Goal: Task Accomplishment & Management: Manage account settings

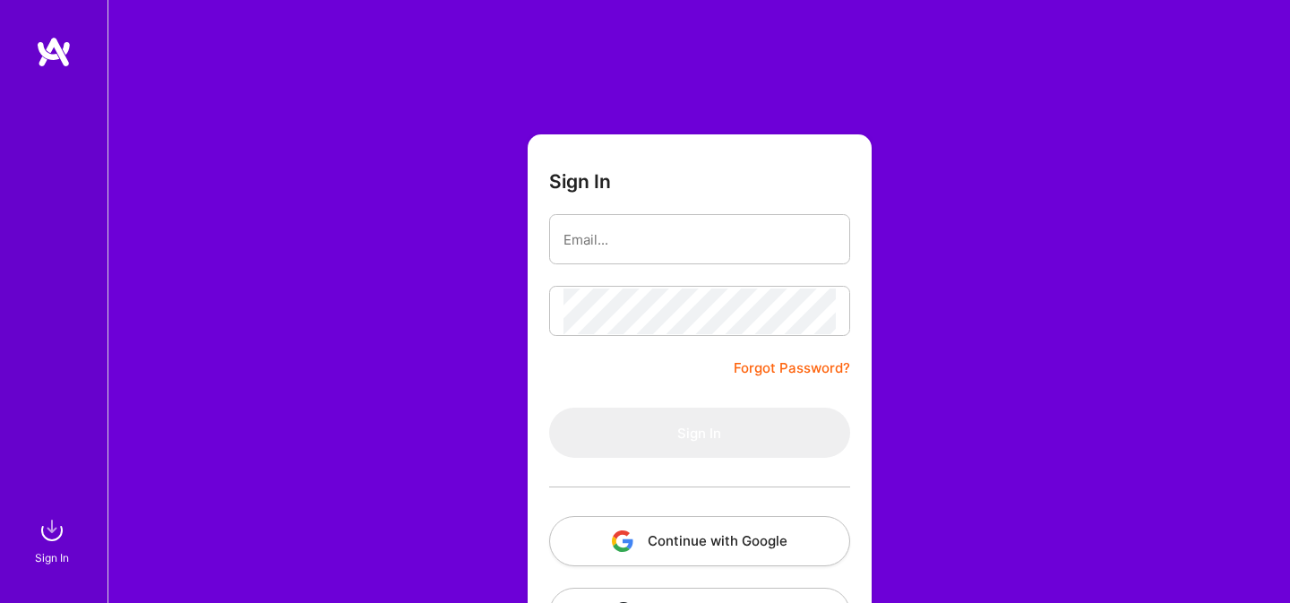
click at [630, 536] on img "button" at bounding box center [622, 540] width 21 height 21
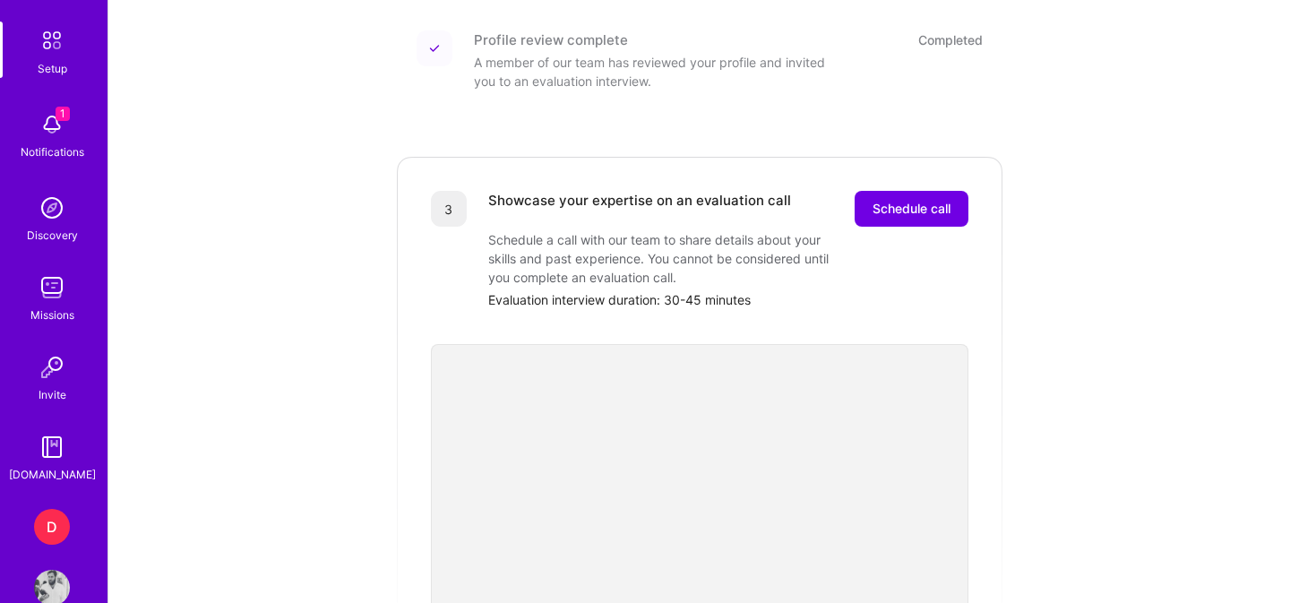
scroll to position [117, 0]
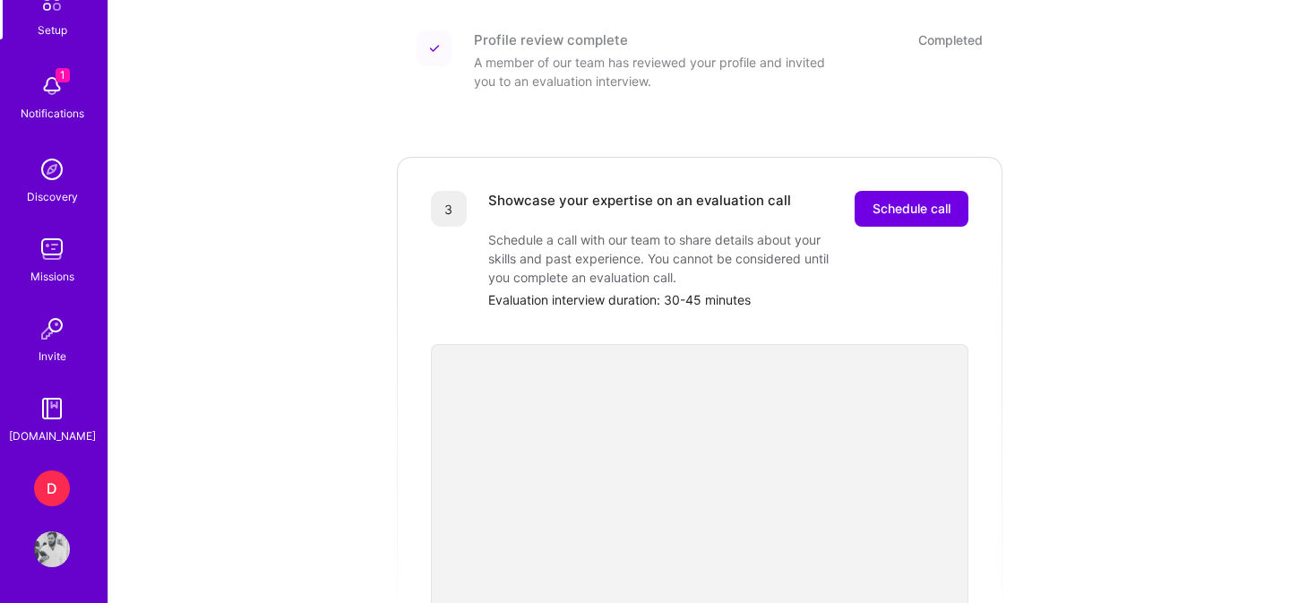
click at [56, 491] on div "D" at bounding box center [52, 488] width 36 height 36
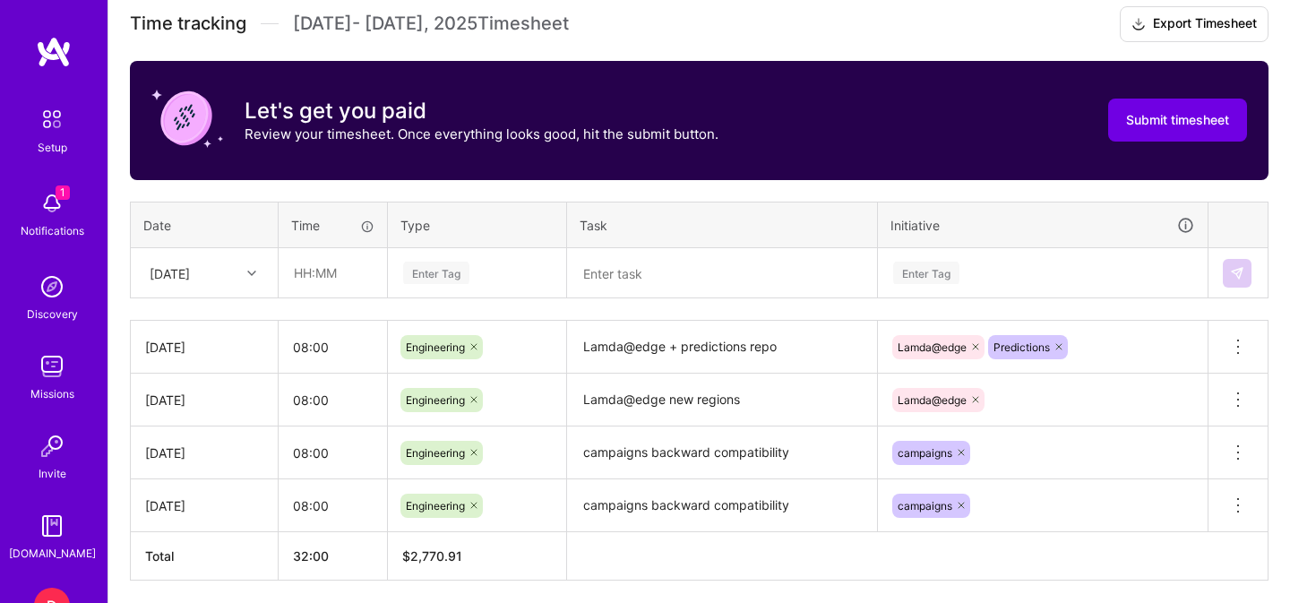
scroll to position [511, 0]
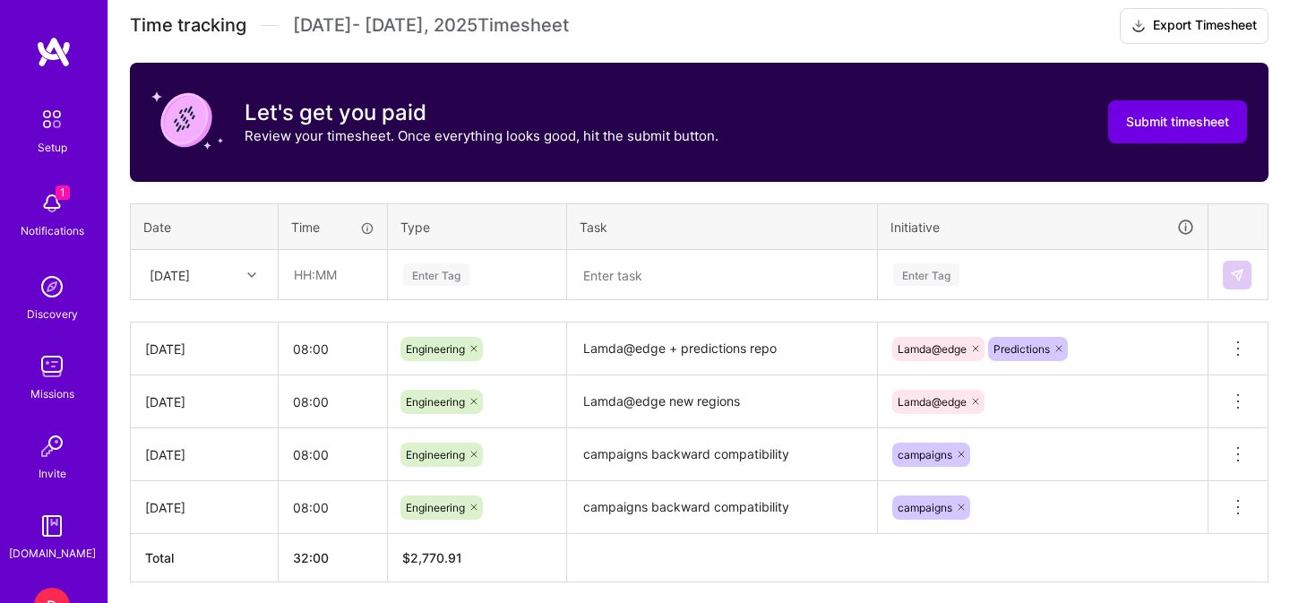
click at [234, 271] on div "[DATE]" at bounding box center [190, 275] width 99 height 30
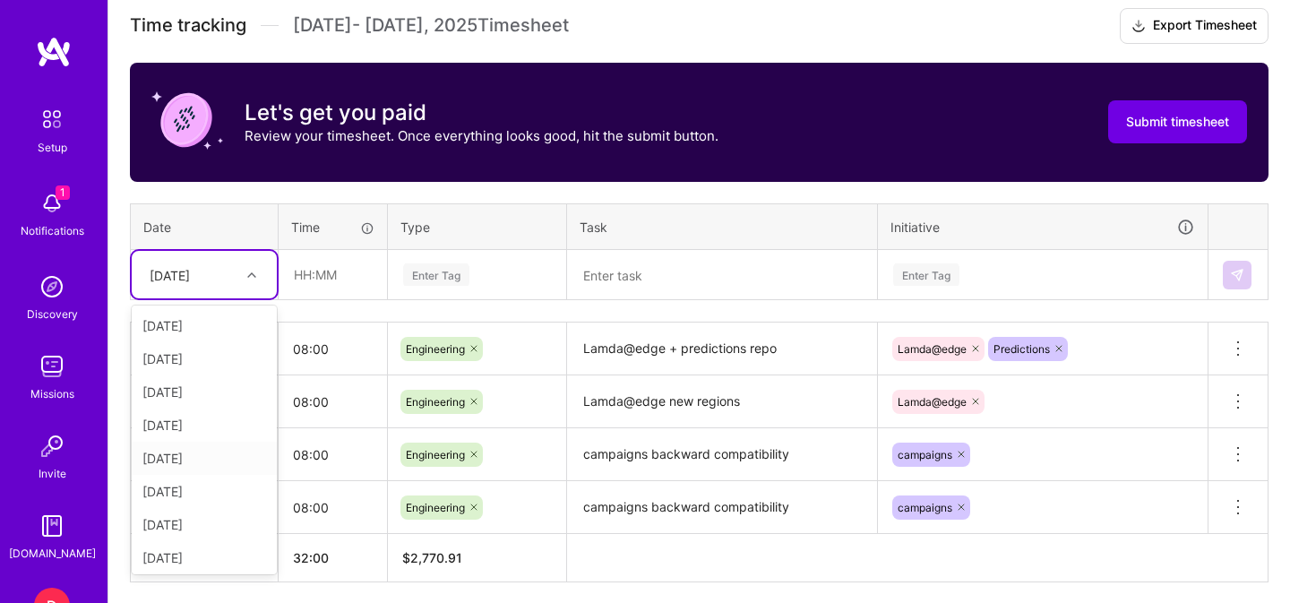
click at [189, 454] on div "[DATE]" at bounding box center [204, 458] width 145 height 33
click at [343, 286] on input "text" at bounding box center [332, 274] width 107 height 47
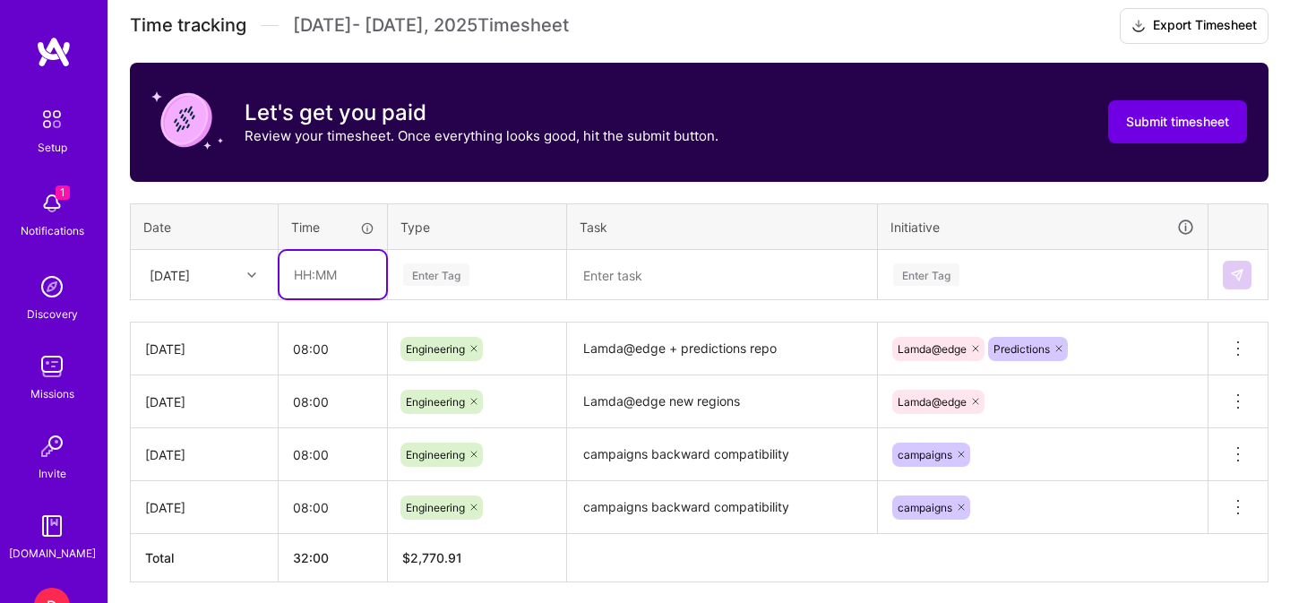
type input "08:00"
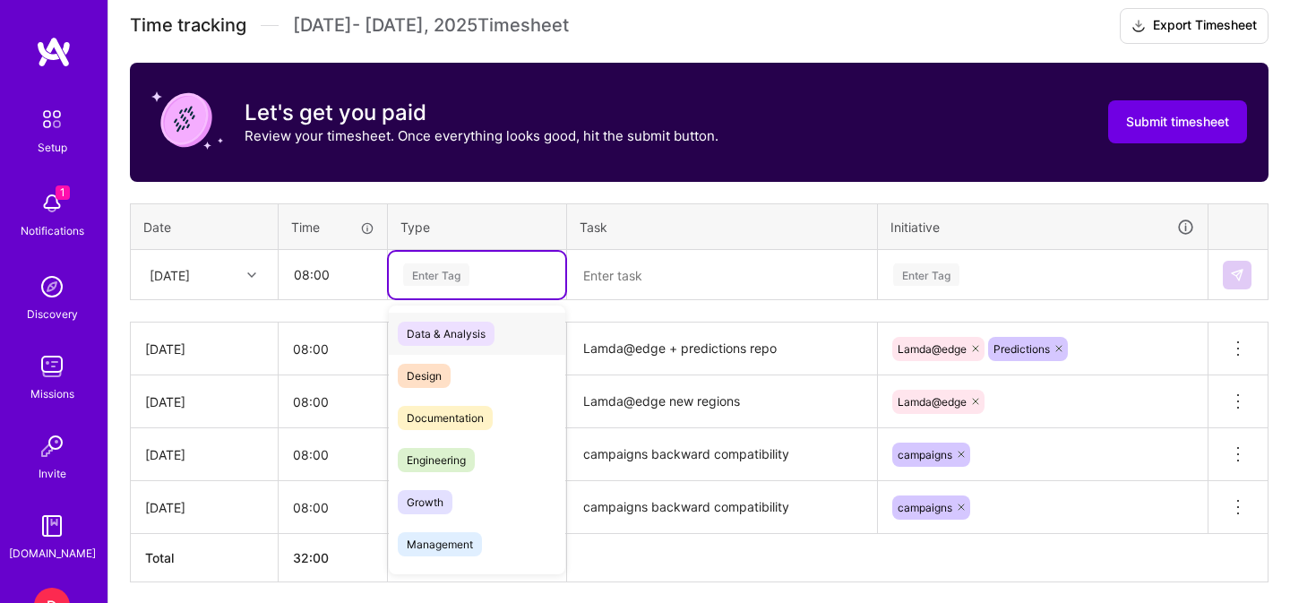
click at [479, 279] on div "Enter Tag" at bounding box center [476, 274] width 151 height 22
click at [432, 467] on span "Engineering" at bounding box center [436, 460] width 77 height 24
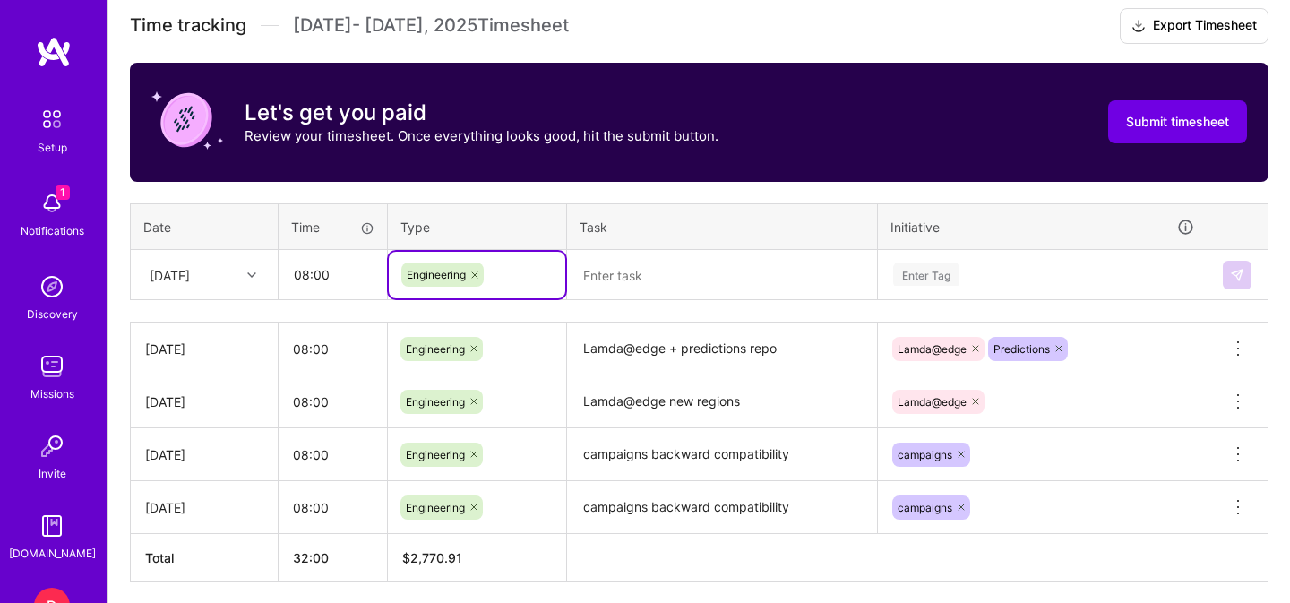
click at [665, 271] on textarea at bounding box center [722, 275] width 306 height 47
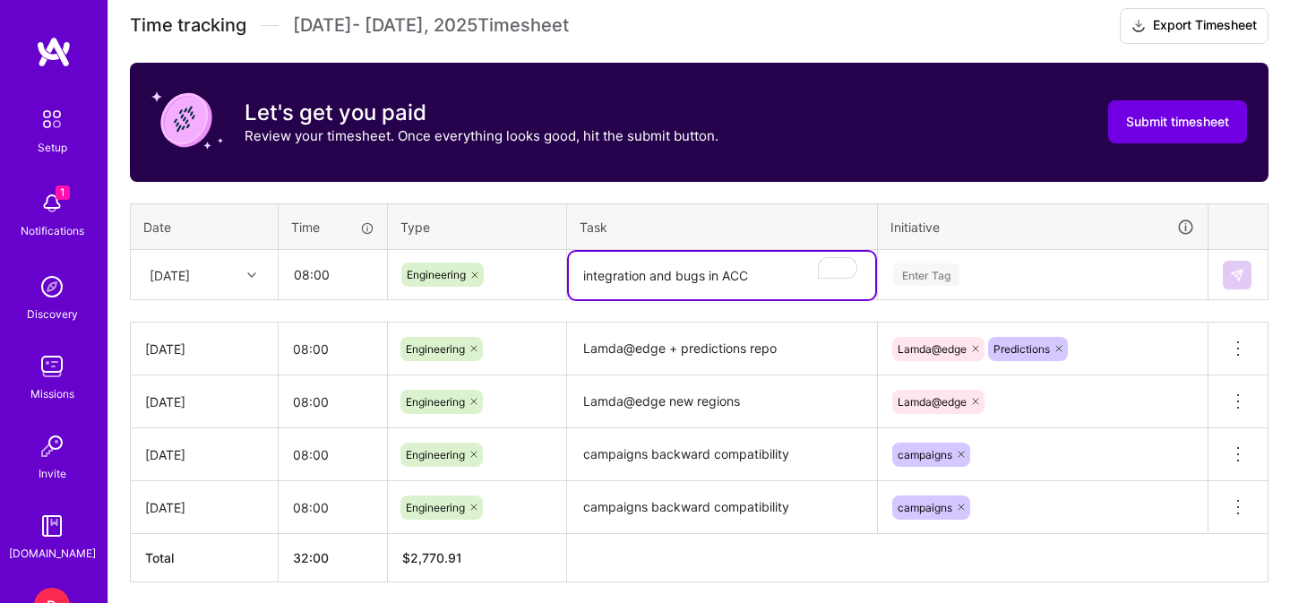
type textarea "integration and bugs in ACC"
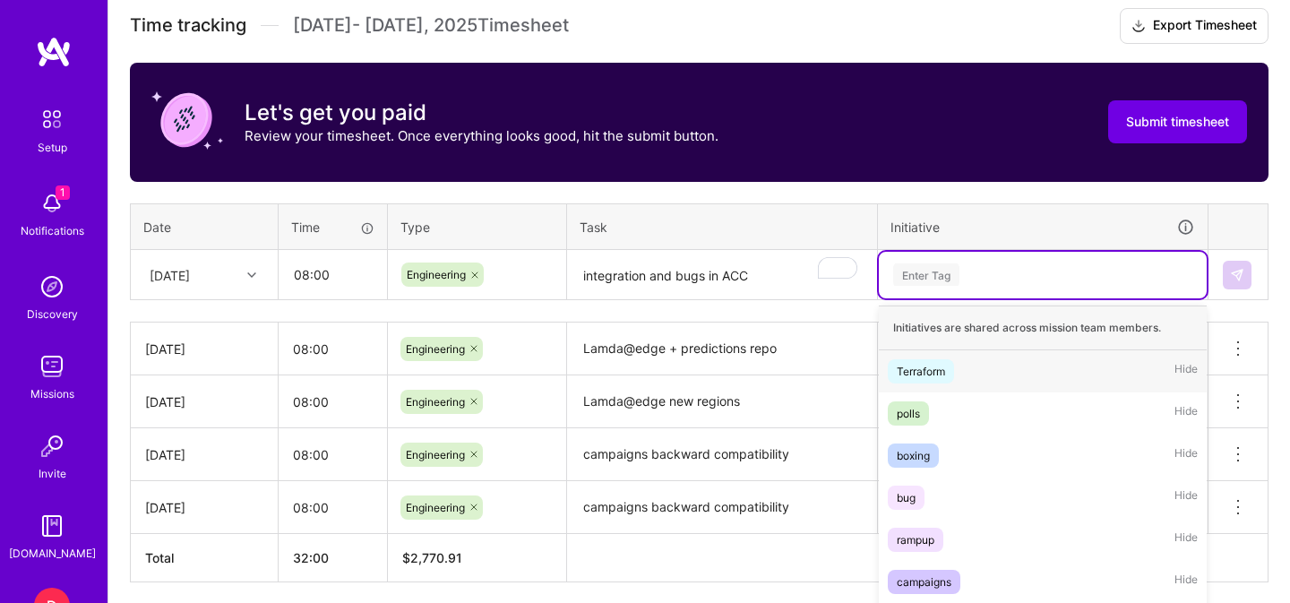
scroll to position [580, 0]
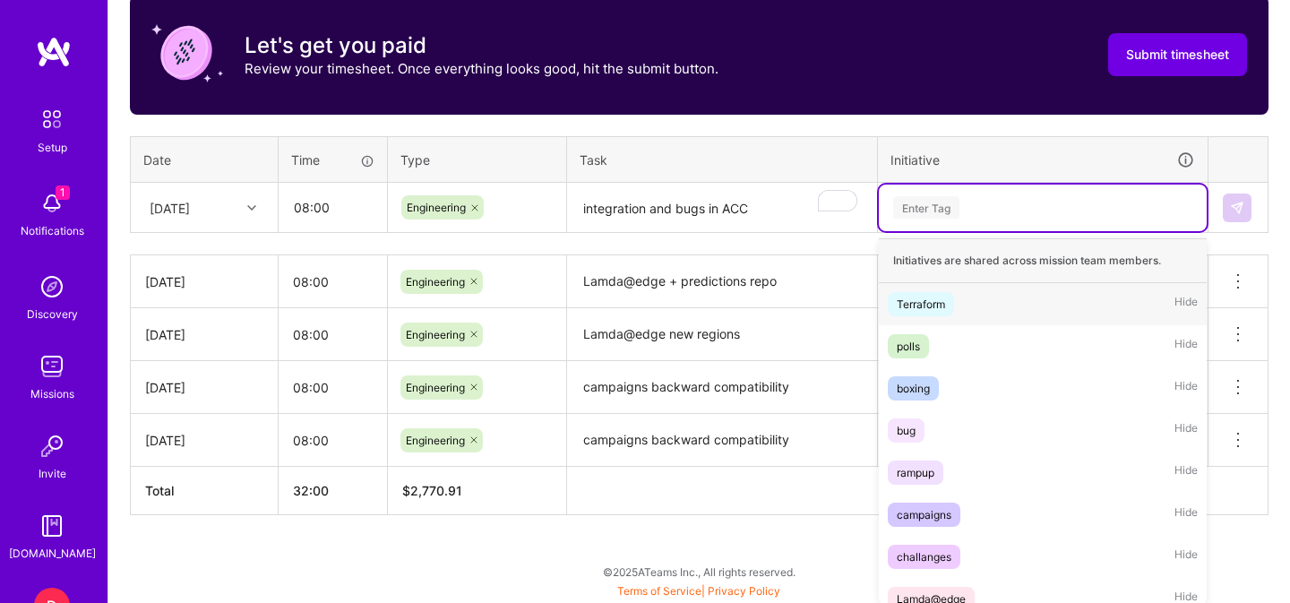
click at [979, 231] on div "option Terraform focused, 1 of 9. 9 results available. Use Up and Down to choos…" at bounding box center [1043, 208] width 328 height 47
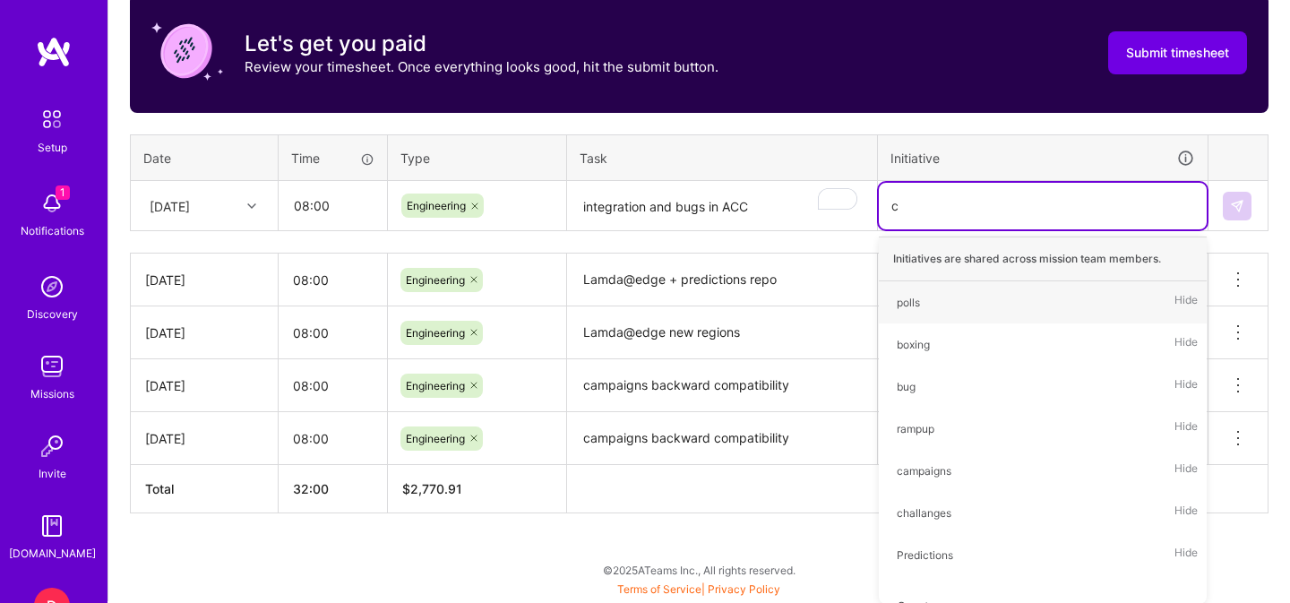
scroll to position [577, 0]
type input "ca"
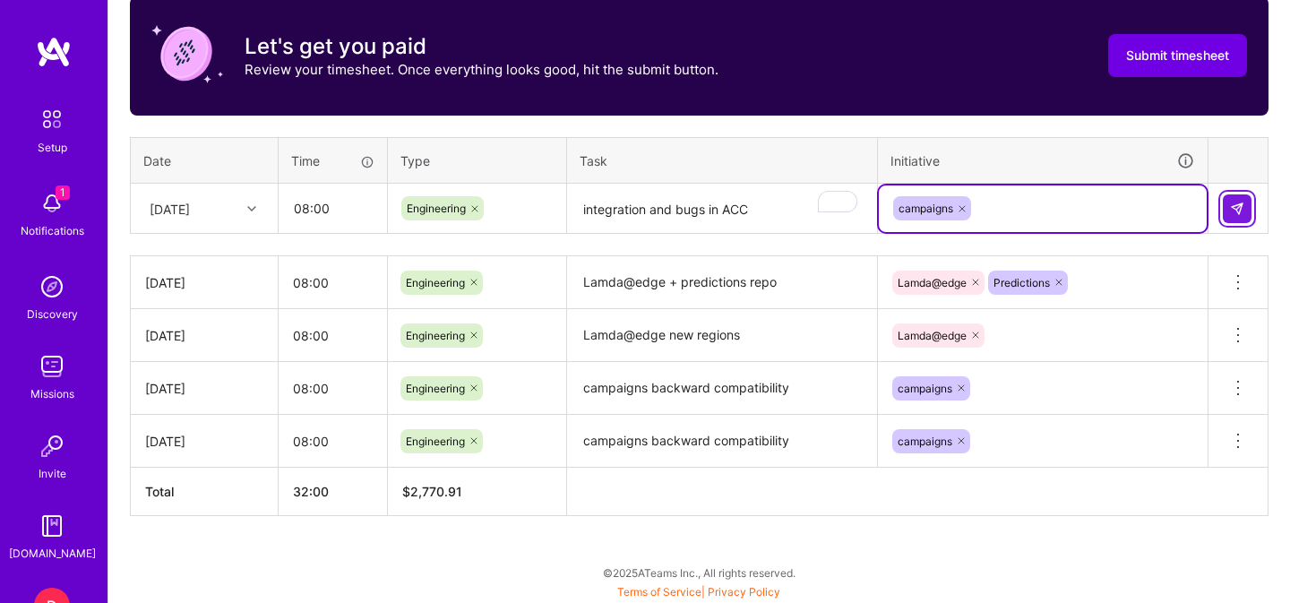
click at [1241, 210] on img at bounding box center [1237, 209] width 14 height 14
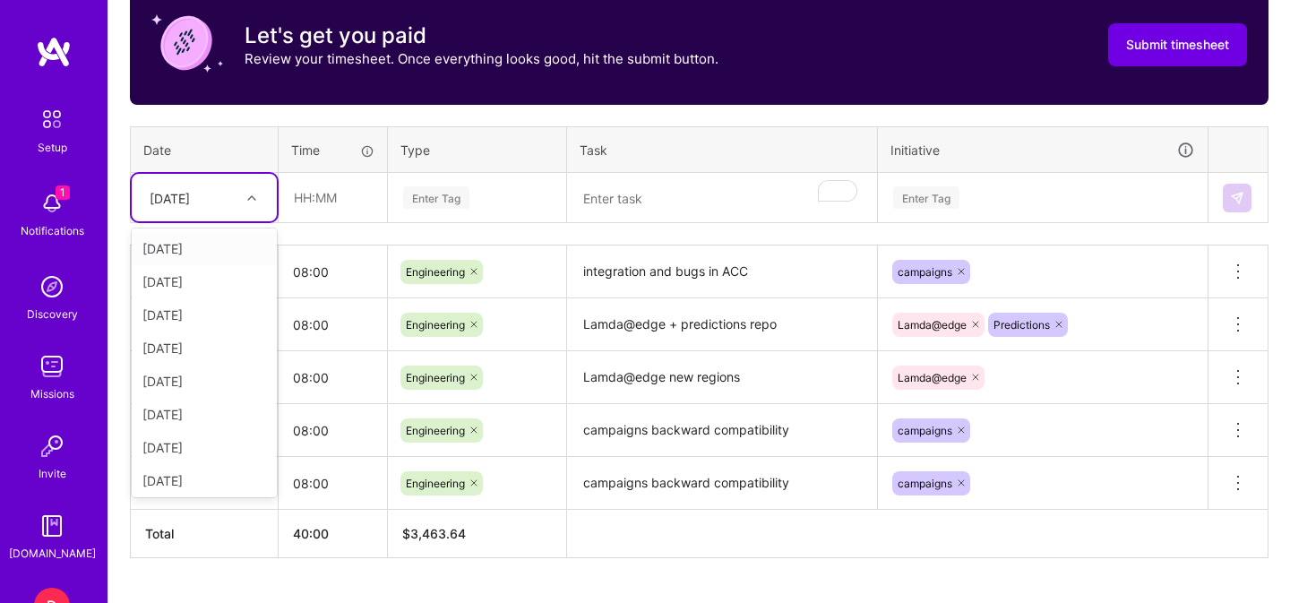
scroll to position [587, 0]
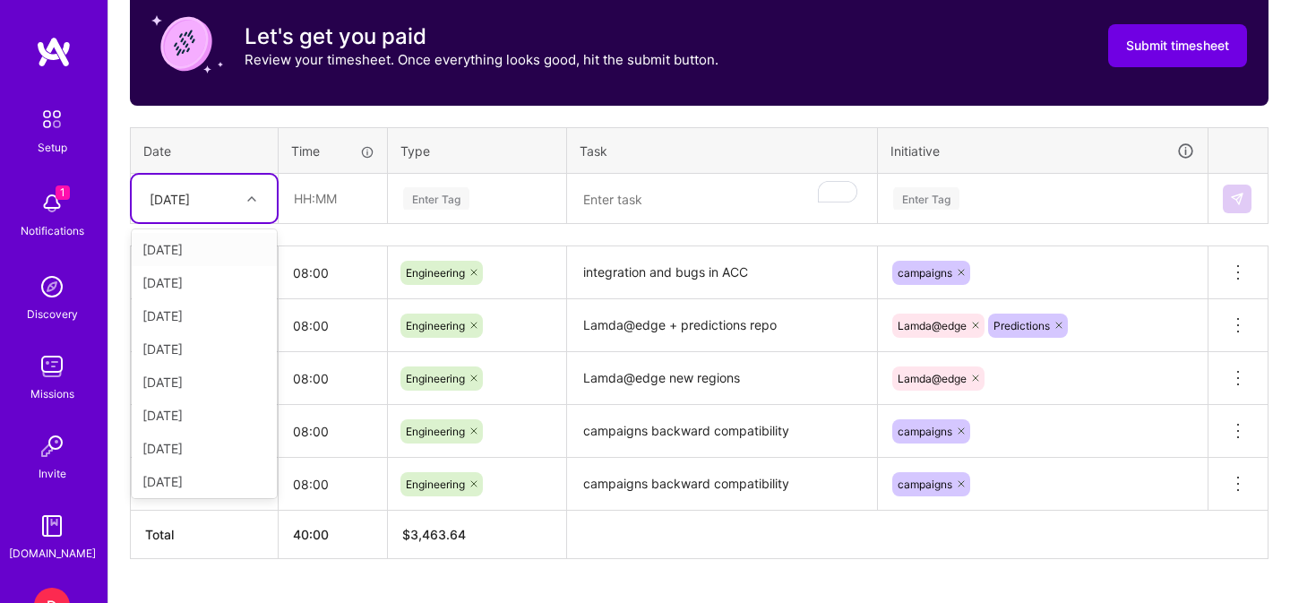
click at [242, 207] on div at bounding box center [254, 198] width 28 height 23
drag, startPoint x: 196, startPoint y: 448, endPoint x: 246, endPoint y: 375, distance: 88.2
click at [196, 448] on div "[DATE]" at bounding box center [204, 448] width 145 height 33
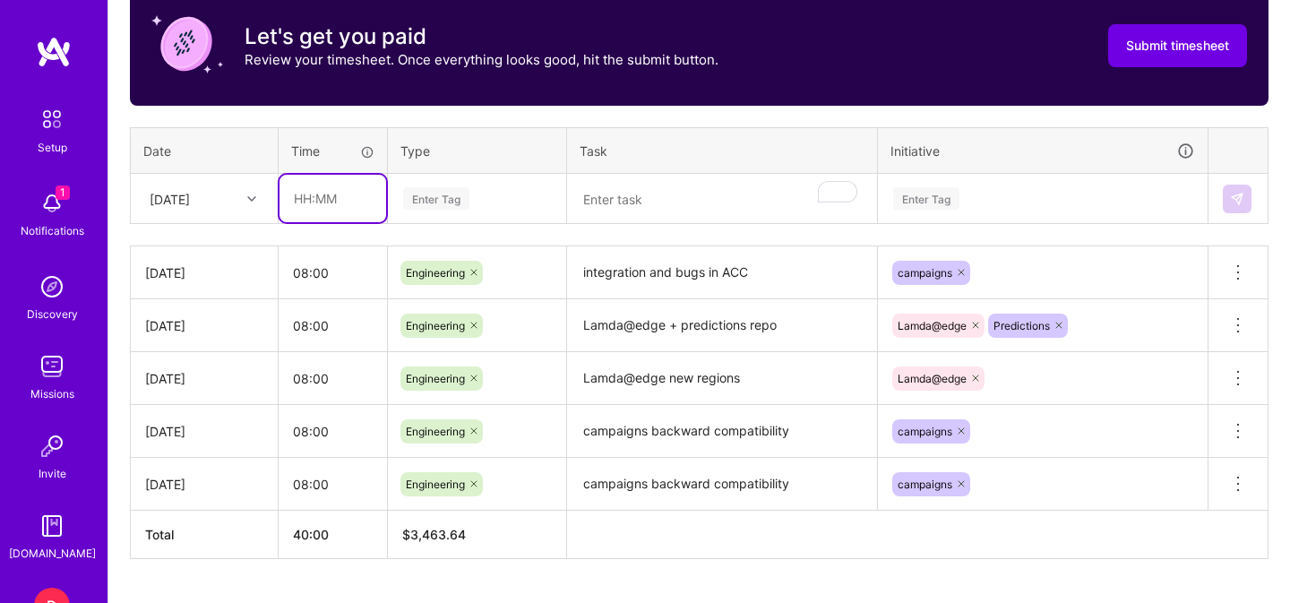
click at [333, 205] on input "text" at bounding box center [332, 198] width 107 height 47
type input "08:00"
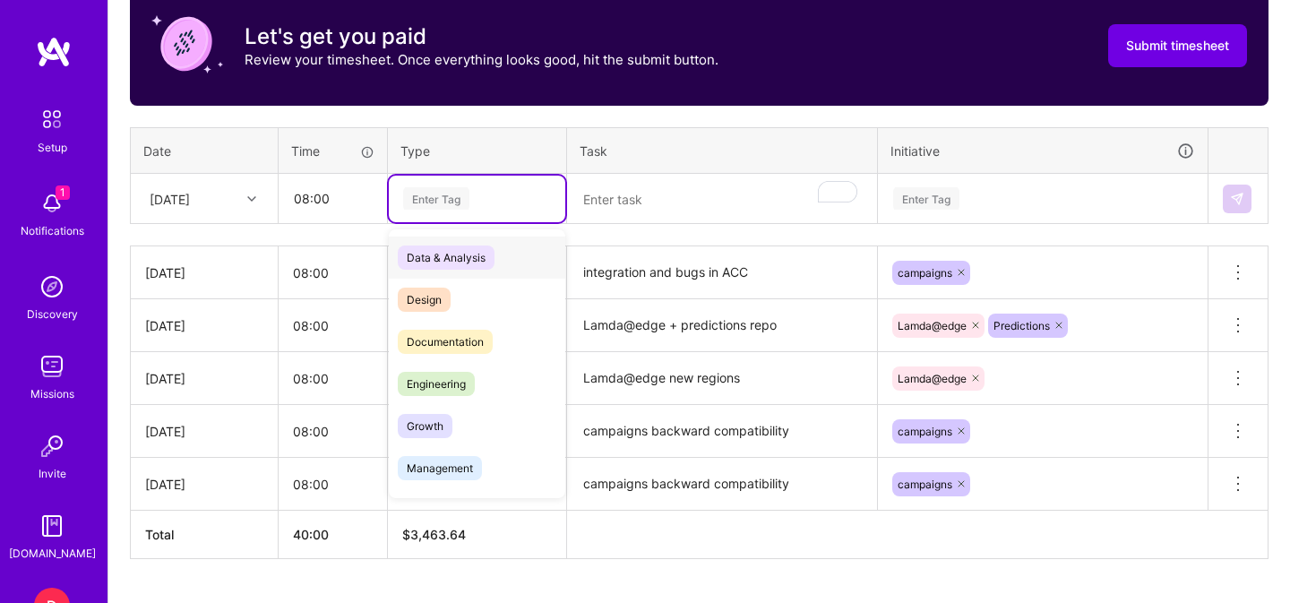
click at [429, 197] on div "Enter Tag" at bounding box center [436, 199] width 66 height 28
click at [425, 376] on span "Engineering" at bounding box center [436, 384] width 77 height 24
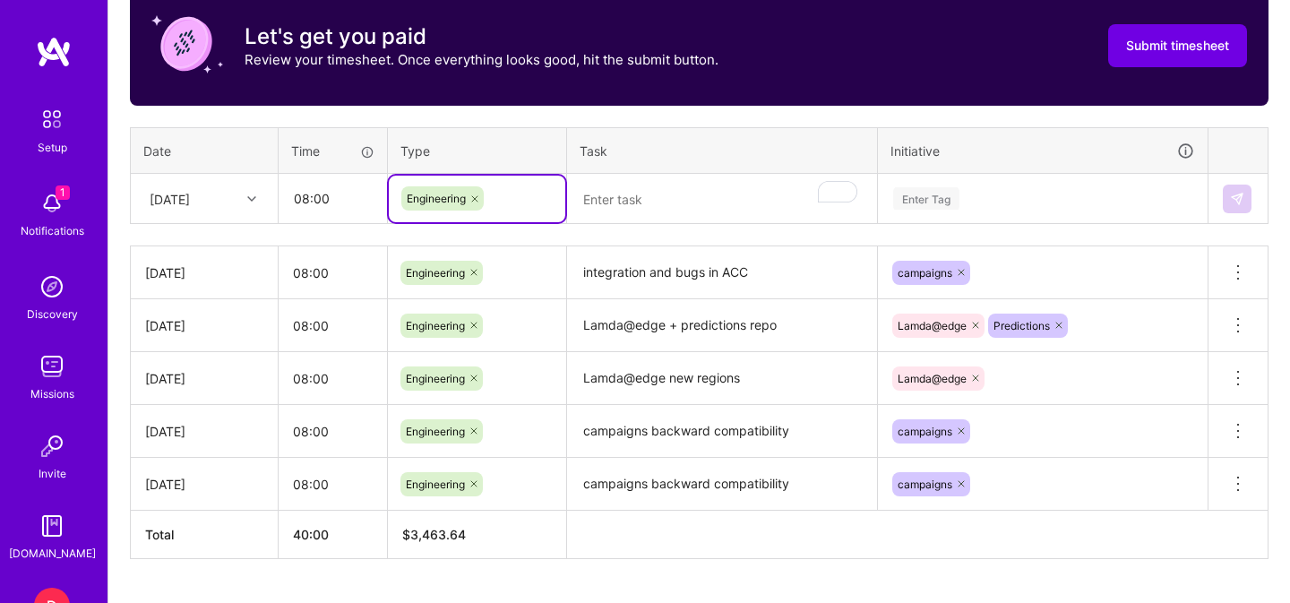
click at [653, 193] on textarea "To enrich screen reader interactions, please activate Accessibility in Grammarl…" at bounding box center [722, 199] width 306 height 47
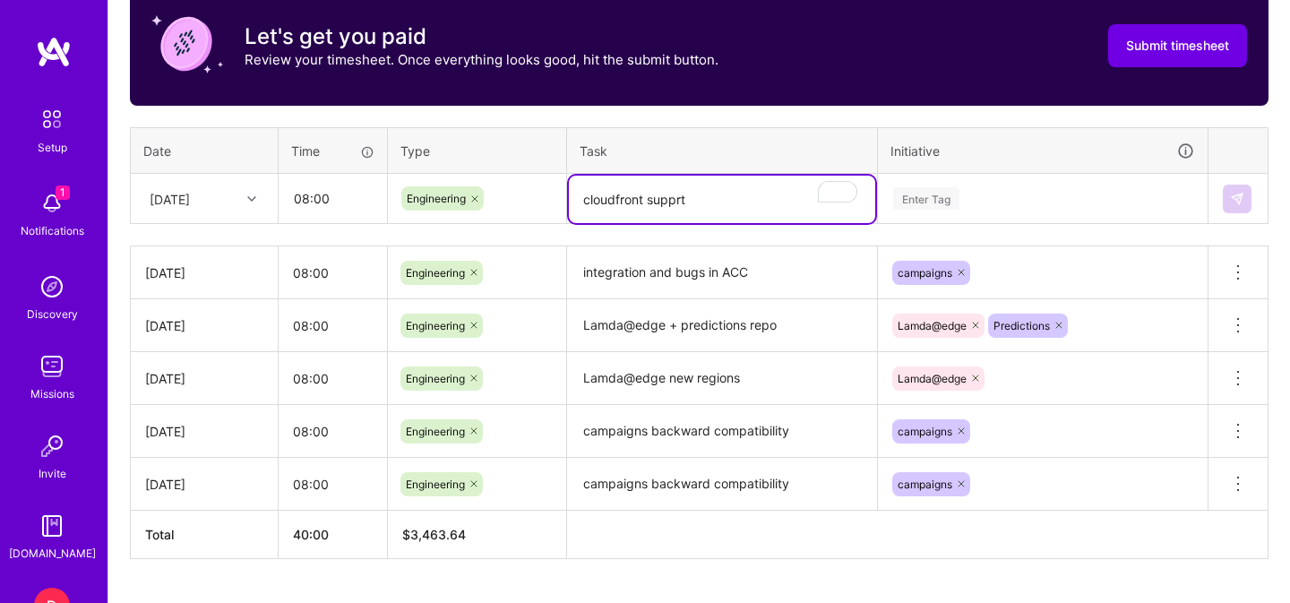
type textarea "cloudfront supprt"
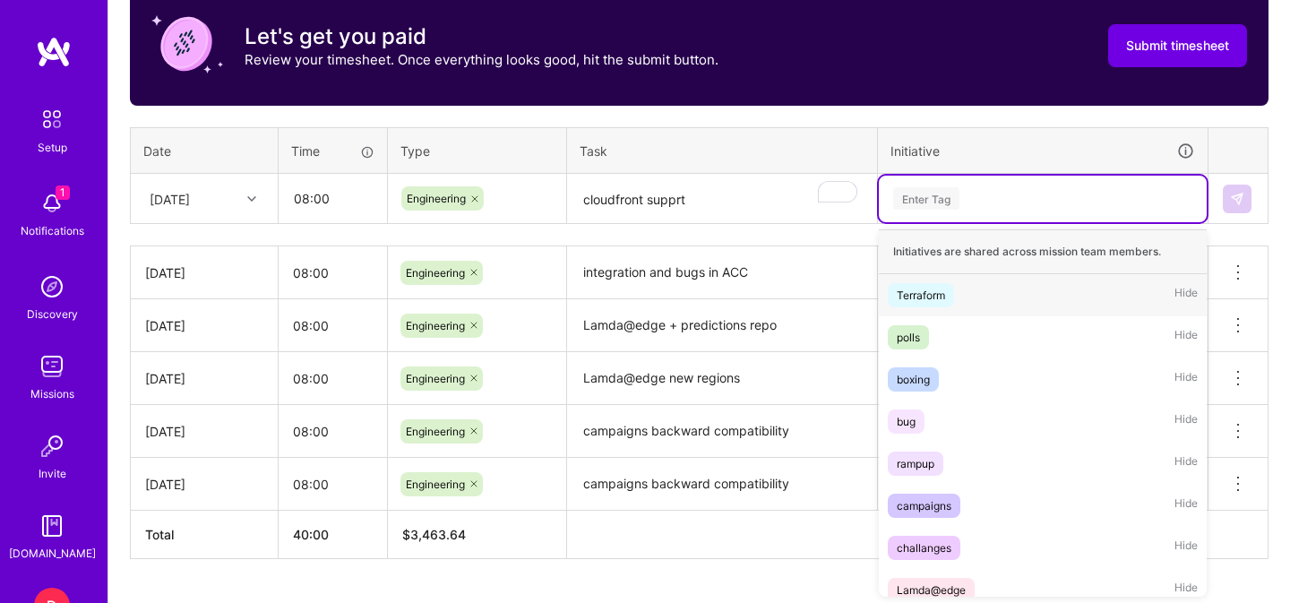
click at [941, 190] on div "Enter Tag" at bounding box center [926, 199] width 66 height 28
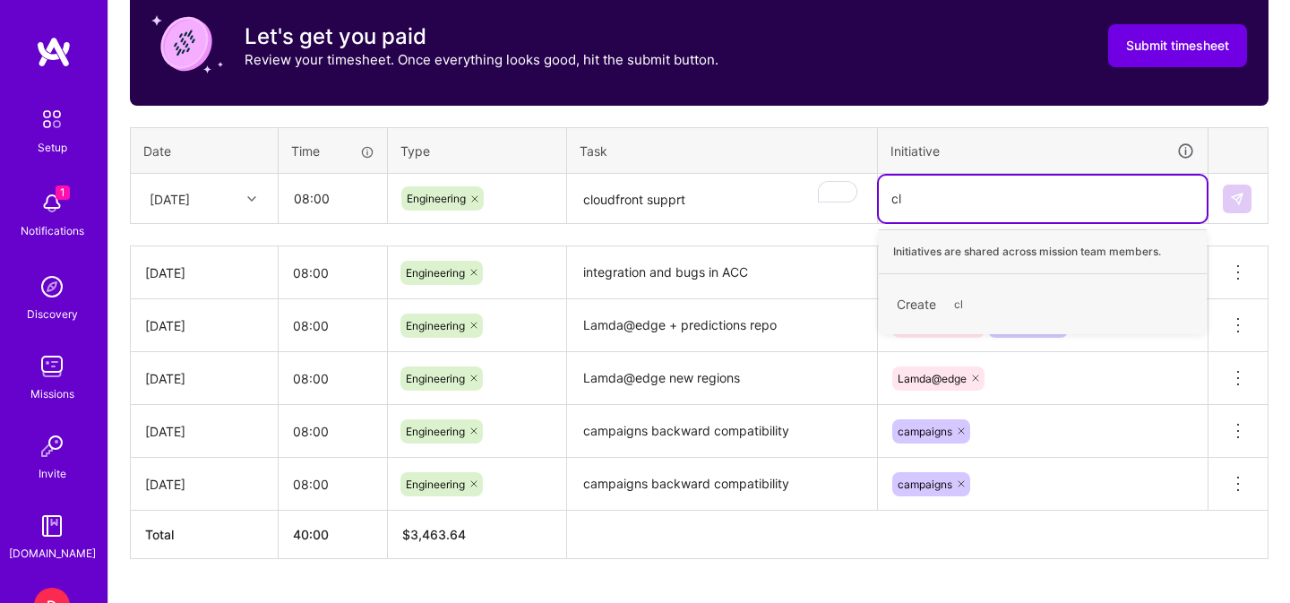
type input "c"
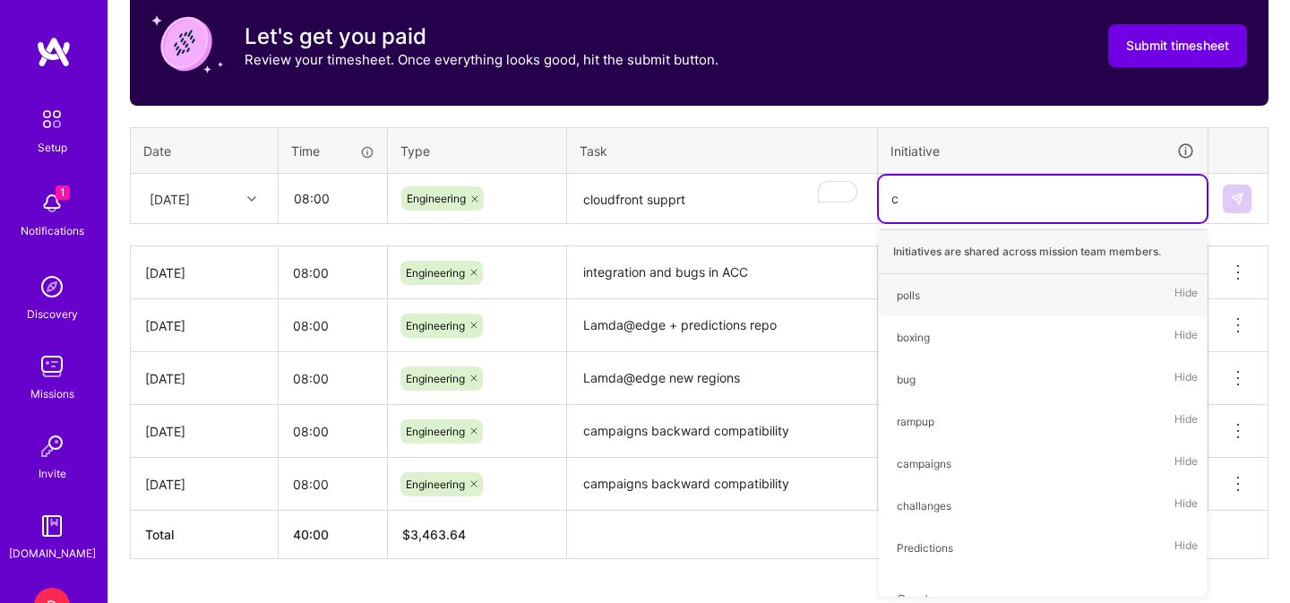
type input "ca"
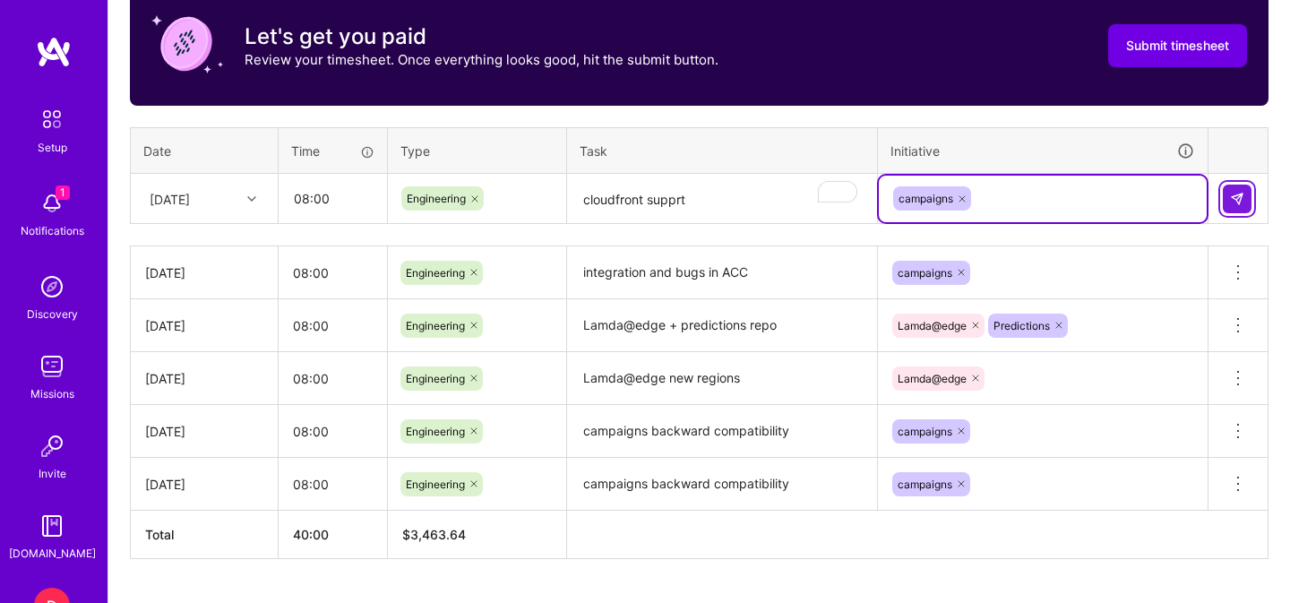
click at [1240, 193] on img at bounding box center [1237, 199] width 14 height 14
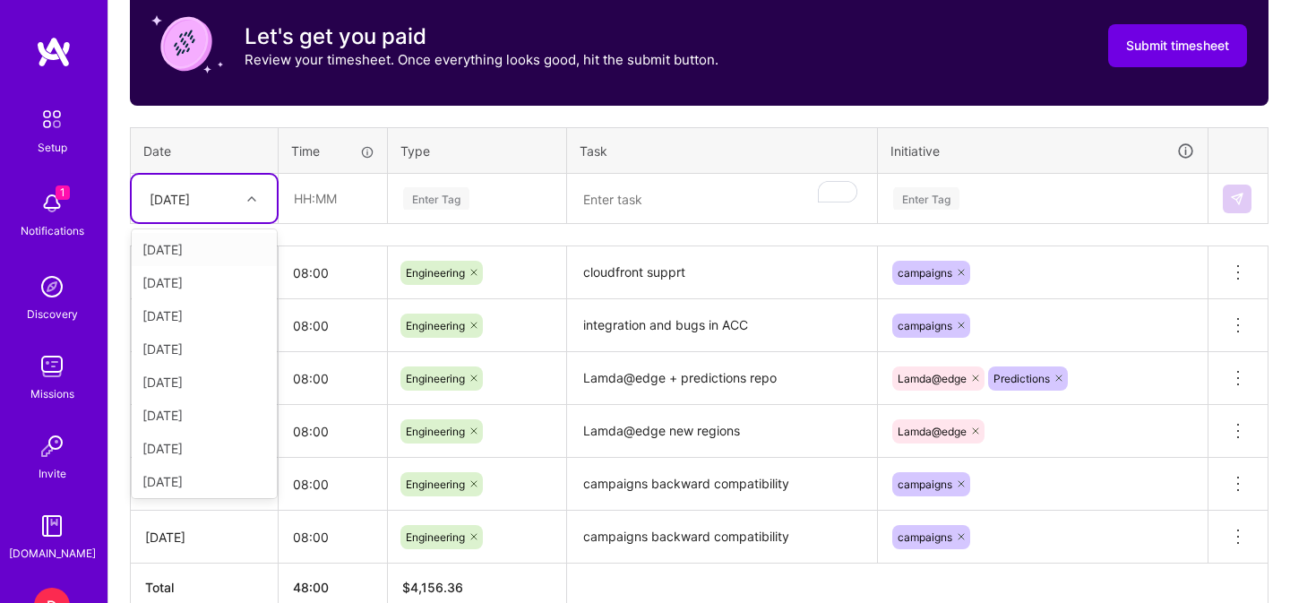
click at [223, 199] on div "[DATE]" at bounding box center [190, 199] width 99 height 30
click at [185, 479] on div "[DATE]" at bounding box center [204, 481] width 145 height 33
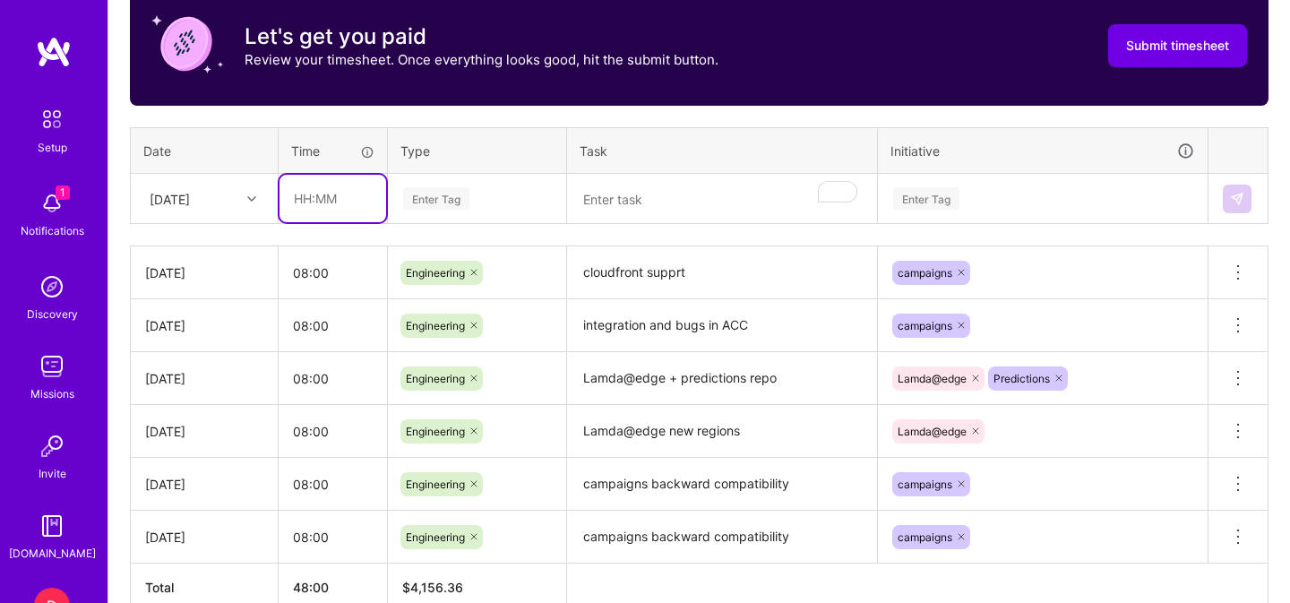
click at [321, 208] on input "text" at bounding box center [332, 198] width 107 height 47
type input "08:00"
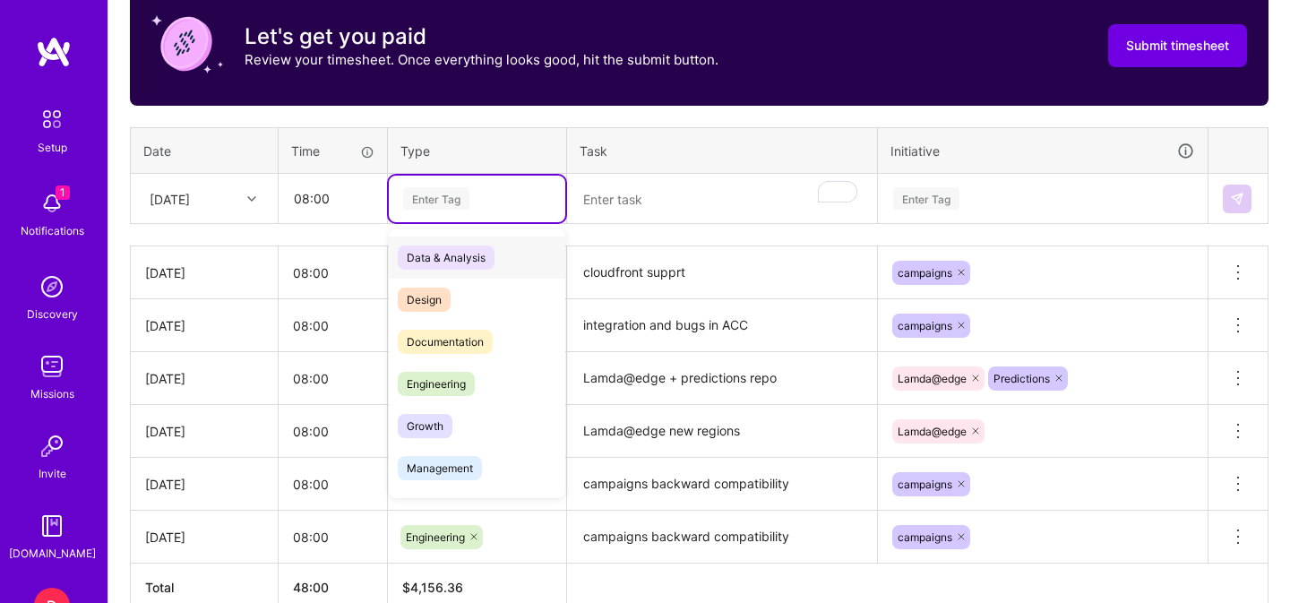
click at [455, 198] on div "Enter Tag" at bounding box center [436, 199] width 66 height 28
click at [435, 386] on span "Engineering" at bounding box center [436, 384] width 77 height 24
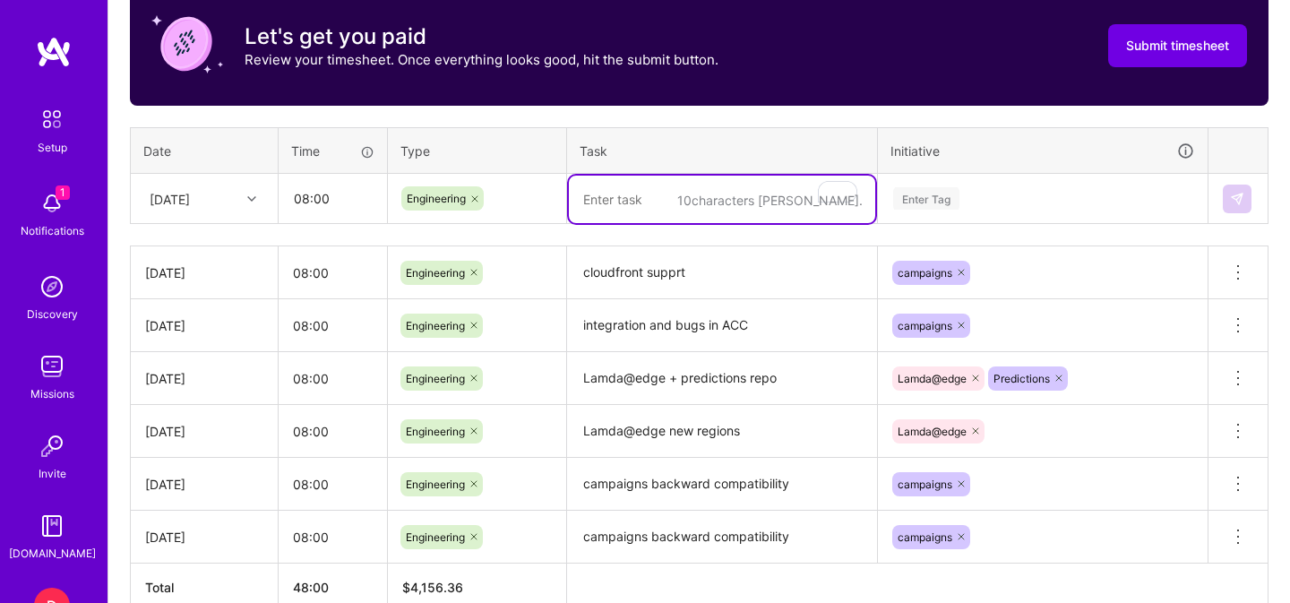
click at [681, 199] on textarea "To enrich screen reader interactions, please activate Accessibility in Grammarl…" at bounding box center [722, 199] width 306 height 47
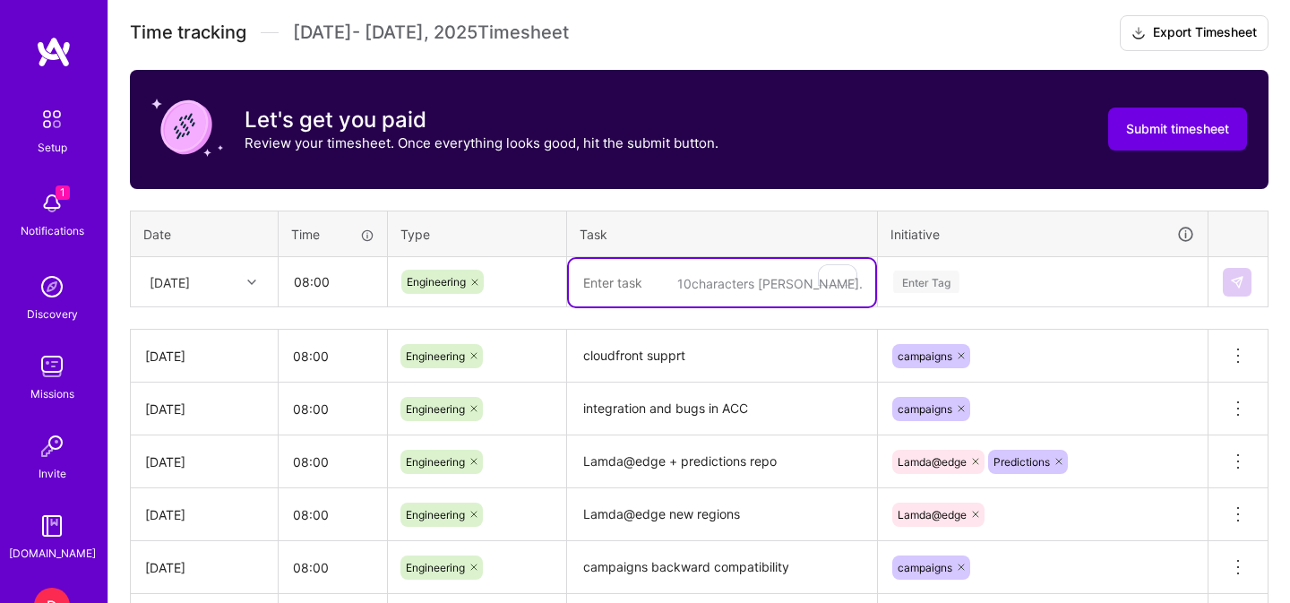
scroll to position [505, 0]
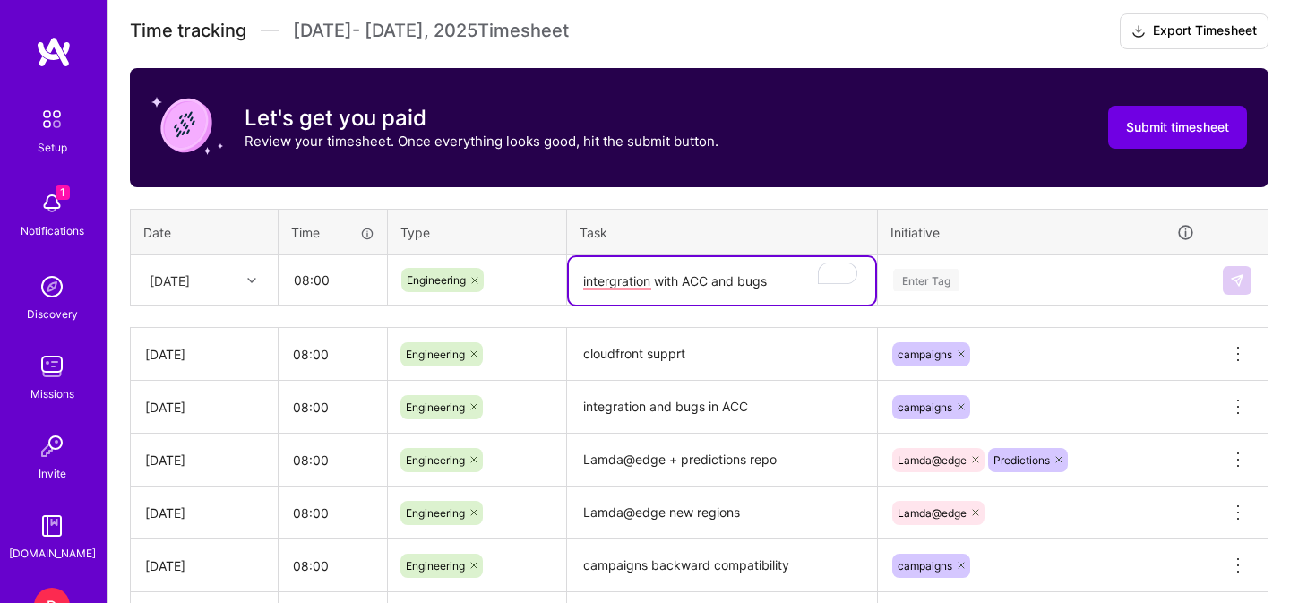
click at [931, 284] on div "Enter Tag" at bounding box center [1043, 280] width 328 height 47
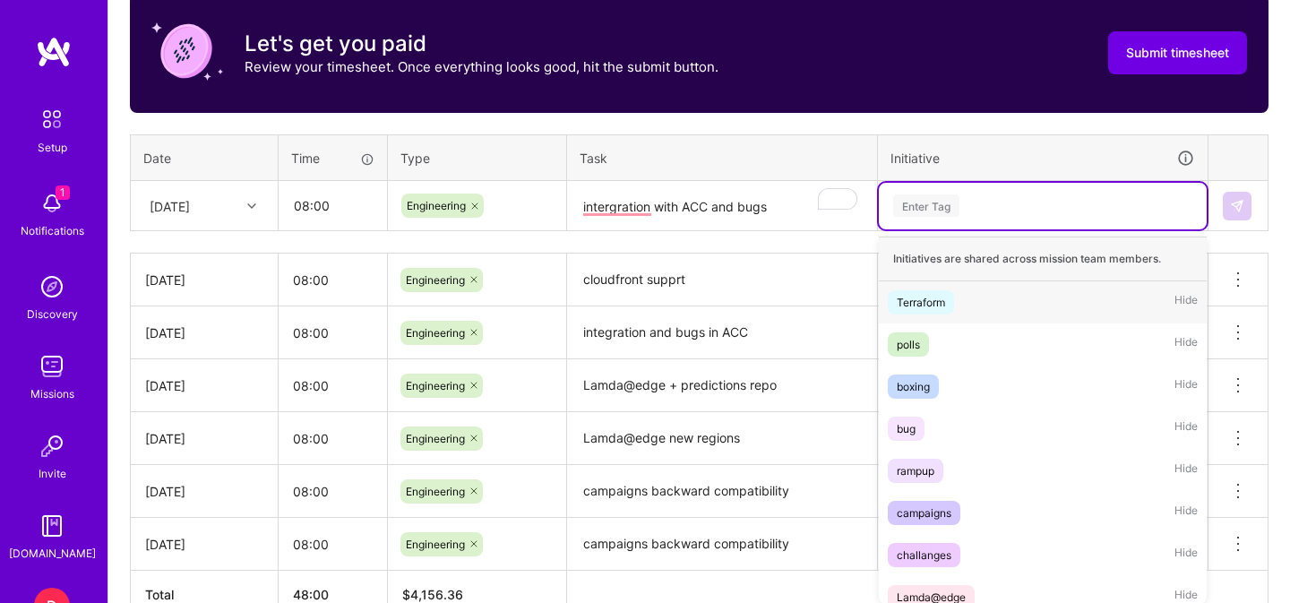
scroll to position [587, 0]
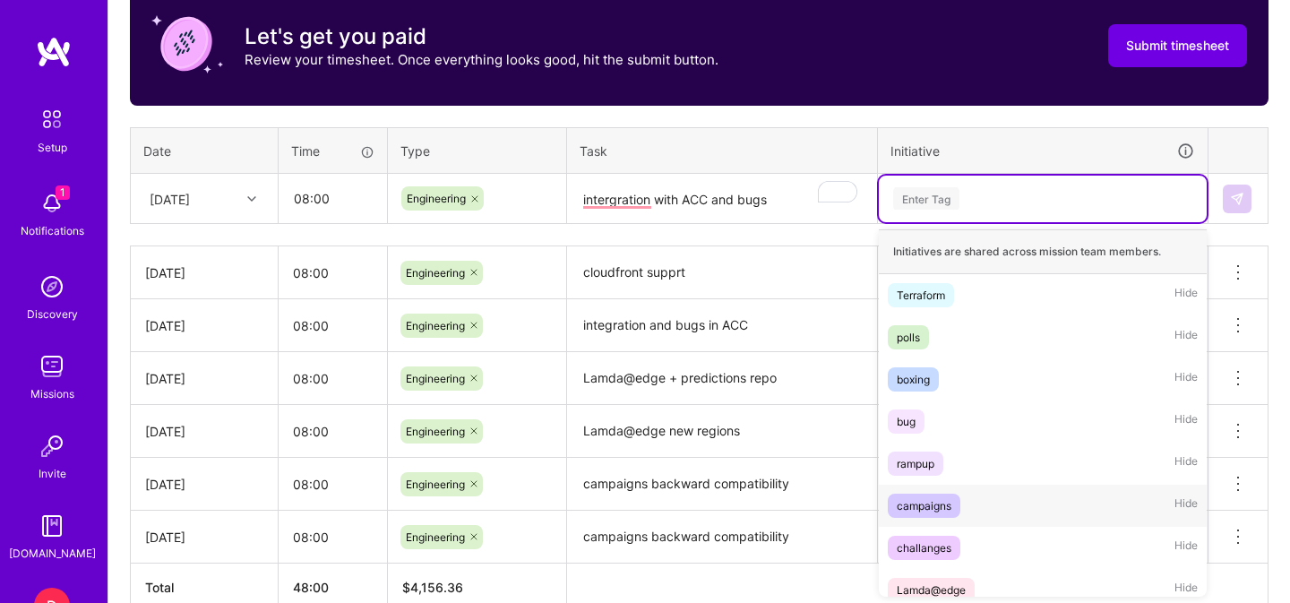
click at [922, 506] on div "campaigns" at bounding box center [924, 505] width 55 height 19
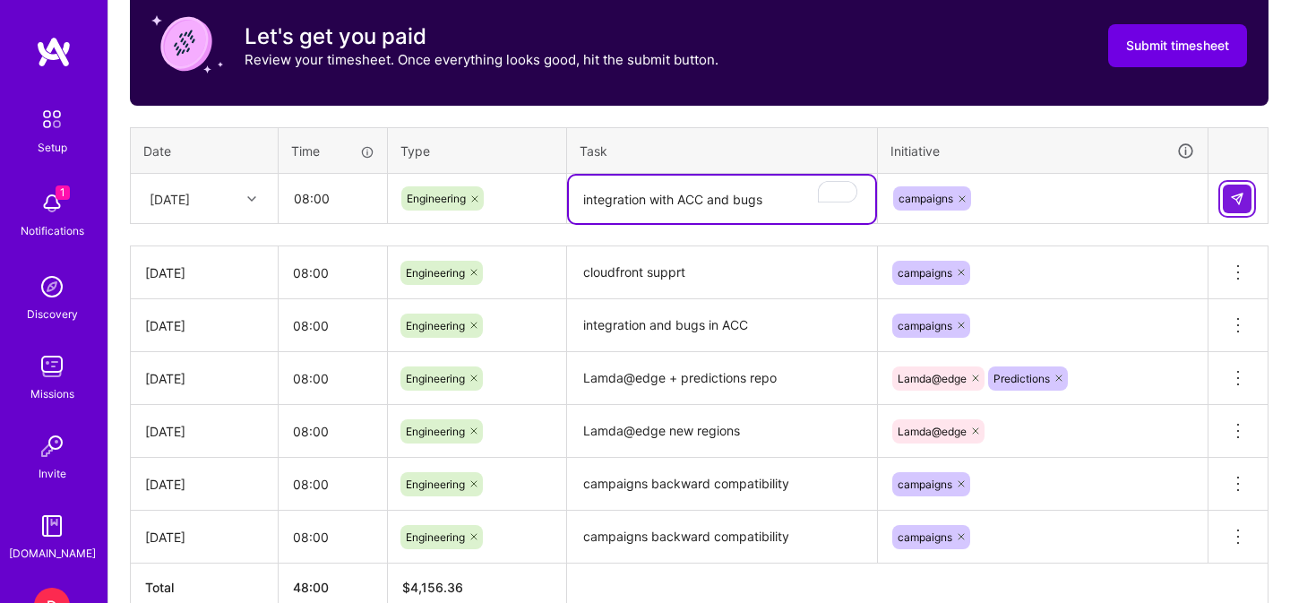
type textarea "integration with ACC and bugs"
click at [1236, 192] on img at bounding box center [1237, 199] width 14 height 14
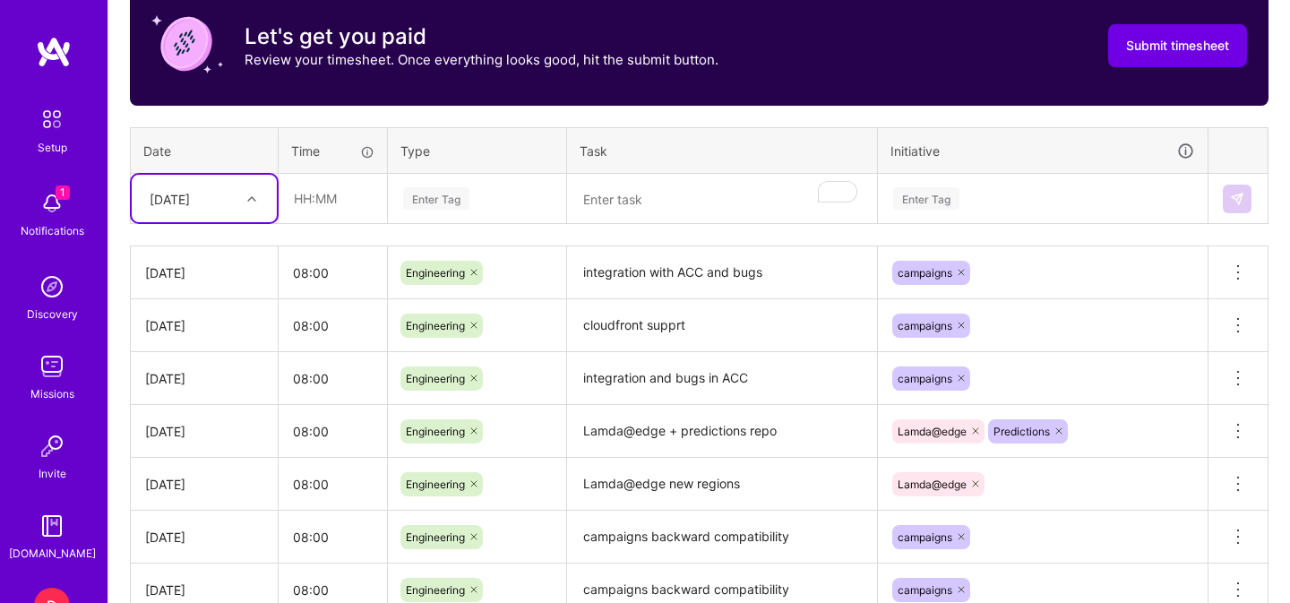
click at [190, 203] on div "[DATE]" at bounding box center [170, 198] width 40 height 19
click at [208, 396] on div "[DATE]" at bounding box center [204, 391] width 145 height 33
click at [322, 203] on input "text" at bounding box center [332, 198] width 107 height 47
type input "08:00"
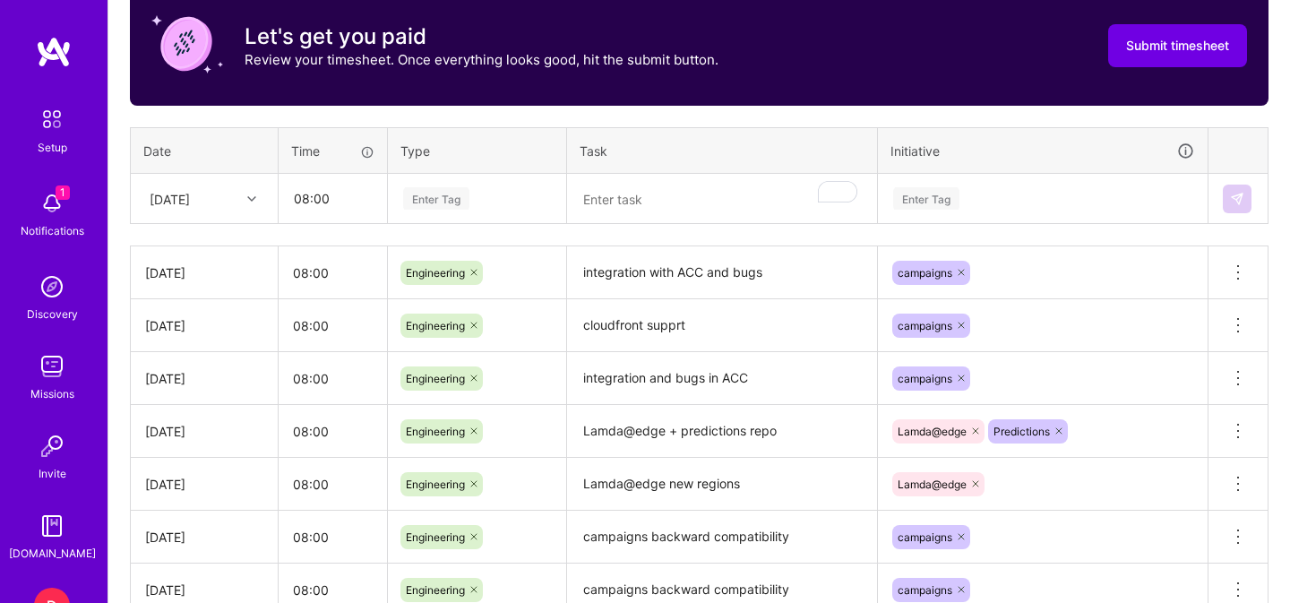
click at [443, 200] on div "Enter Tag" at bounding box center [436, 199] width 66 height 28
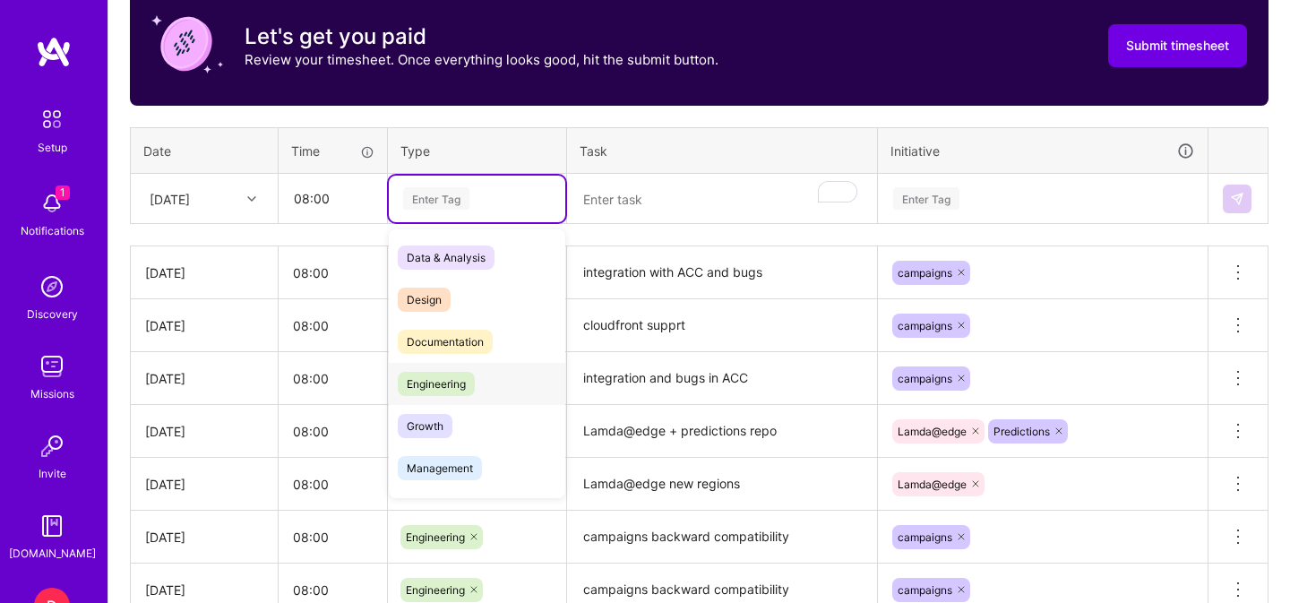
click at [434, 392] on span "Engineering" at bounding box center [436, 384] width 77 height 24
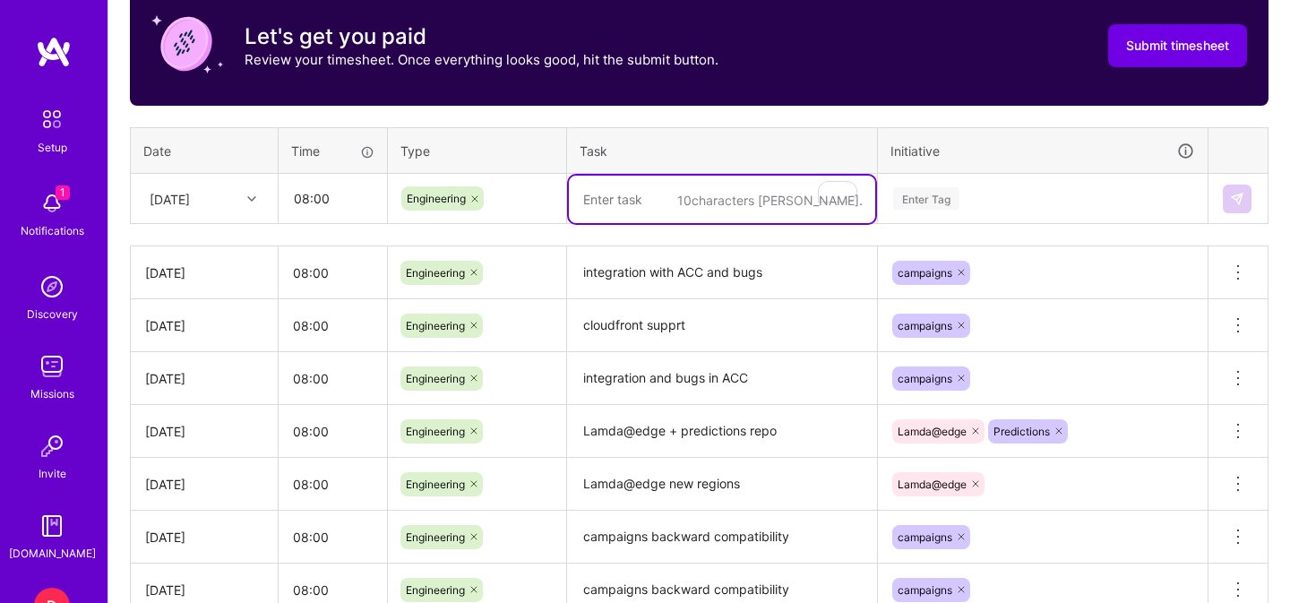
click at [634, 206] on textarea "To enrich screen reader interactions, please activate Accessibility in Grammarl…" at bounding box center [722, 199] width 306 height 47
type textarea "predictions service bringup"
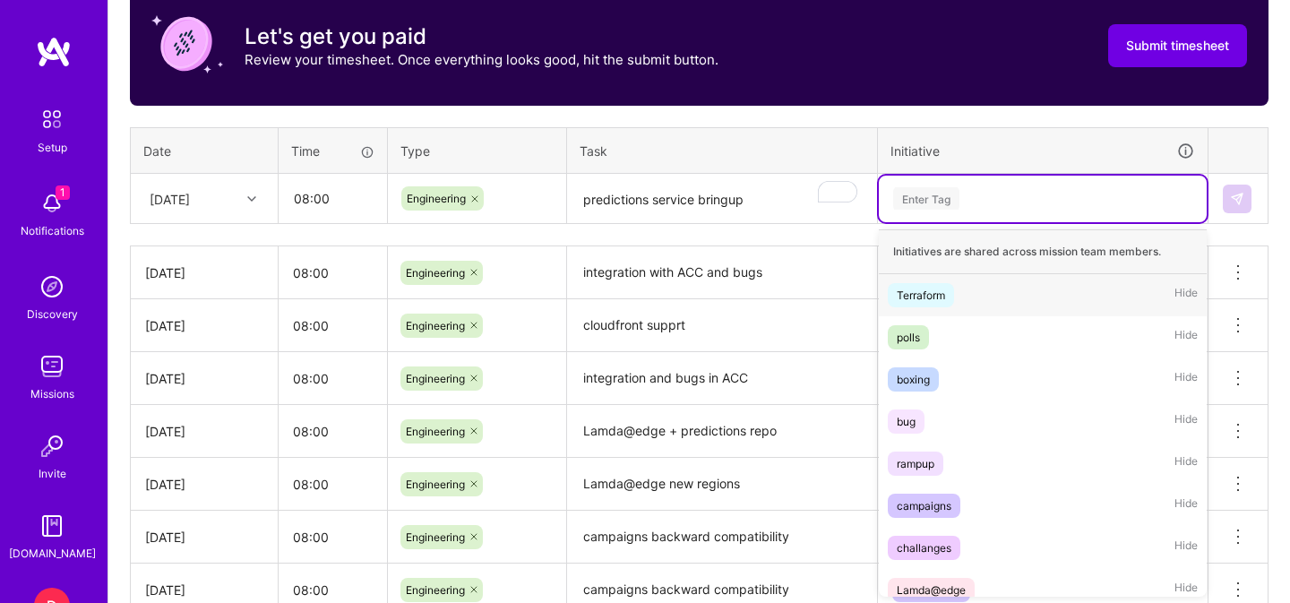
click at [920, 200] on div "Enter Tag" at bounding box center [926, 199] width 66 height 28
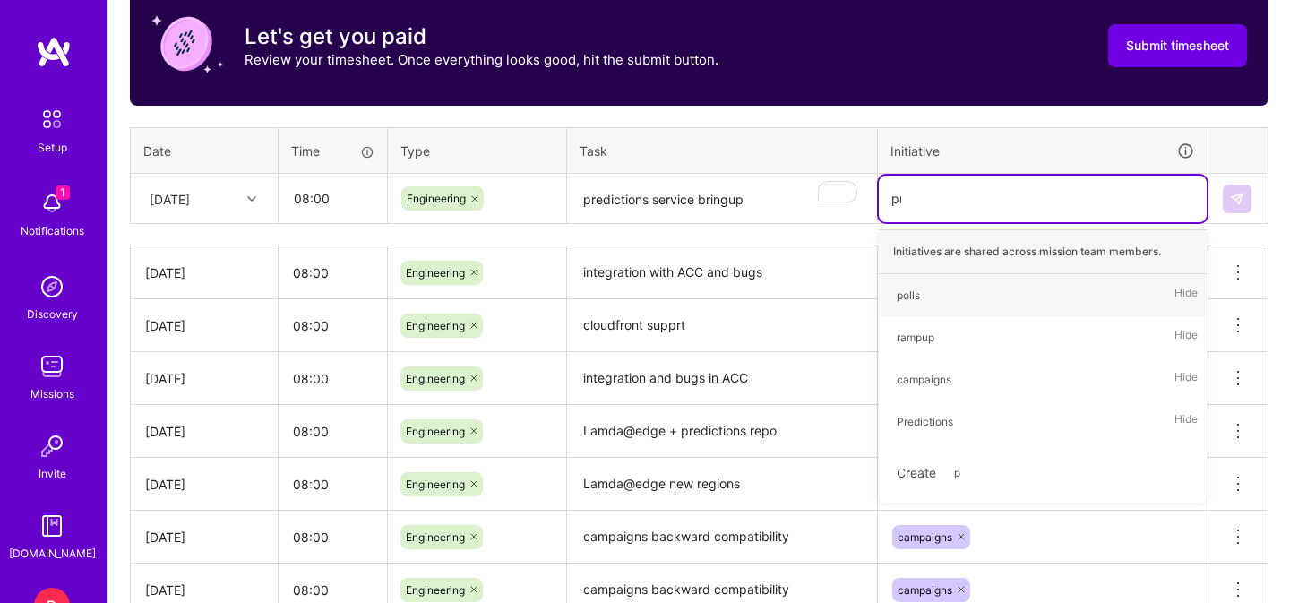
type input "pre"
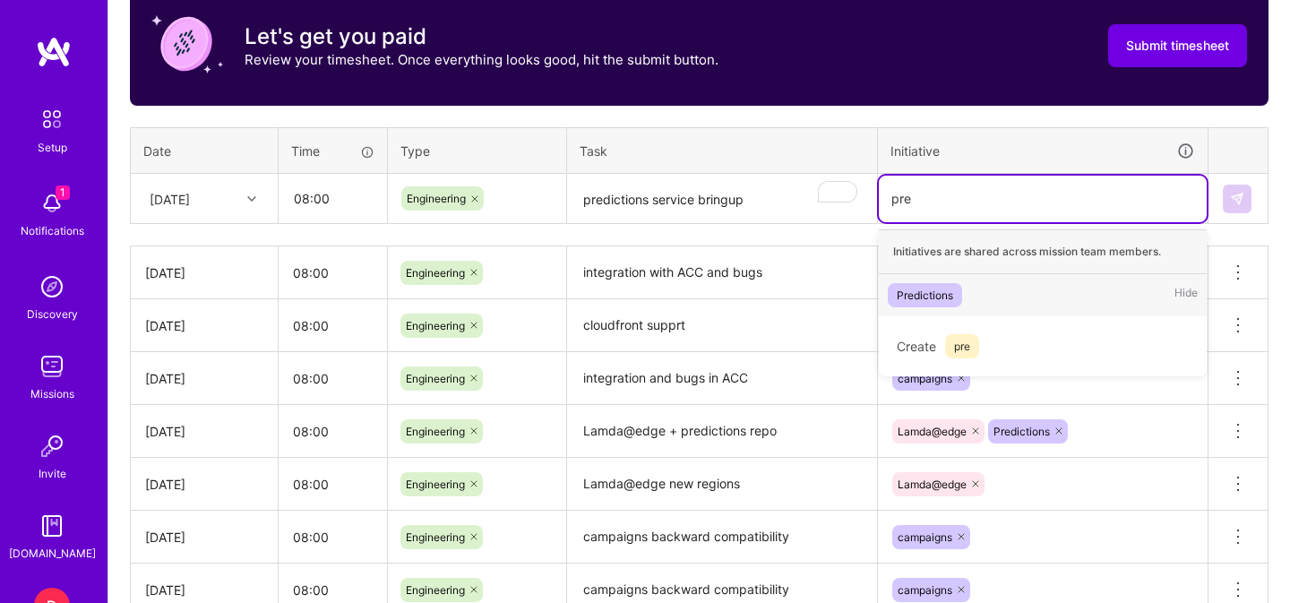
click at [916, 293] on div "Predictions" at bounding box center [925, 295] width 56 height 19
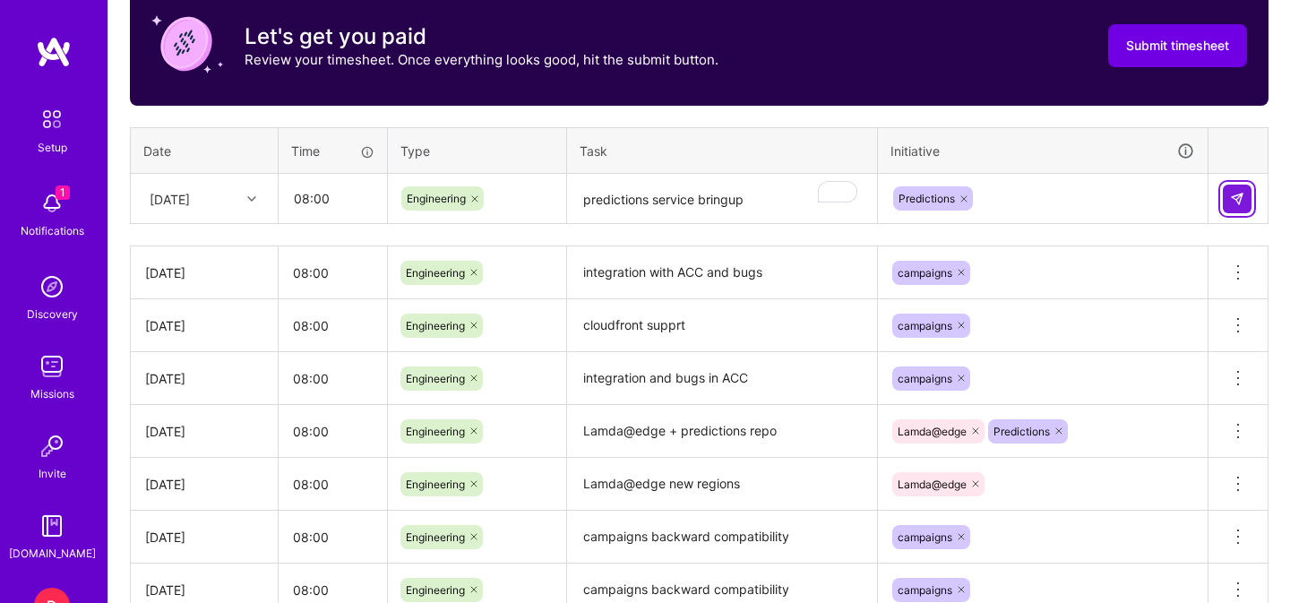
click at [1243, 195] on img at bounding box center [1237, 199] width 14 height 14
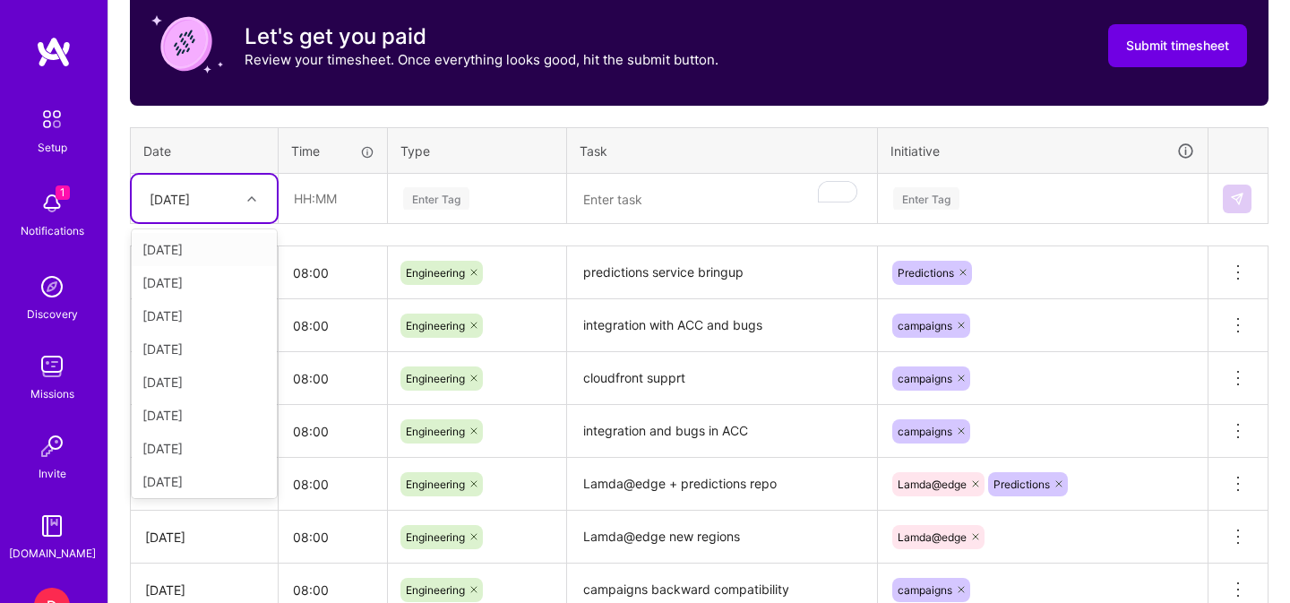
click at [232, 204] on div "[DATE]" at bounding box center [190, 199] width 99 height 30
click at [211, 413] on div "[DATE]" at bounding box center [204, 414] width 145 height 33
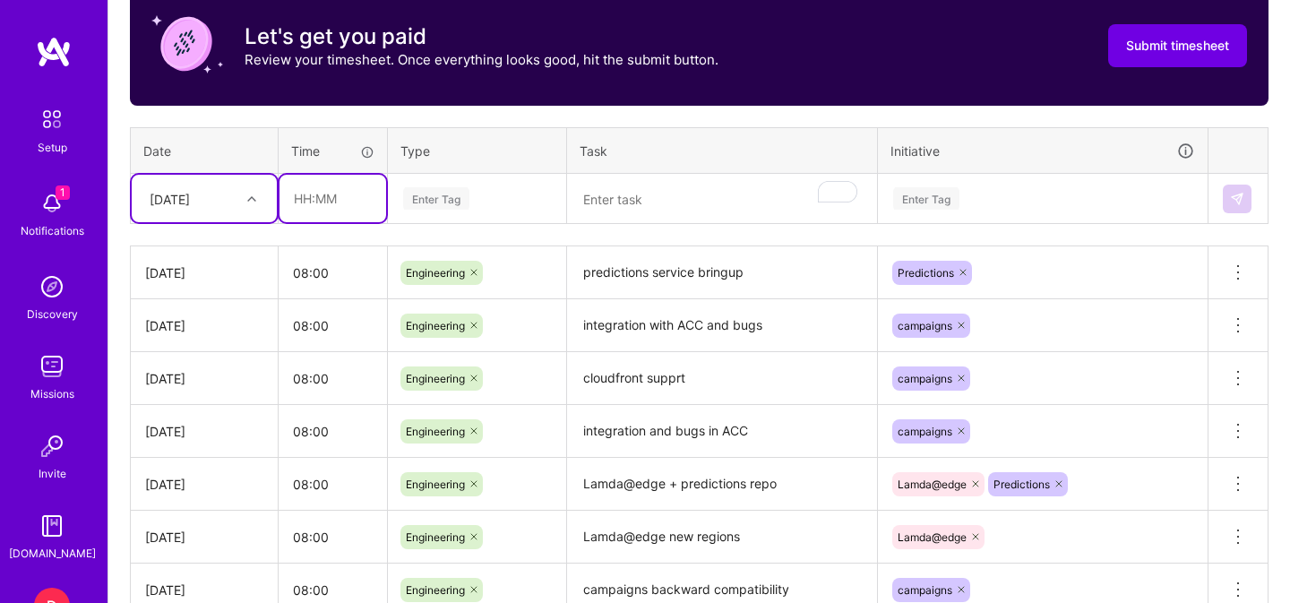
click at [319, 196] on input "text" at bounding box center [332, 198] width 107 height 47
type input "08:00"
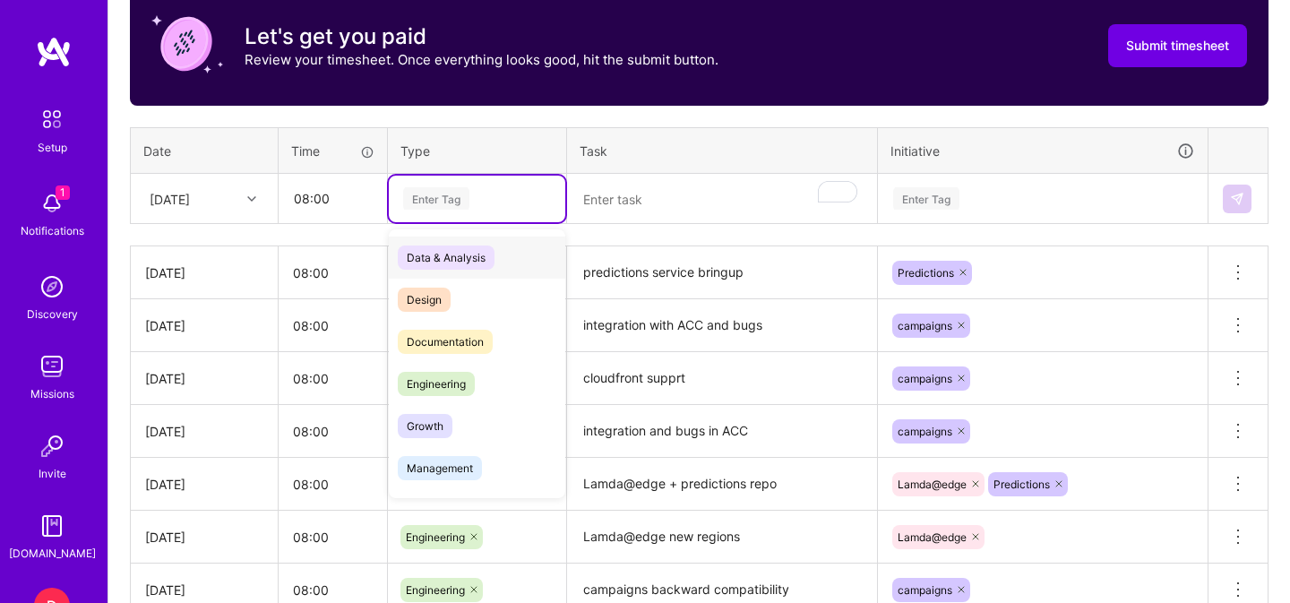
click at [427, 202] on div "Enter Tag" at bounding box center [436, 199] width 66 height 28
click at [425, 382] on span "Engineering" at bounding box center [436, 384] width 77 height 24
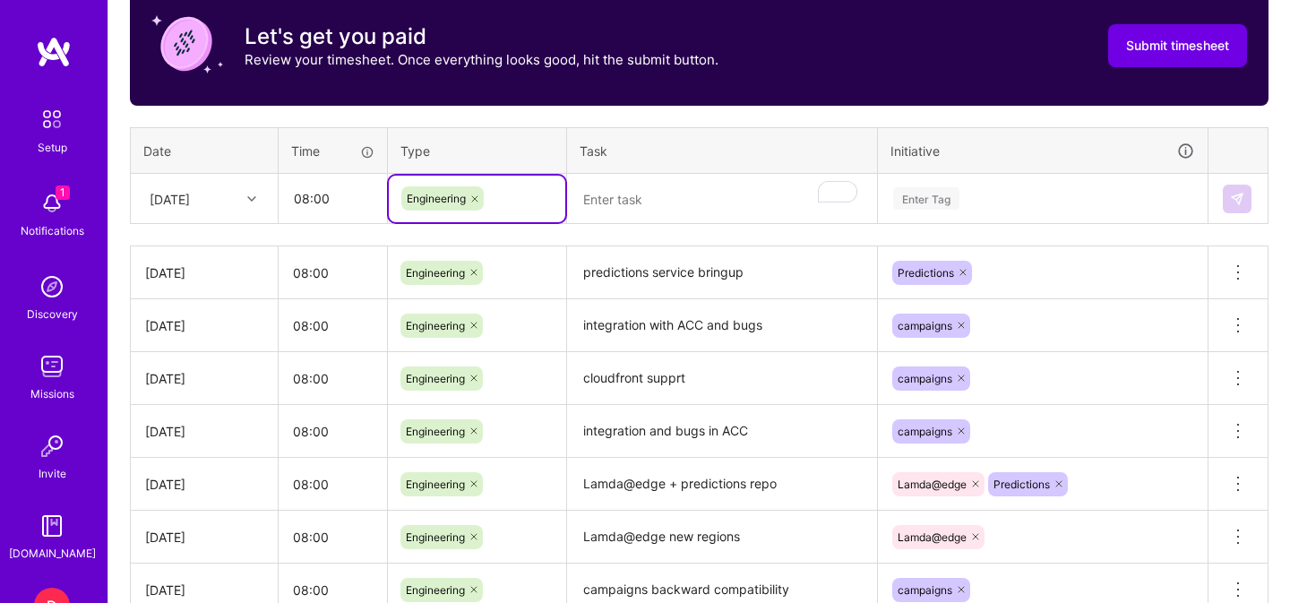
click at [624, 195] on textarea "To enrich screen reader interactions, please activate Accessibility in Grammarl…" at bounding box center [722, 199] width 306 height 47
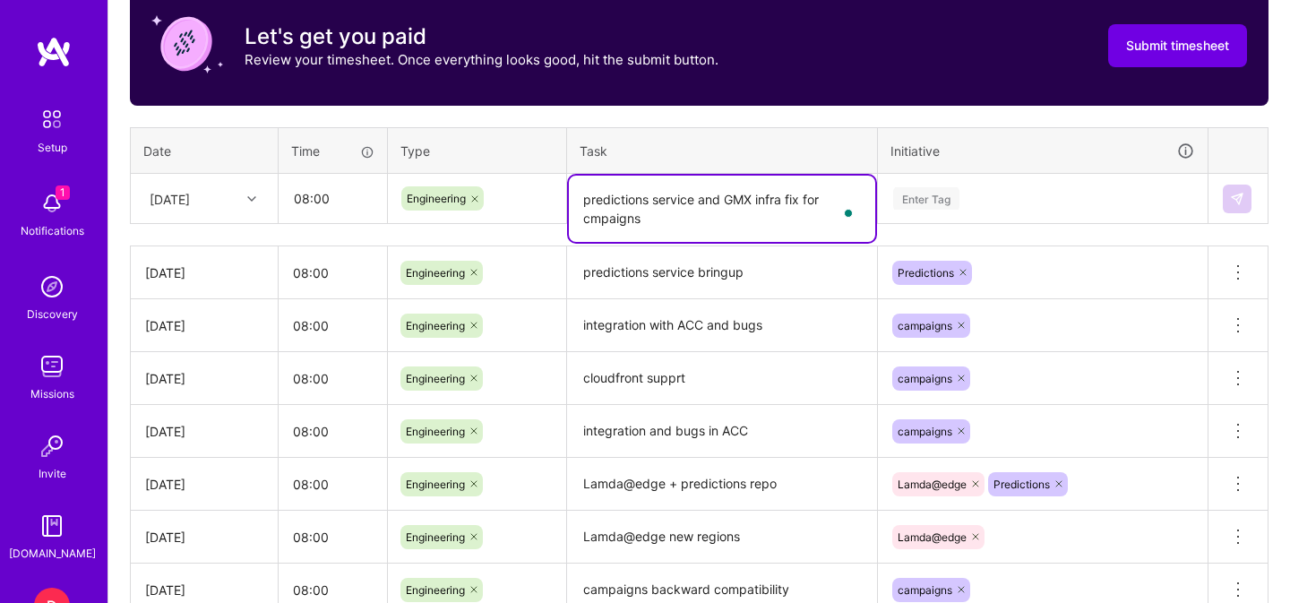
type textarea "predictions service and GMX infra fix for cmpaigns"
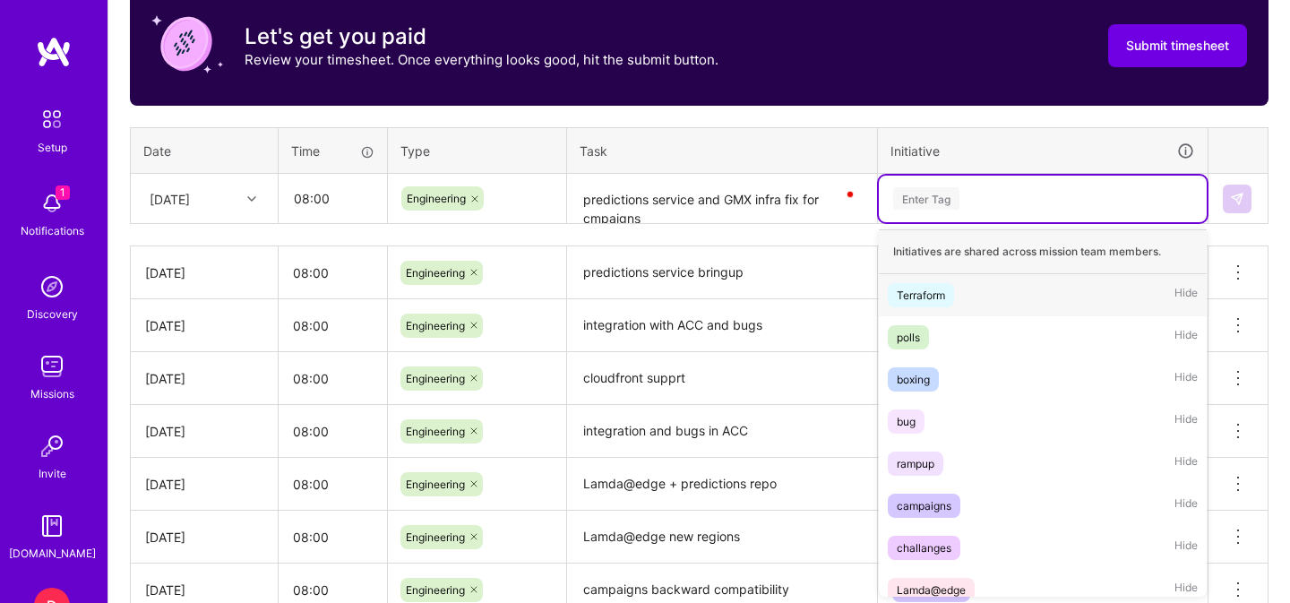
click at [950, 203] on div "Enter Tag" at bounding box center [926, 199] width 66 height 28
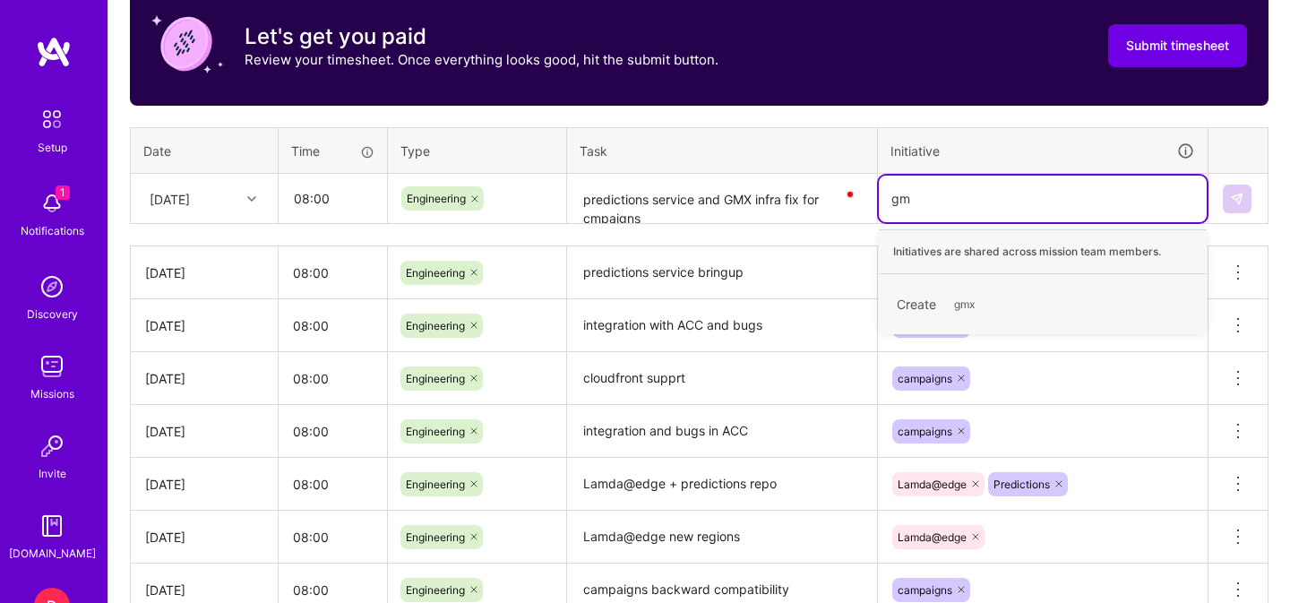
type input "g"
type input "infra"
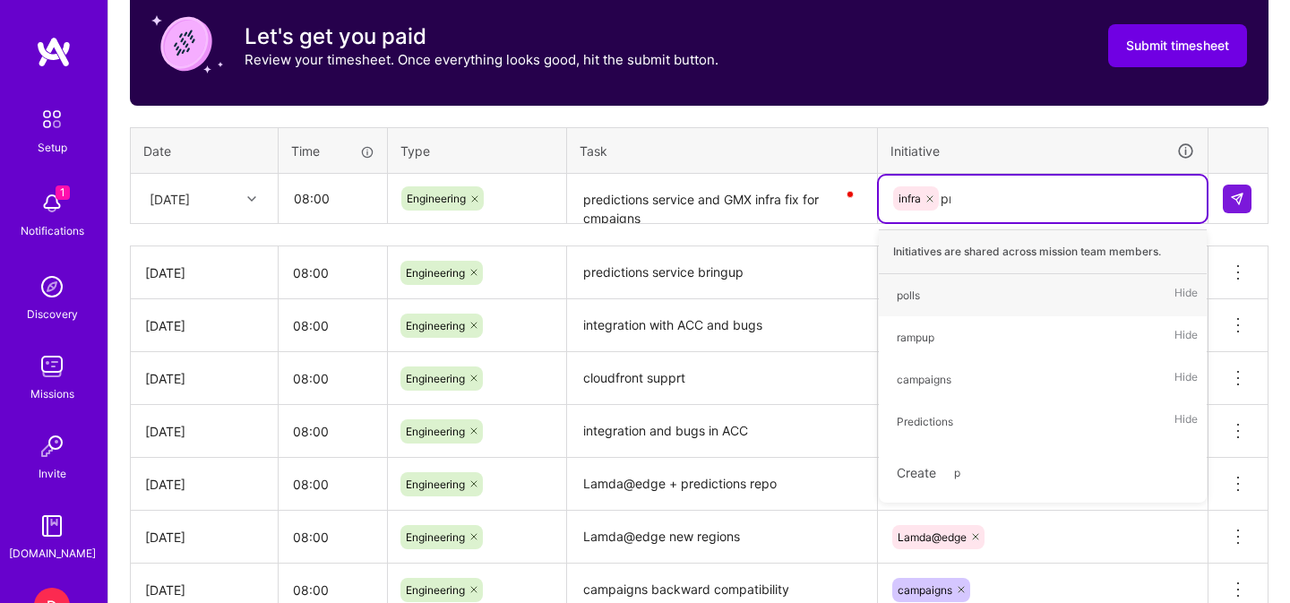
type input "pre"
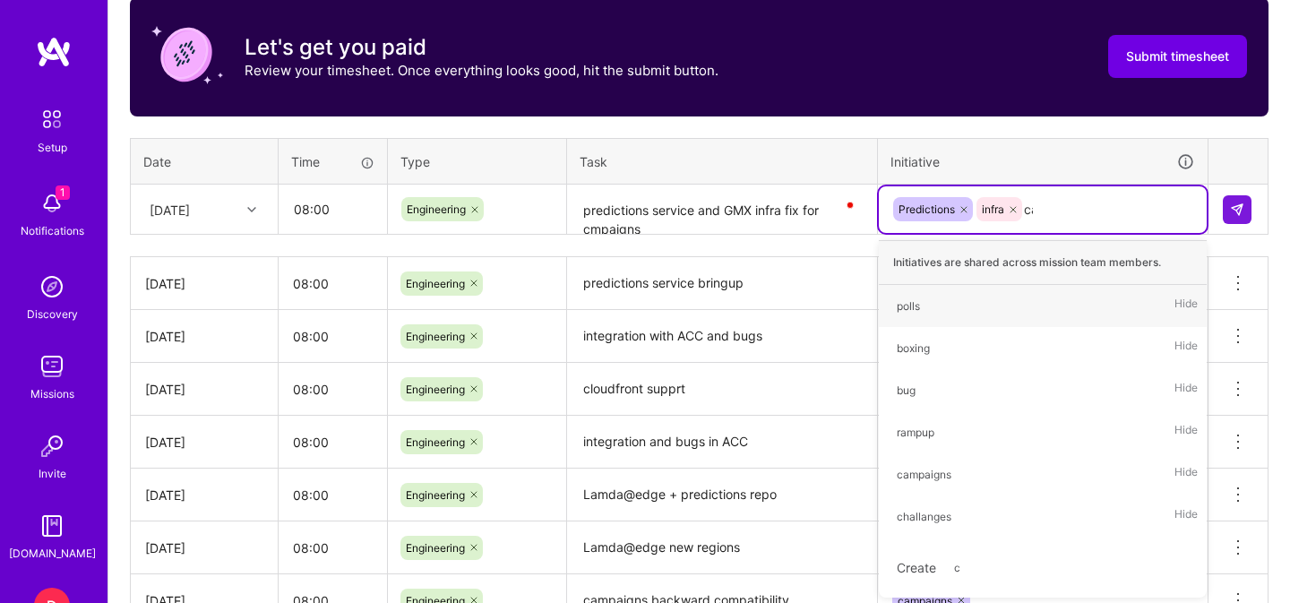
scroll to position [577, 0]
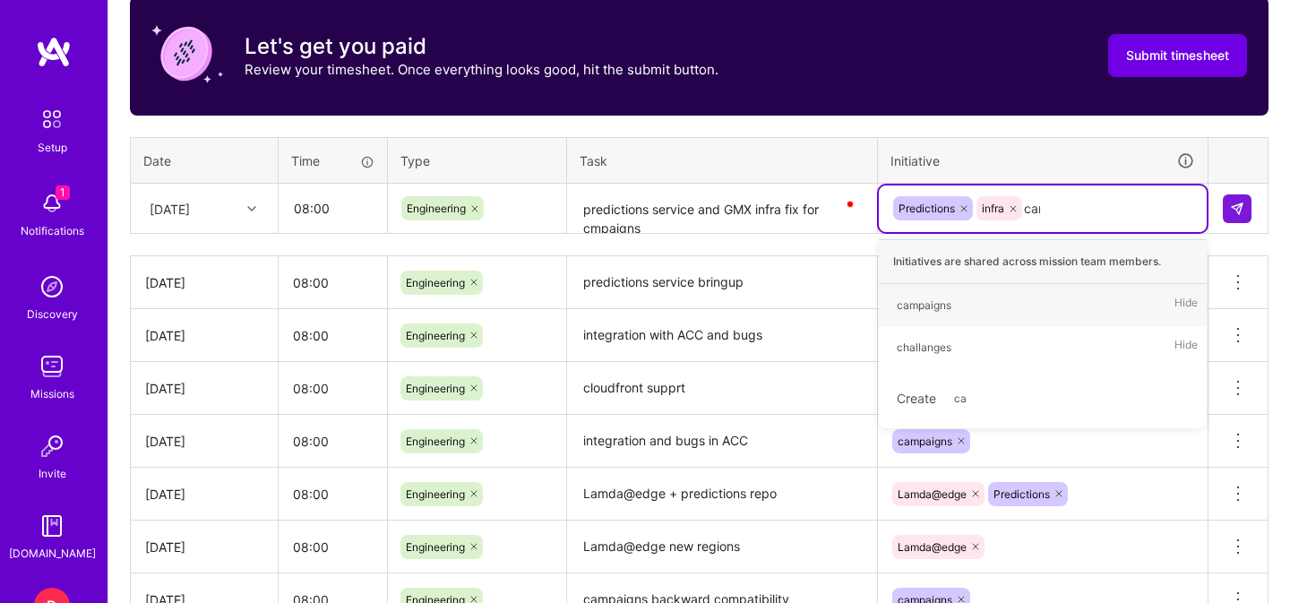
type input "camp"
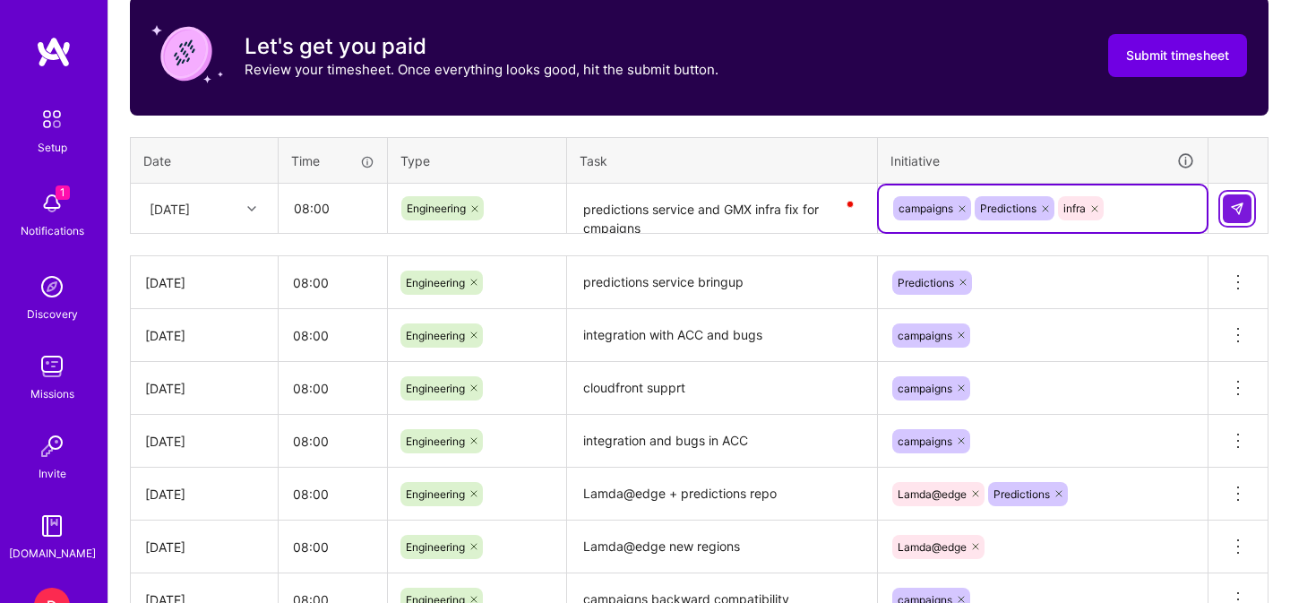
click at [1233, 206] on img at bounding box center [1237, 209] width 14 height 14
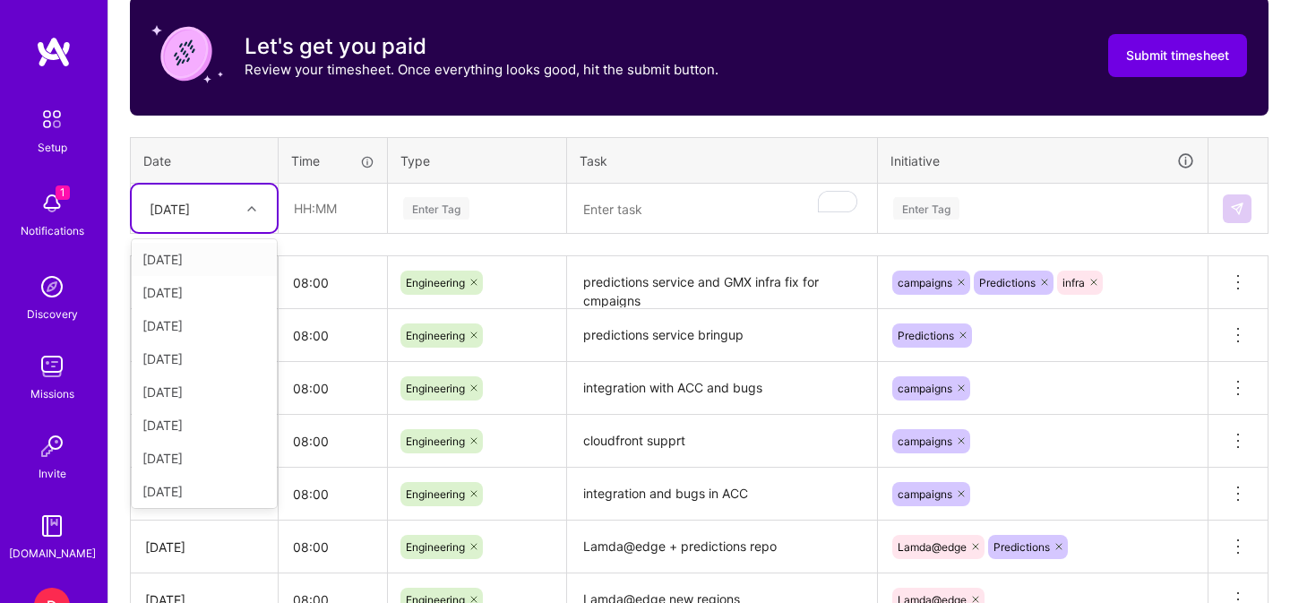
click at [233, 211] on div "[DATE]" at bounding box center [190, 208] width 99 height 30
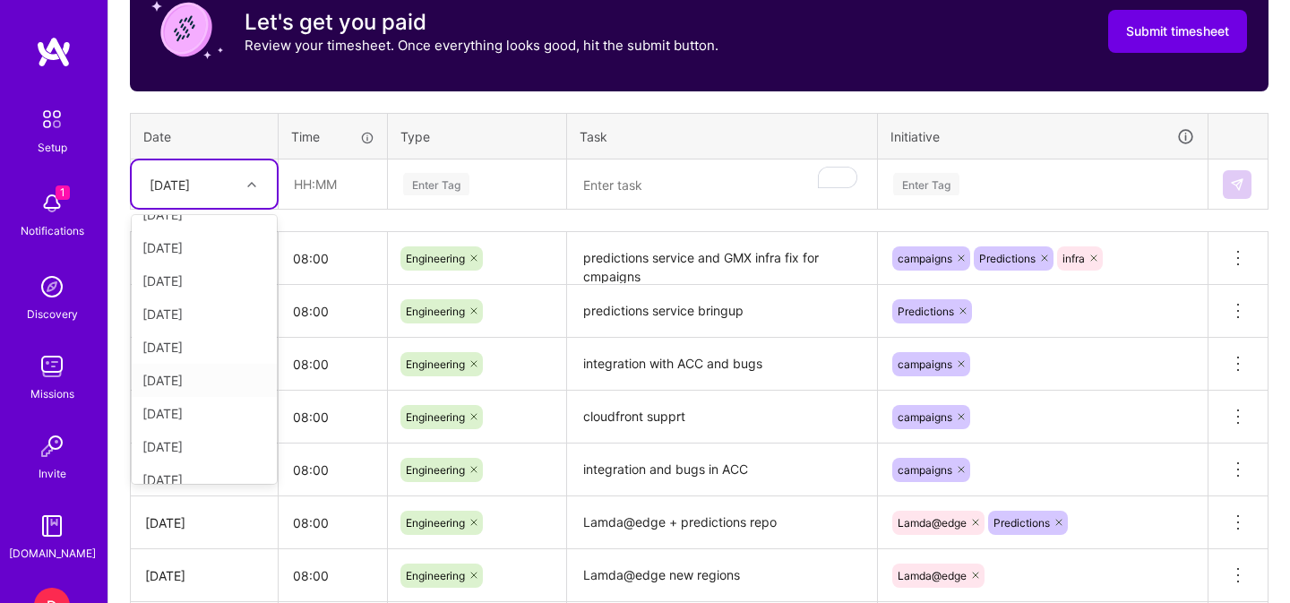
scroll to position [185, 0]
click at [201, 382] on div "[DATE]" at bounding box center [204, 381] width 145 height 33
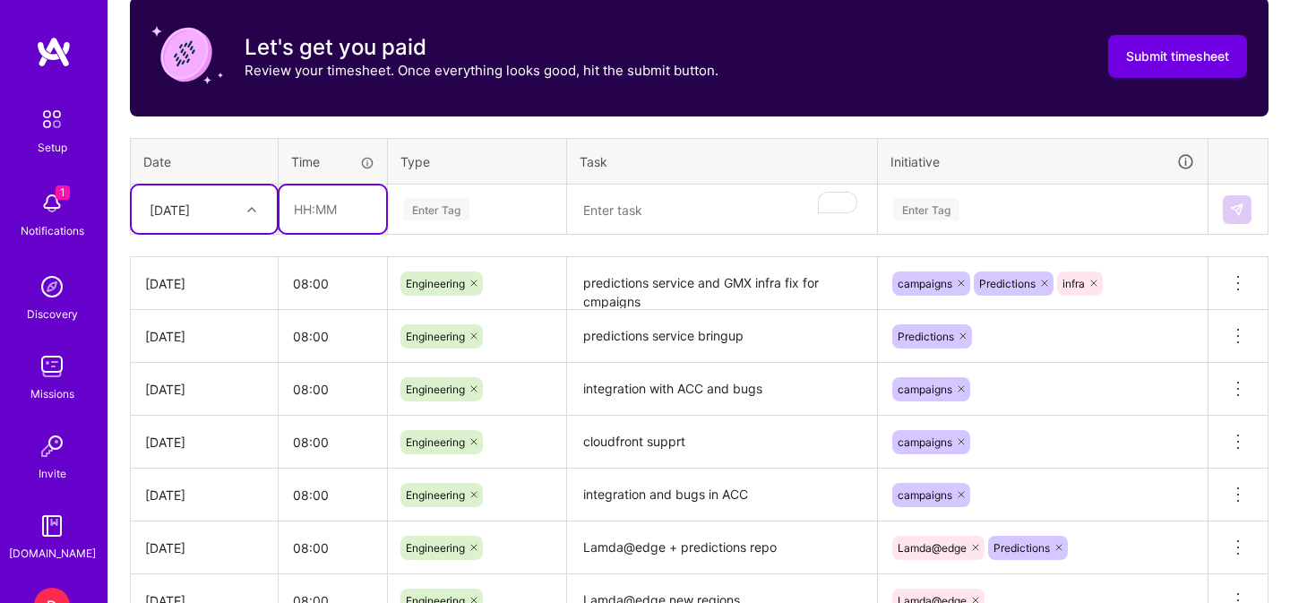
click at [317, 201] on input "text" at bounding box center [332, 208] width 107 height 47
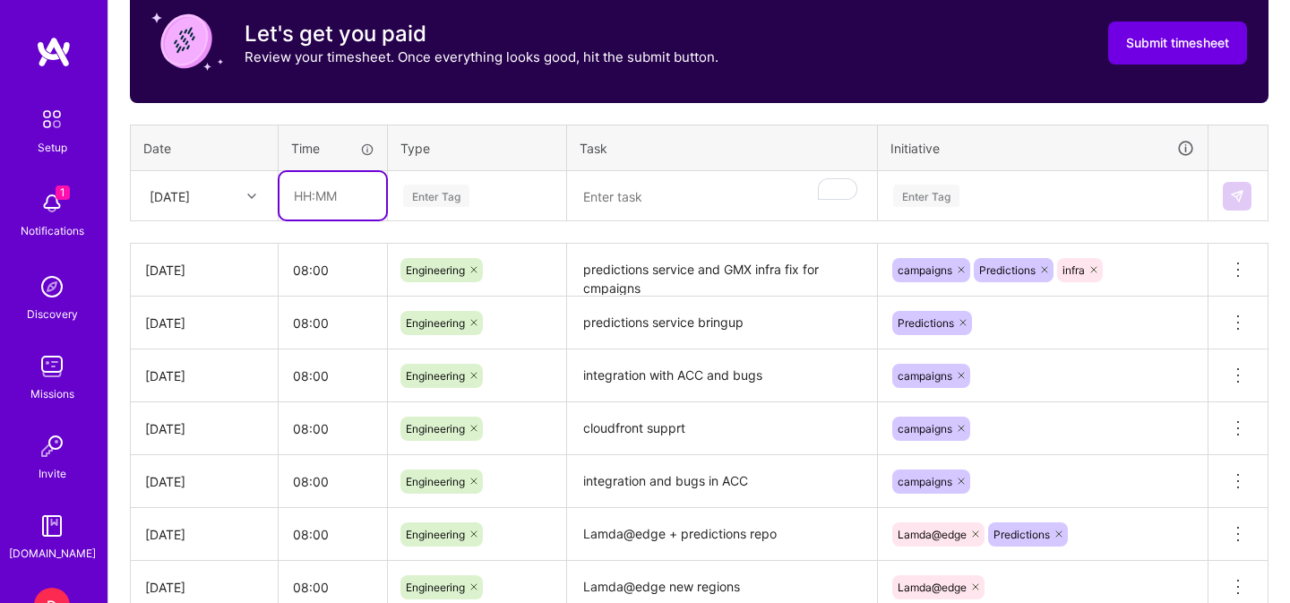
click at [329, 195] on input "text" at bounding box center [332, 195] width 107 height 47
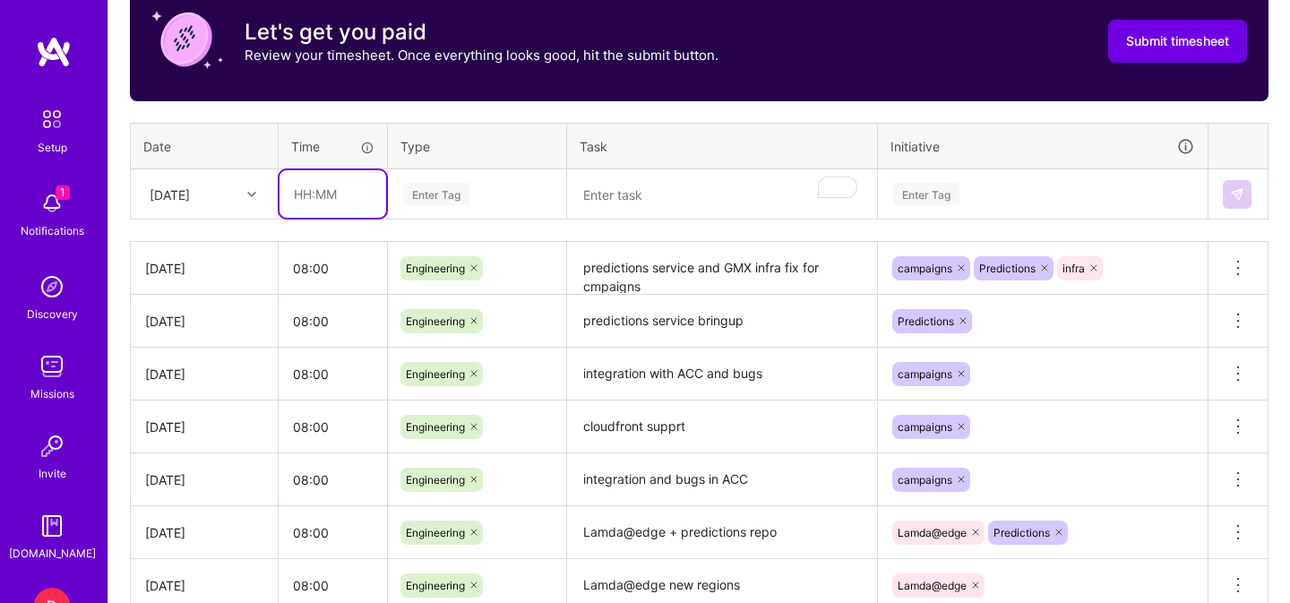
scroll to position [592, 0]
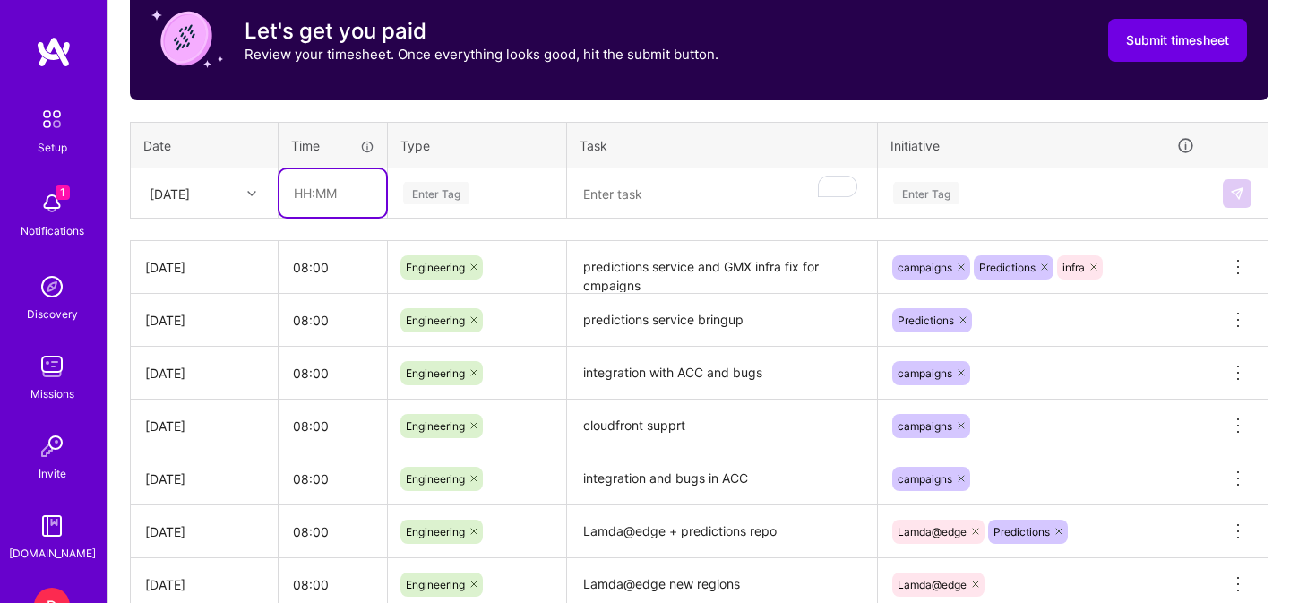
click at [331, 192] on input "text" at bounding box center [332, 192] width 107 height 47
type input "08:00"
click at [408, 200] on div "Enter Tag" at bounding box center [436, 193] width 66 height 28
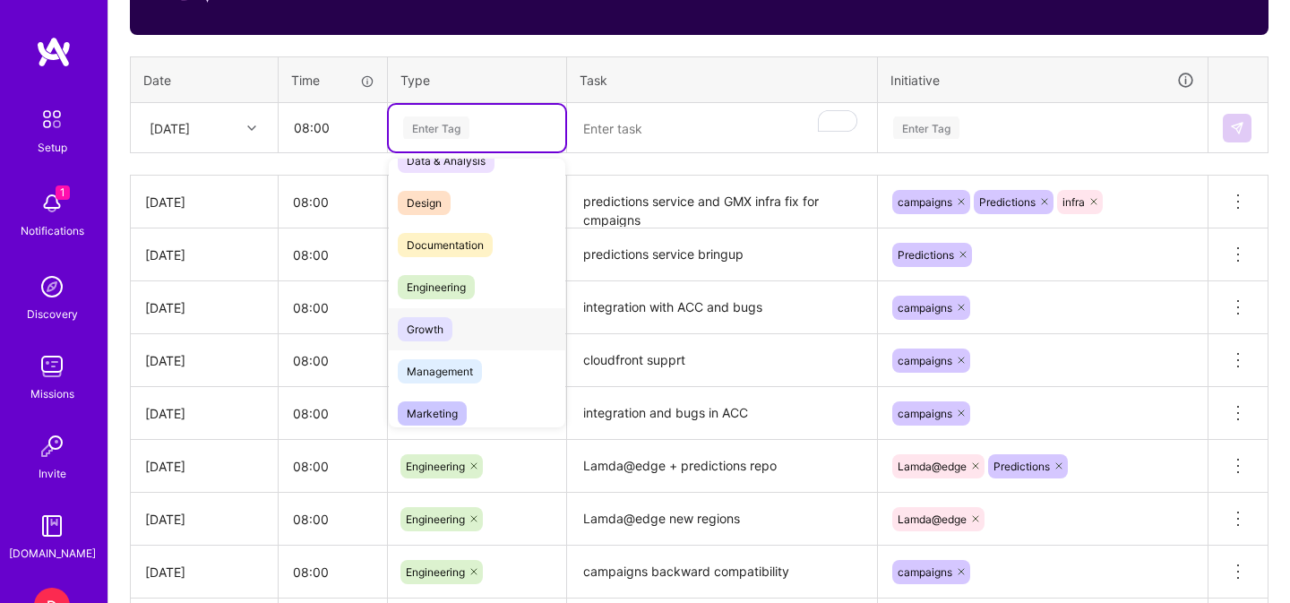
scroll to position [0, 0]
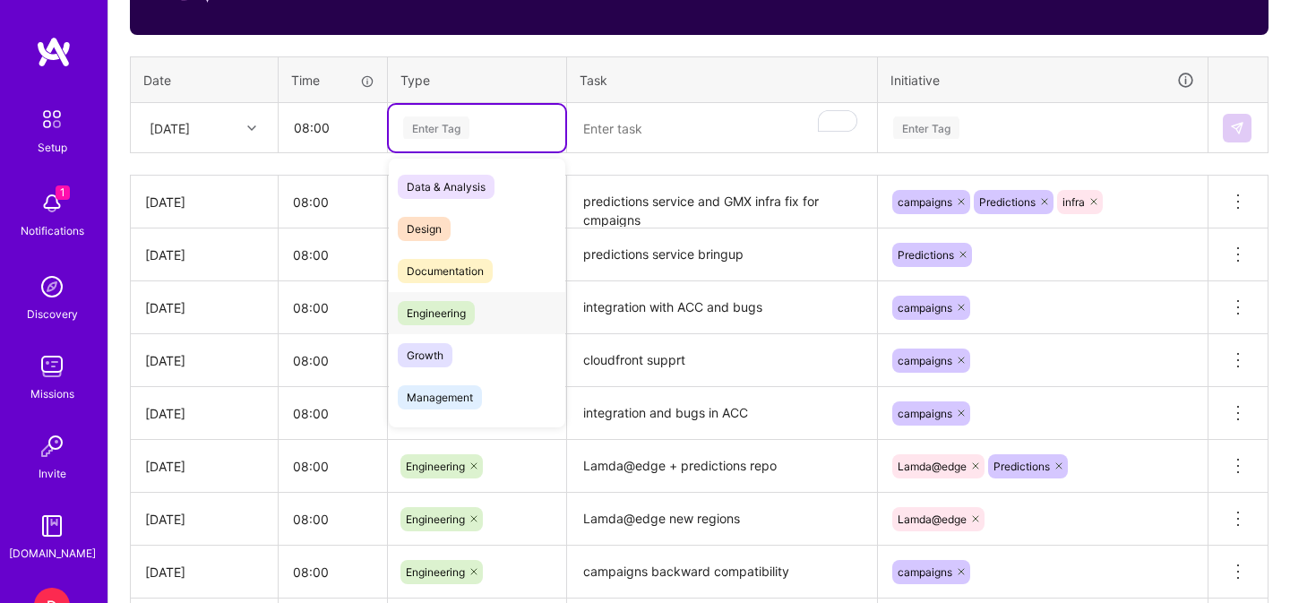
click at [455, 301] on span "Engineering" at bounding box center [436, 313] width 77 height 24
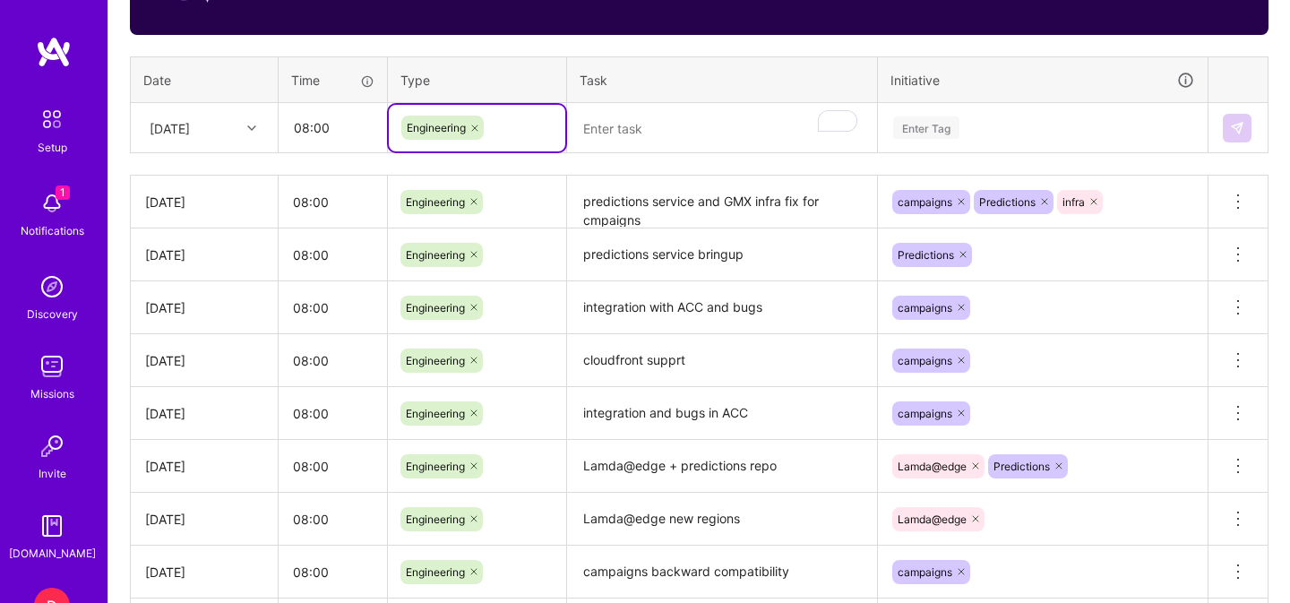
scroll to position [648, 0]
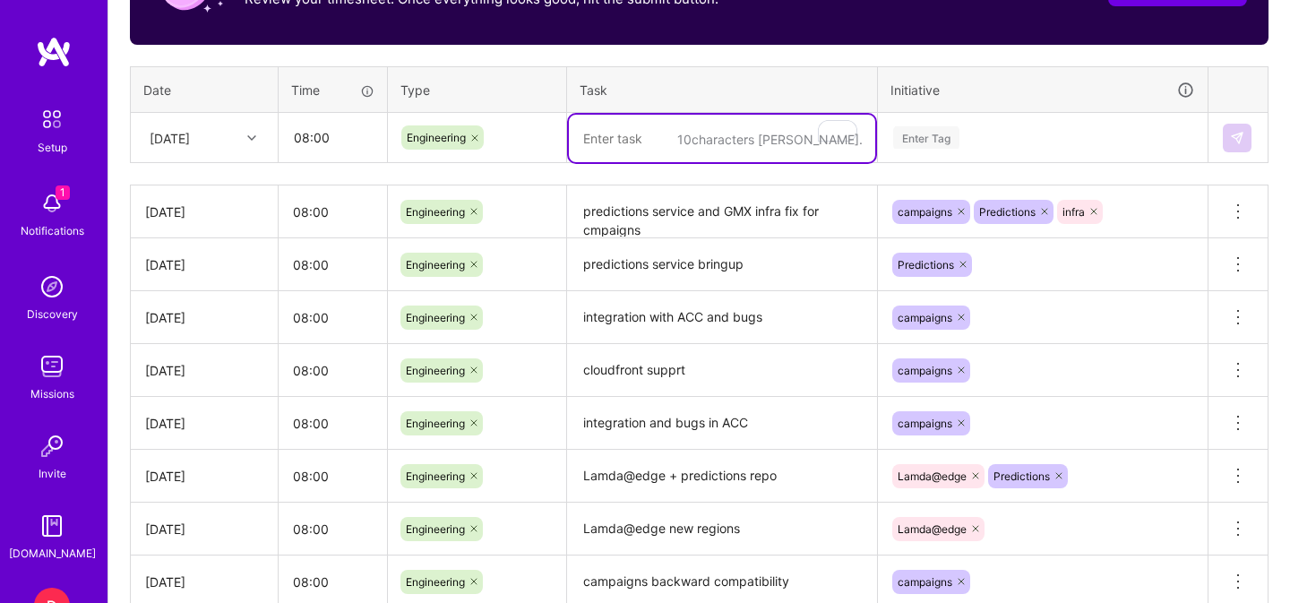
click at [630, 140] on textarea "To enrich screen reader interactions, please activate Accessibility in Grammarl…" at bounding box center [722, 138] width 306 height 47
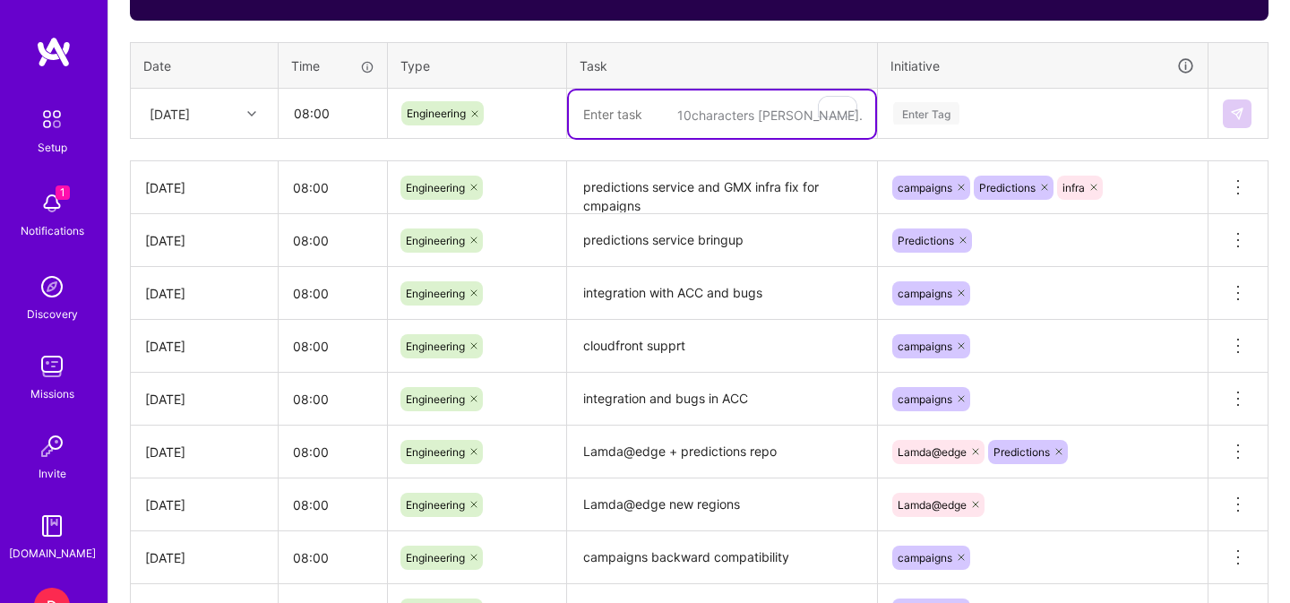
scroll to position [673, 0]
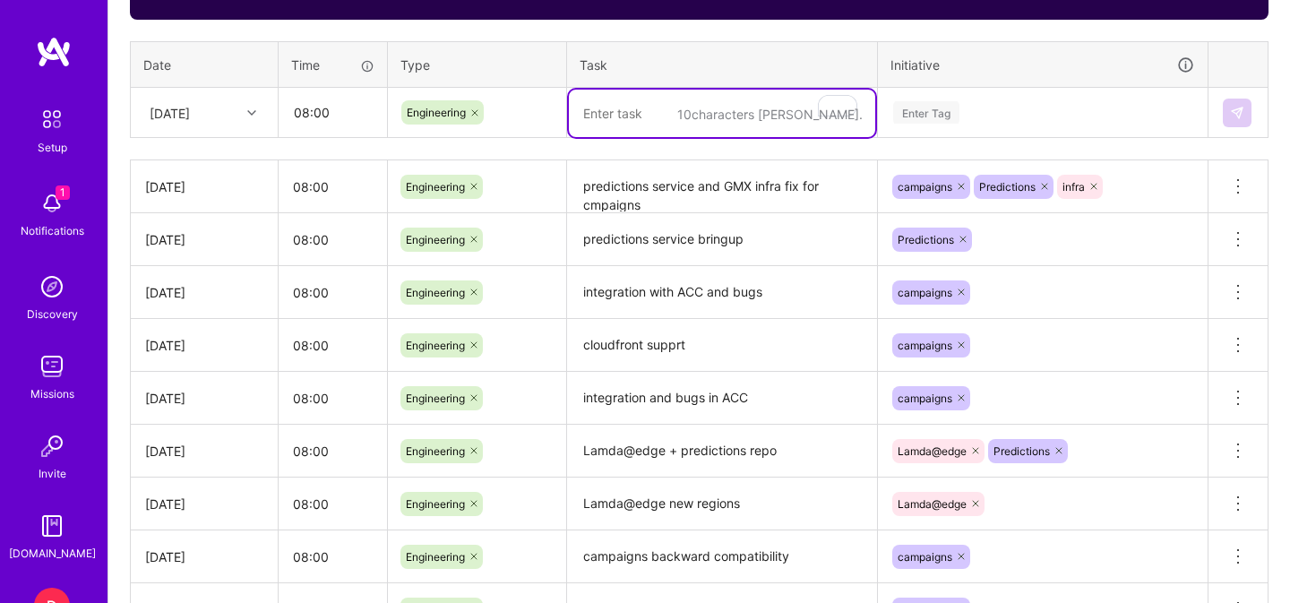
click at [637, 106] on textarea "To enrich screen reader interactions, please activate Accessibility in Grammarl…" at bounding box center [722, 113] width 306 height 47
type textarea "prediction service stubs"
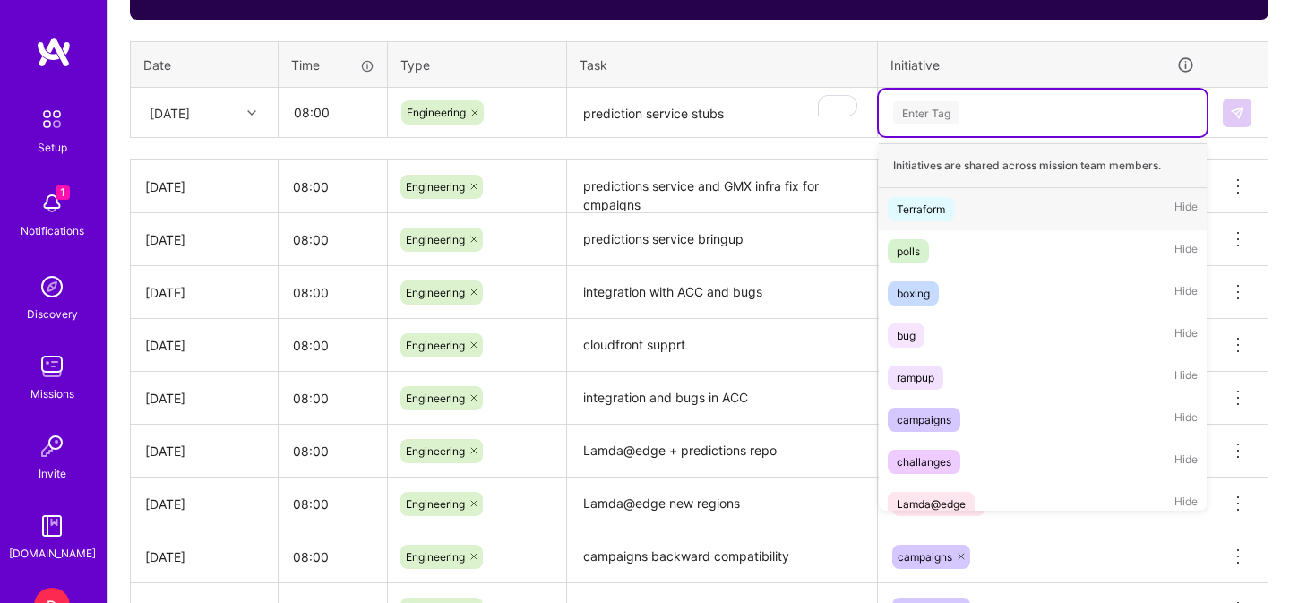
click at [926, 110] on div "Enter Tag" at bounding box center [926, 113] width 66 height 28
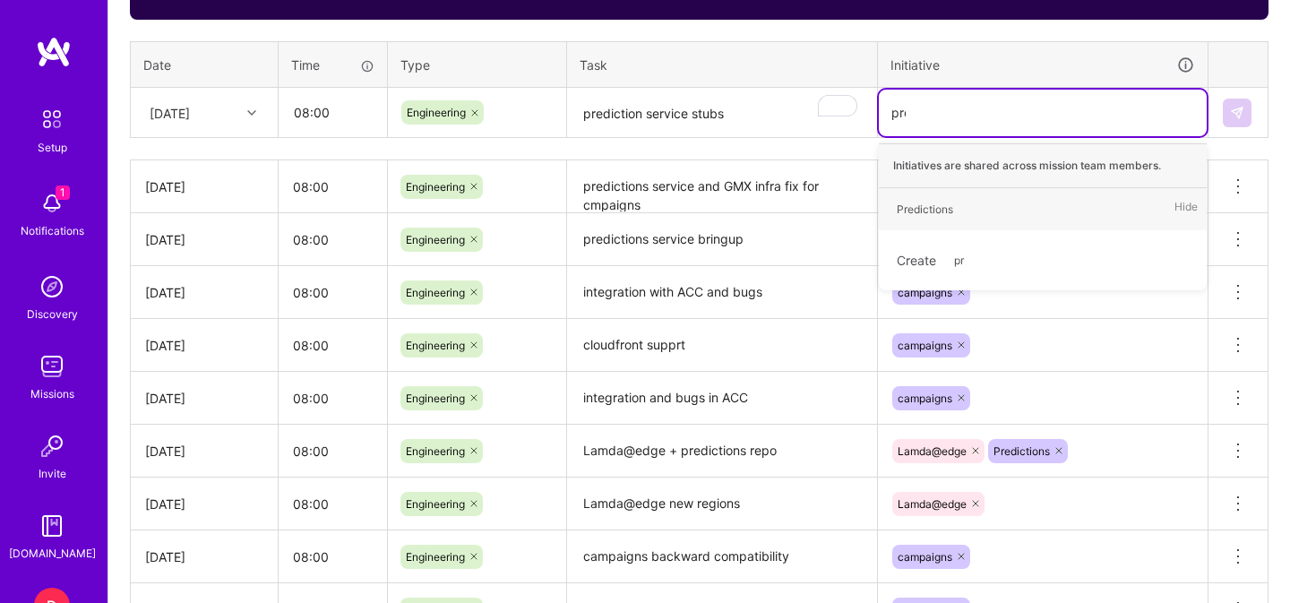
type input "pred"
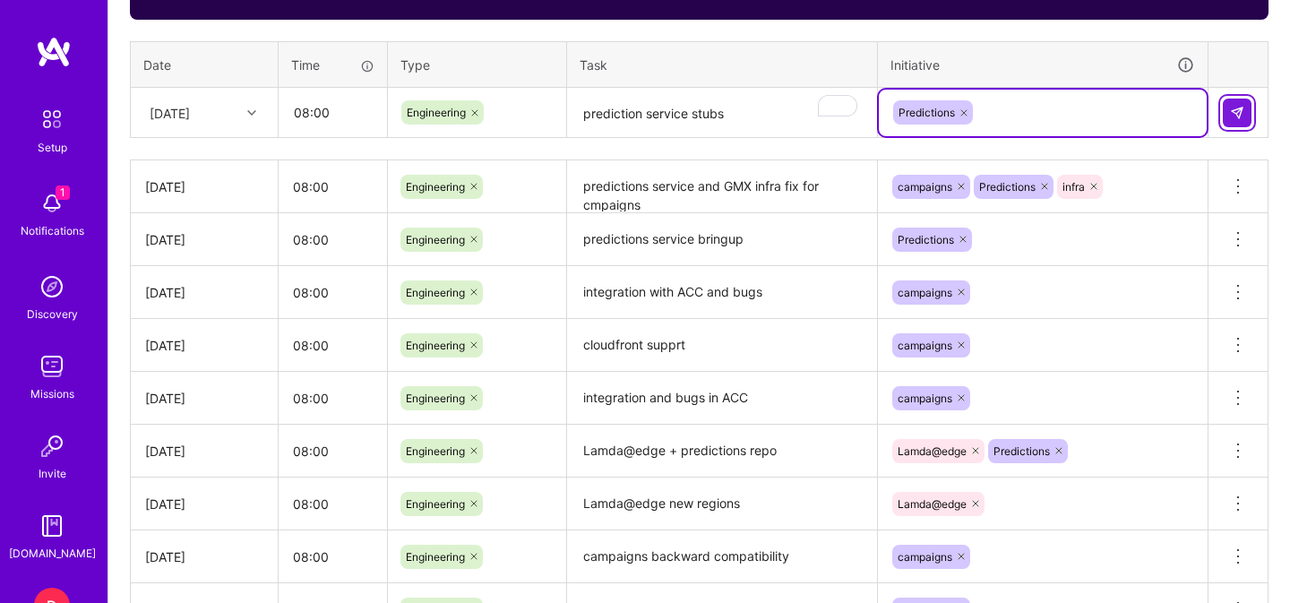
click at [1227, 114] on button at bounding box center [1237, 113] width 29 height 29
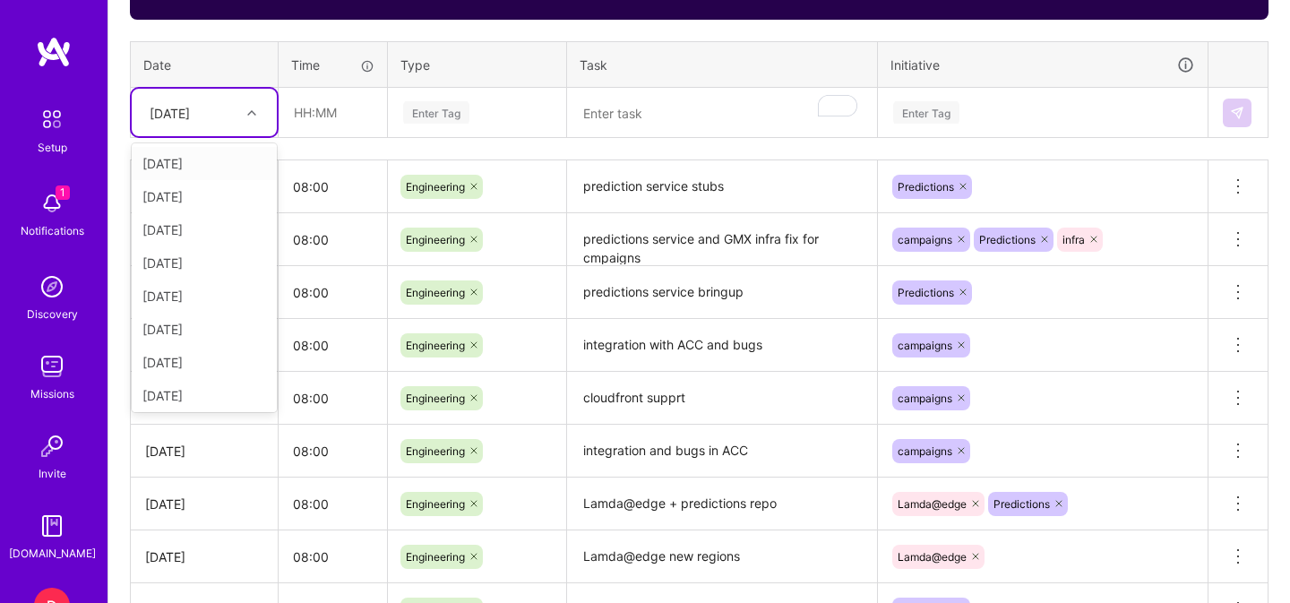
click at [249, 110] on icon at bounding box center [251, 112] width 9 height 9
click at [182, 395] on div "[DATE]" at bounding box center [204, 391] width 145 height 33
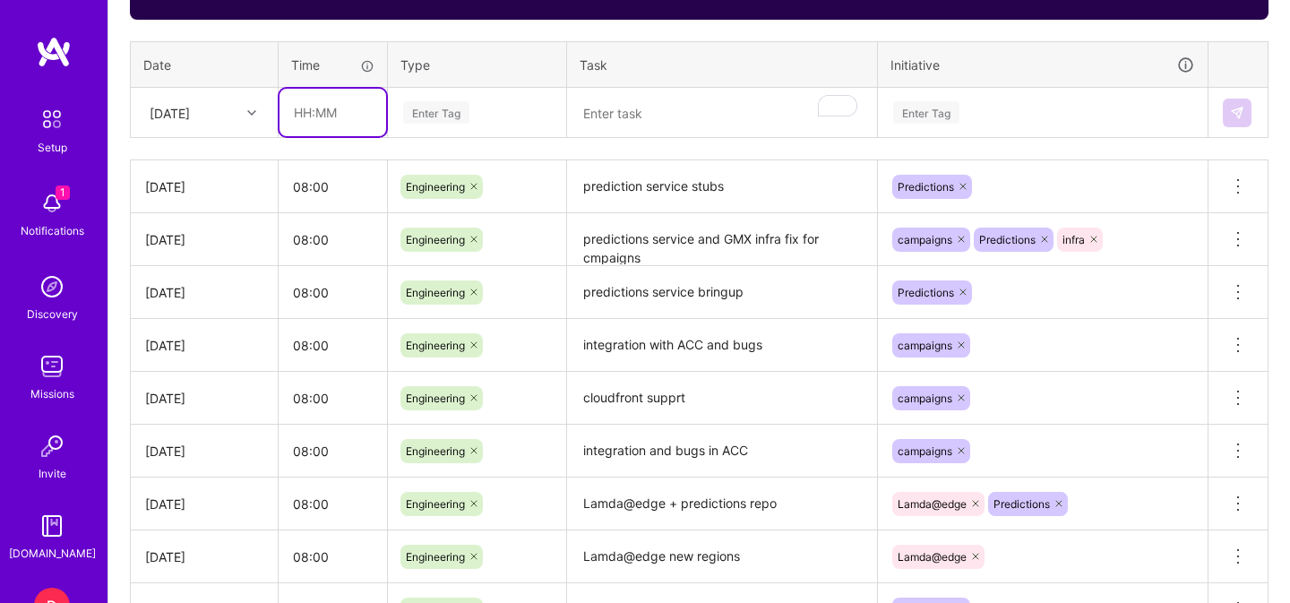
click at [308, 112] on input "text" at bounding box center [332, 112] width 107 height 47
type input "08:00"
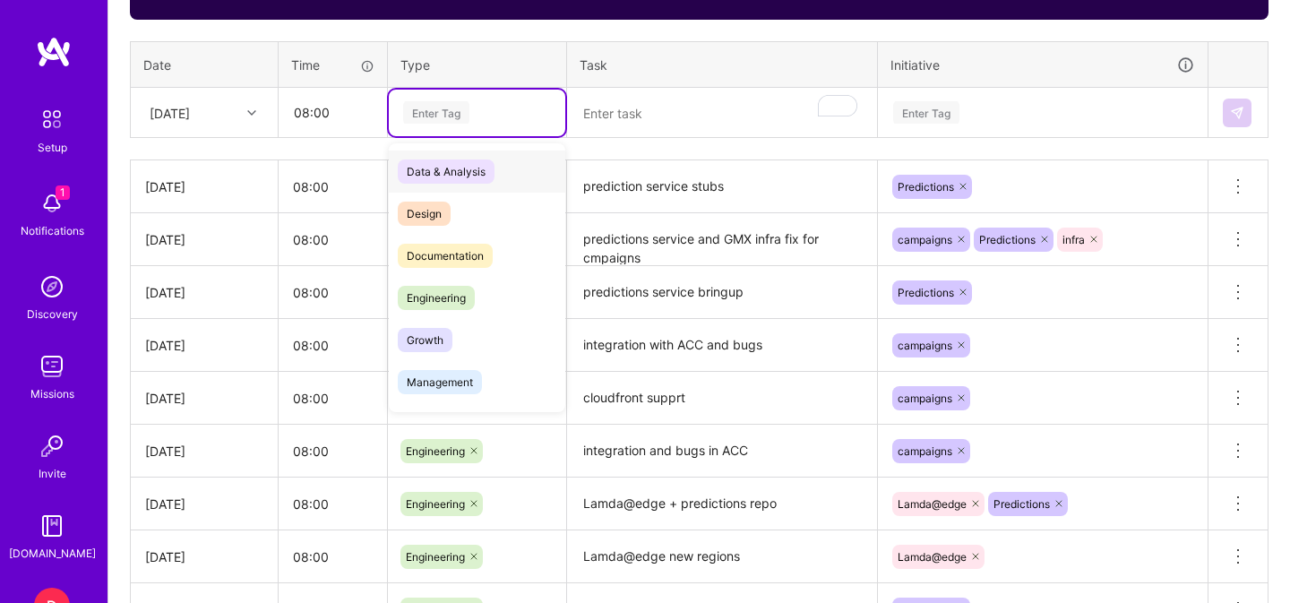
click at [460, 116] on div "Enter Tag" at bounding box center [436, 113] width 66 height 28
click at [449, 301] on span "Engineering" at bounding box center [436, 298] width 77 height 24
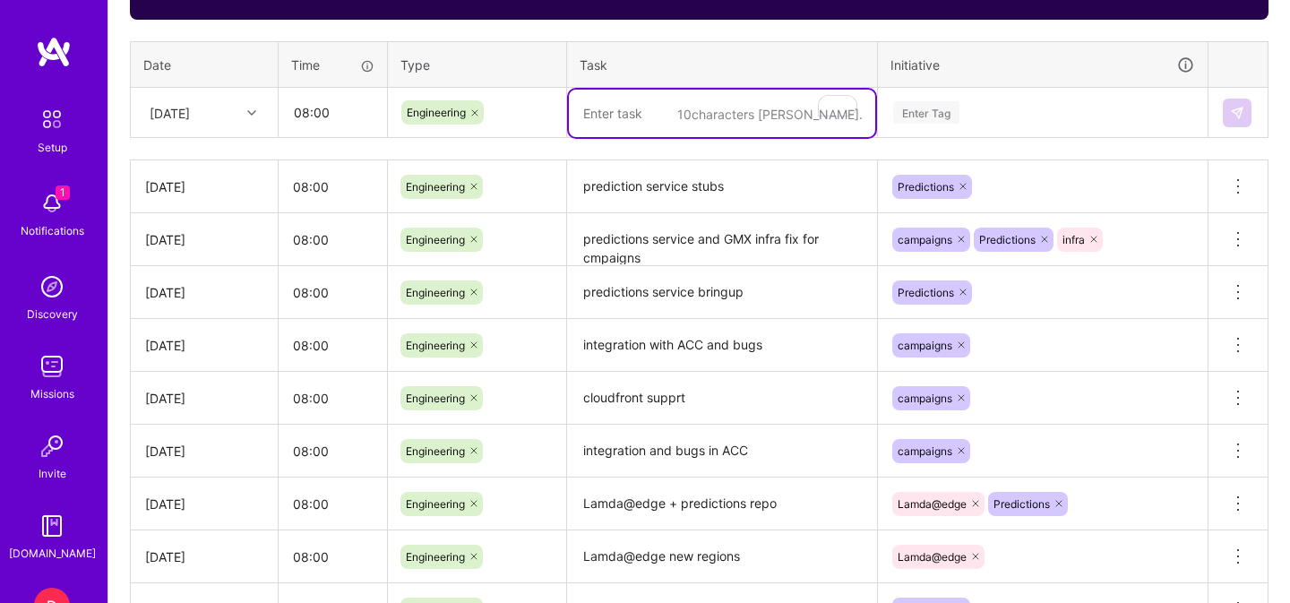
click at [623, 116] on textarea "To enrich screen reader interactions, please activate Accessibility in Grammarl…" at bounding box center [722, 113] width 306 height 47
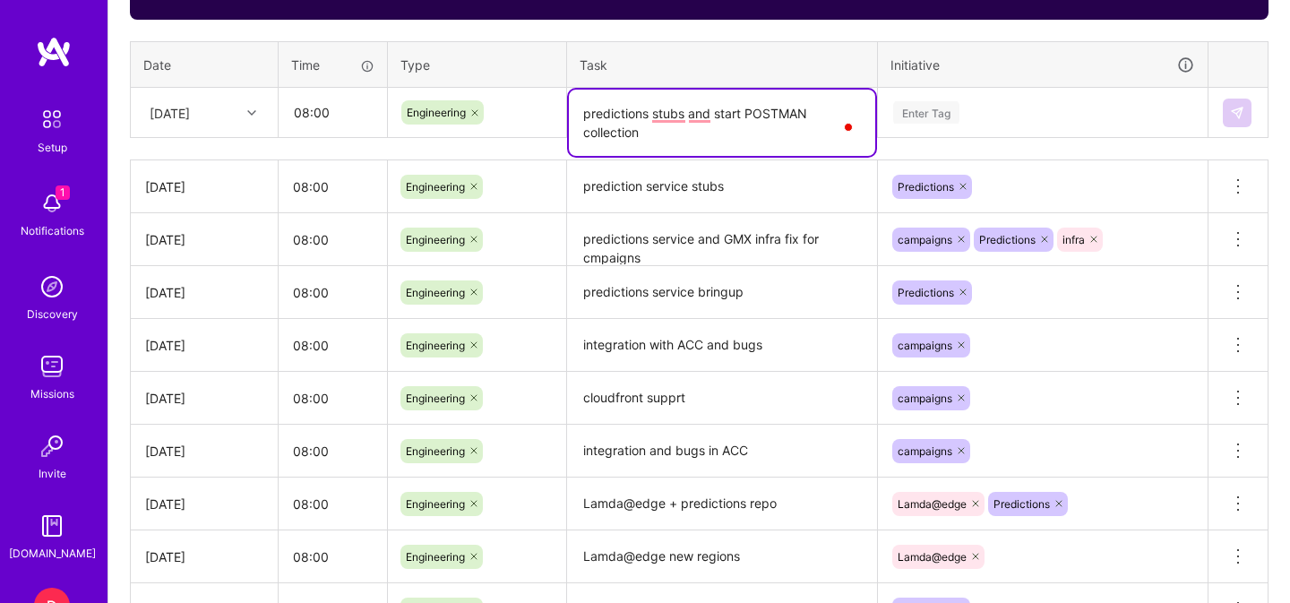
type textarea "predictions stubs and start POSTMAN collection"
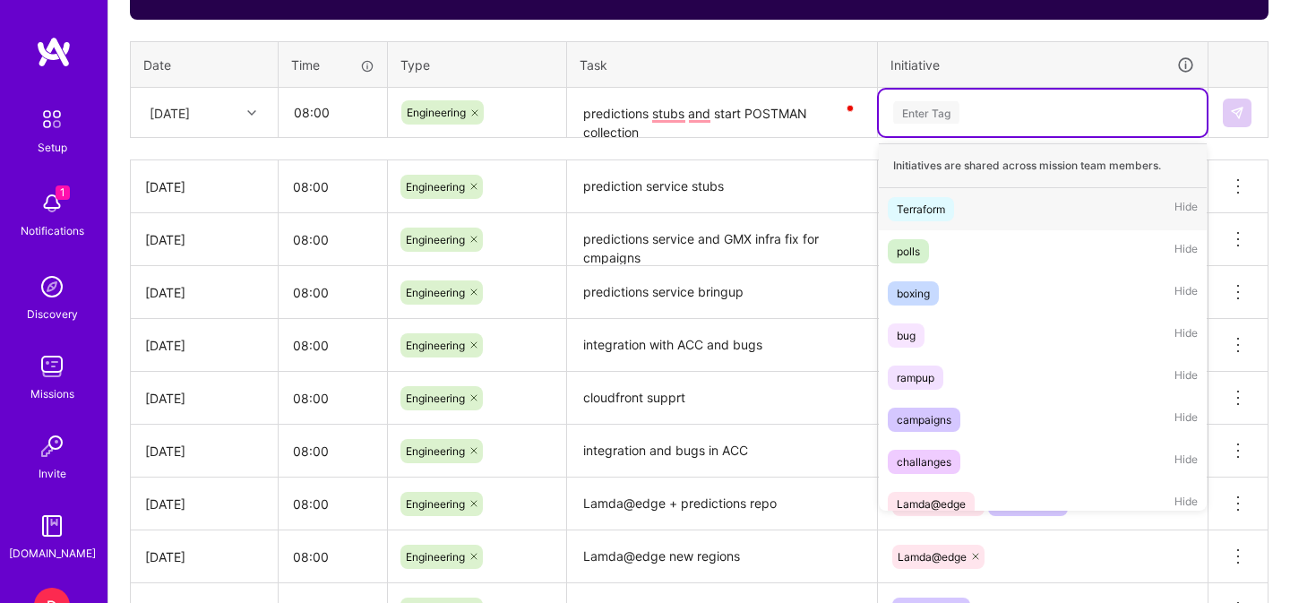
click at [927, 99] on div "Enter Tag" at bounding box center [926, 113] width 66 height 28
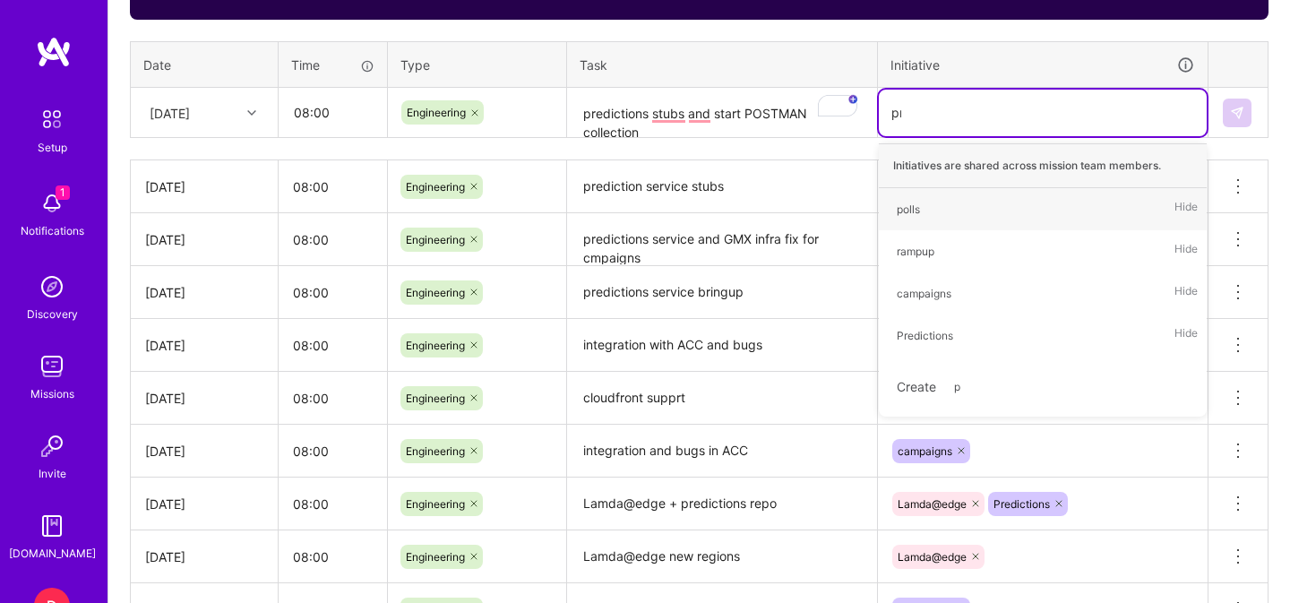
type input "pre"
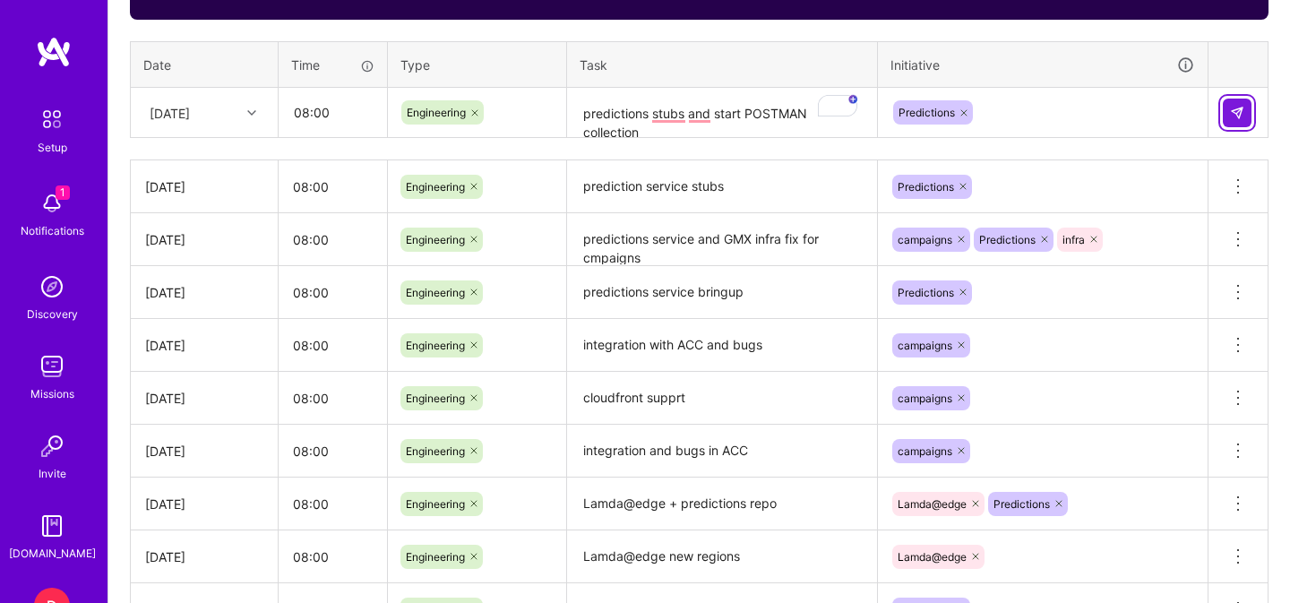
drag, startPoint x: 1234, startPoint y: 108, endPoint x: 1224, endPoint y: 109, distance: 10.8
click at [1234, 108] on img at bounding box center [1237, 113] width 14 height 14
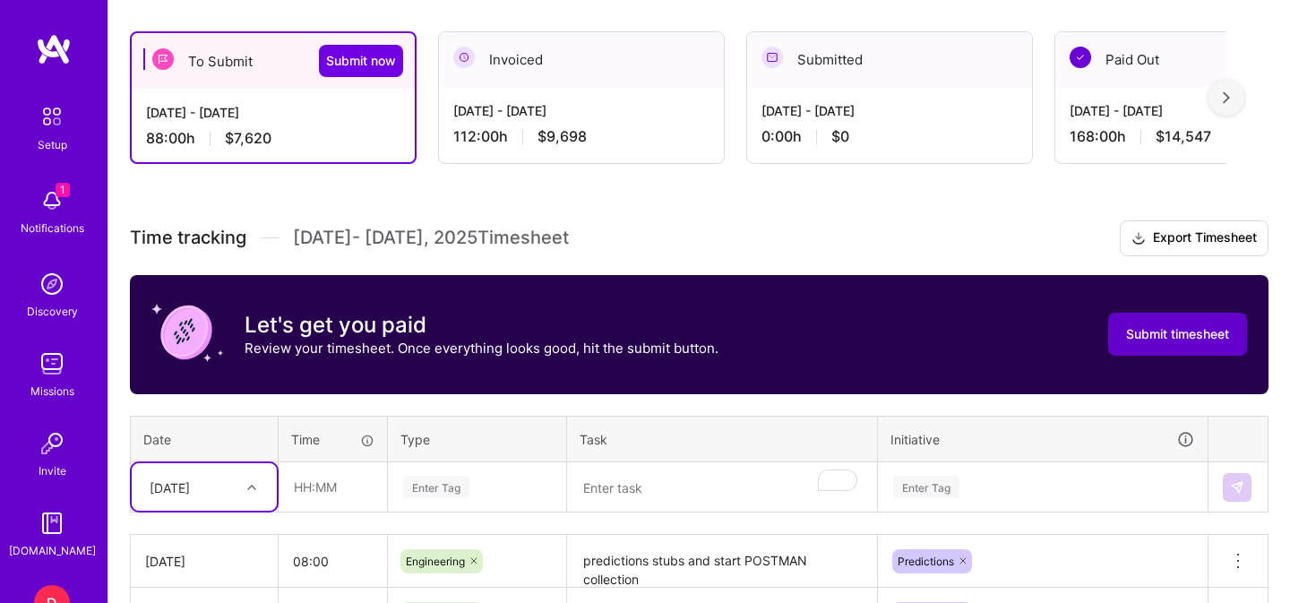
scroll to position [299, 0]
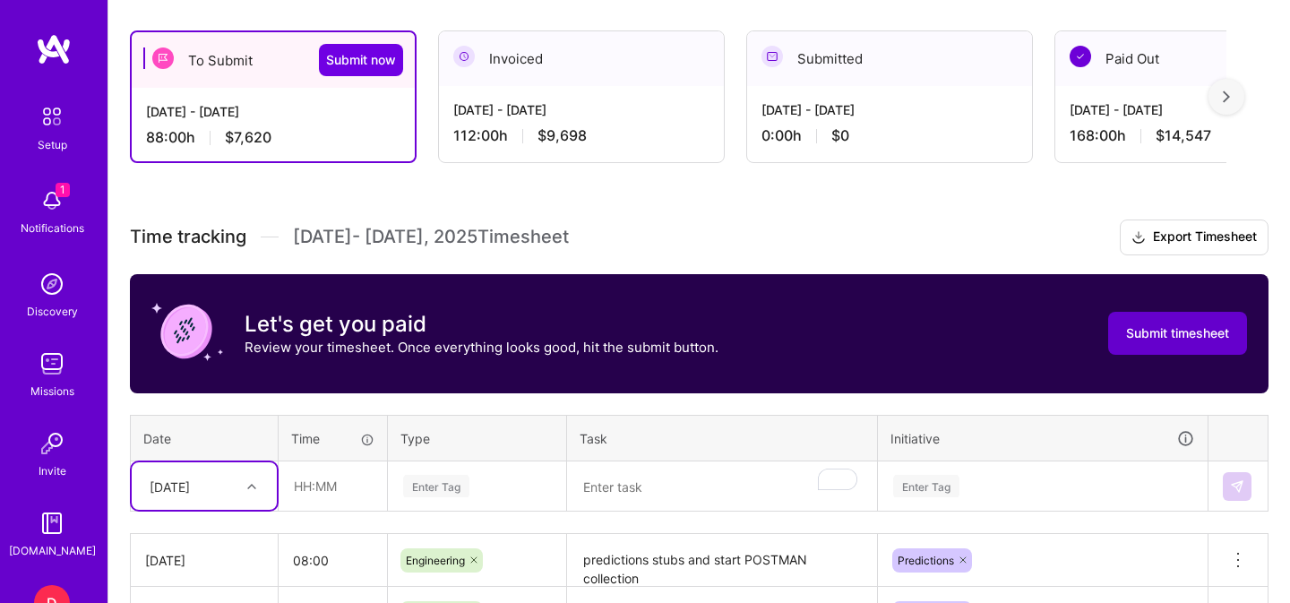
click at [1202, 334] on span "Submit timesheet" at bounding box center [1177, 333] width 103 height 18
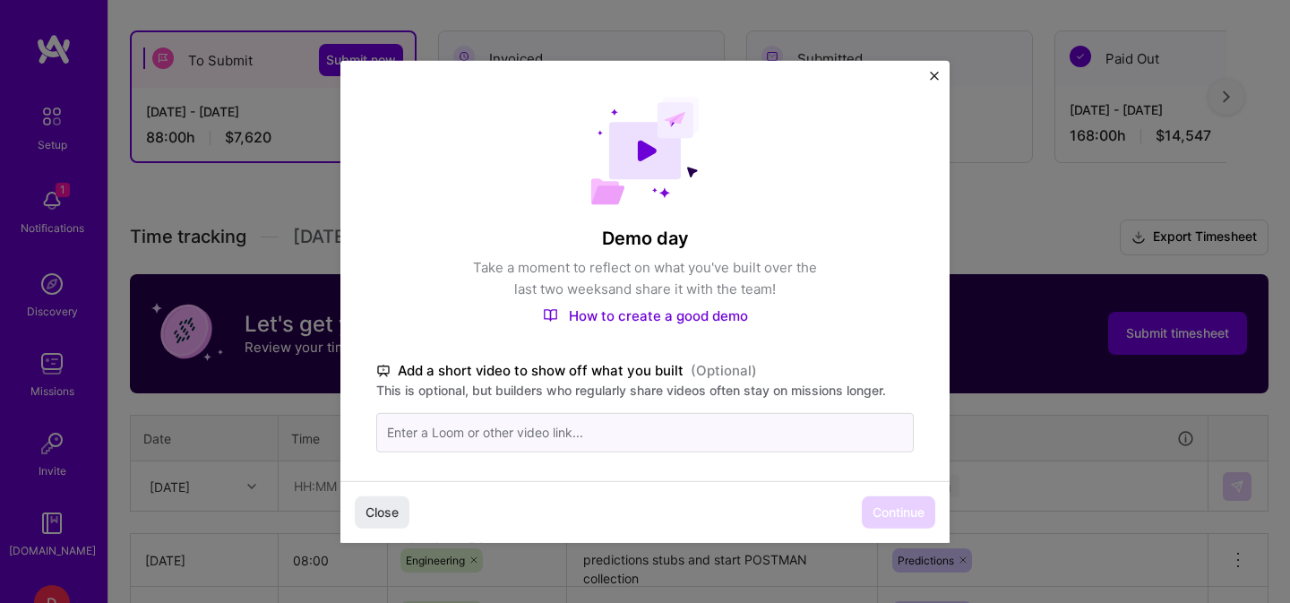
click at [658, 439] on input at bounding box center [644, 431] width 537 height 39
click at [393, 509] on span "Close" at bounding box center [381, 512] width 33 height 18
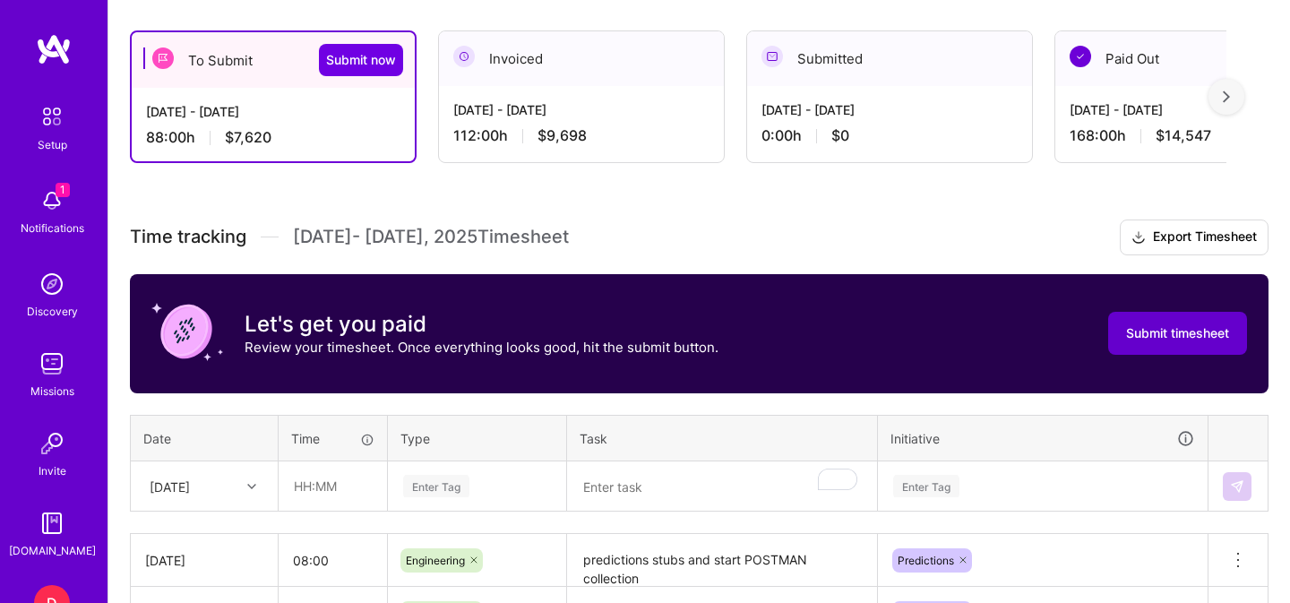
click at [1126, 324] on span "Submit timesheet" at bounding box center [1177, 333] width 103 height 18
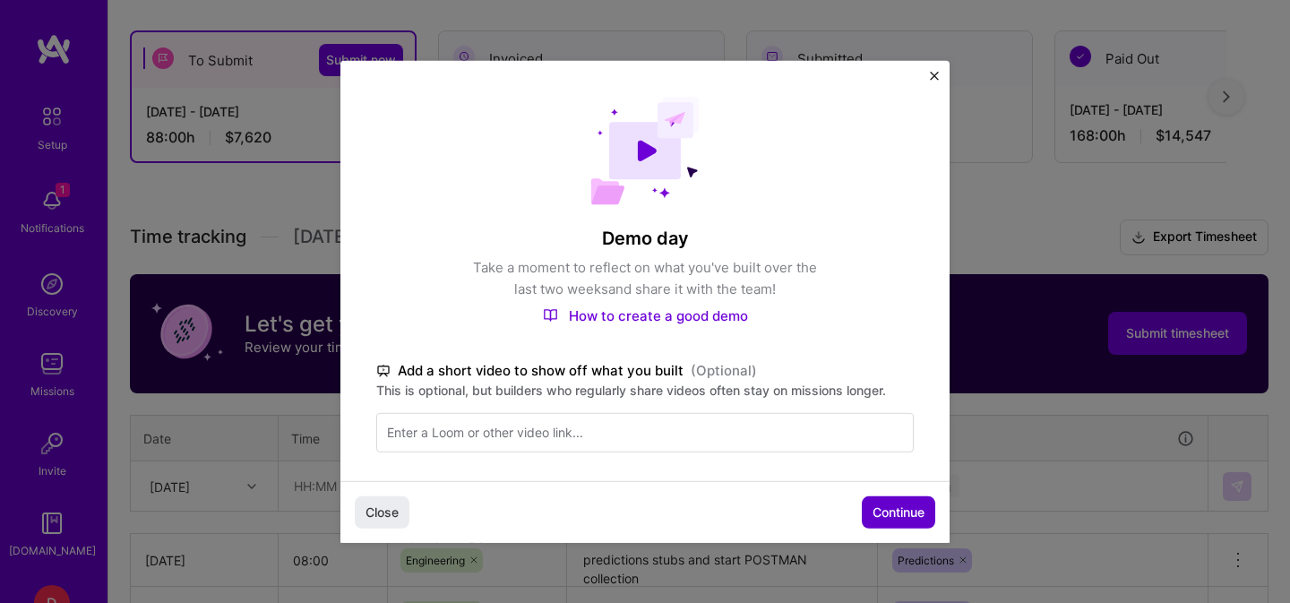
click at [881, 507] on span "Continue" at bounding box center [898, 512] width 52 height 18
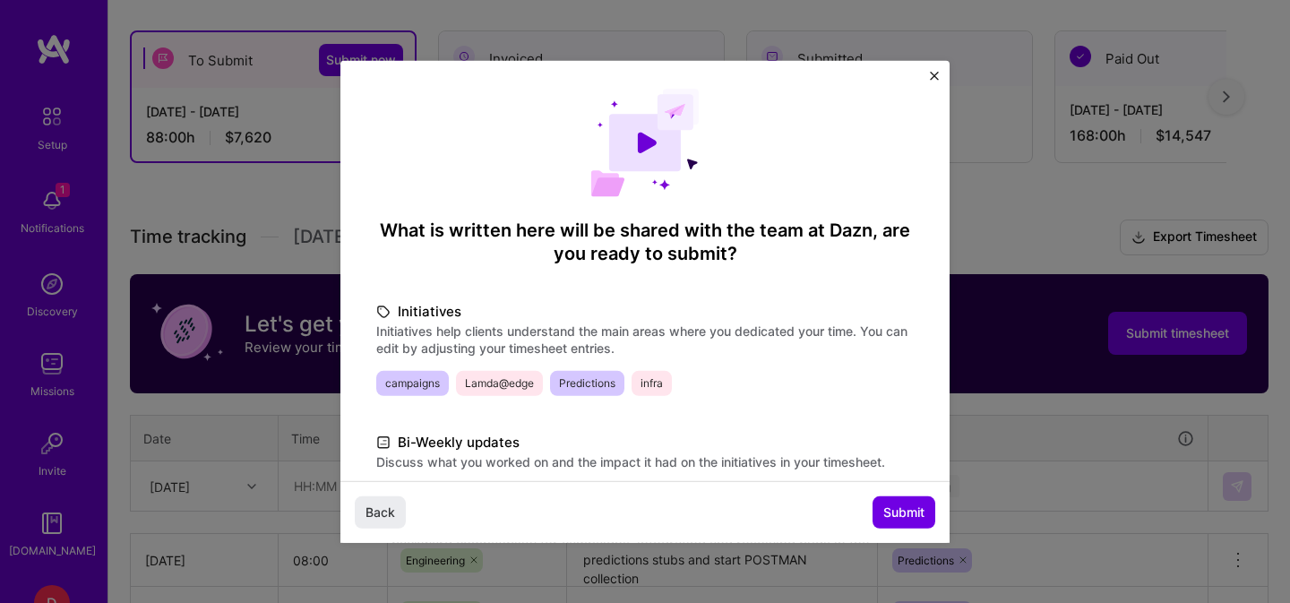
scroll to position [7, 0]
click at [910, 510] on span "Submit" at bounding box center [903, 512] width 41 height 18
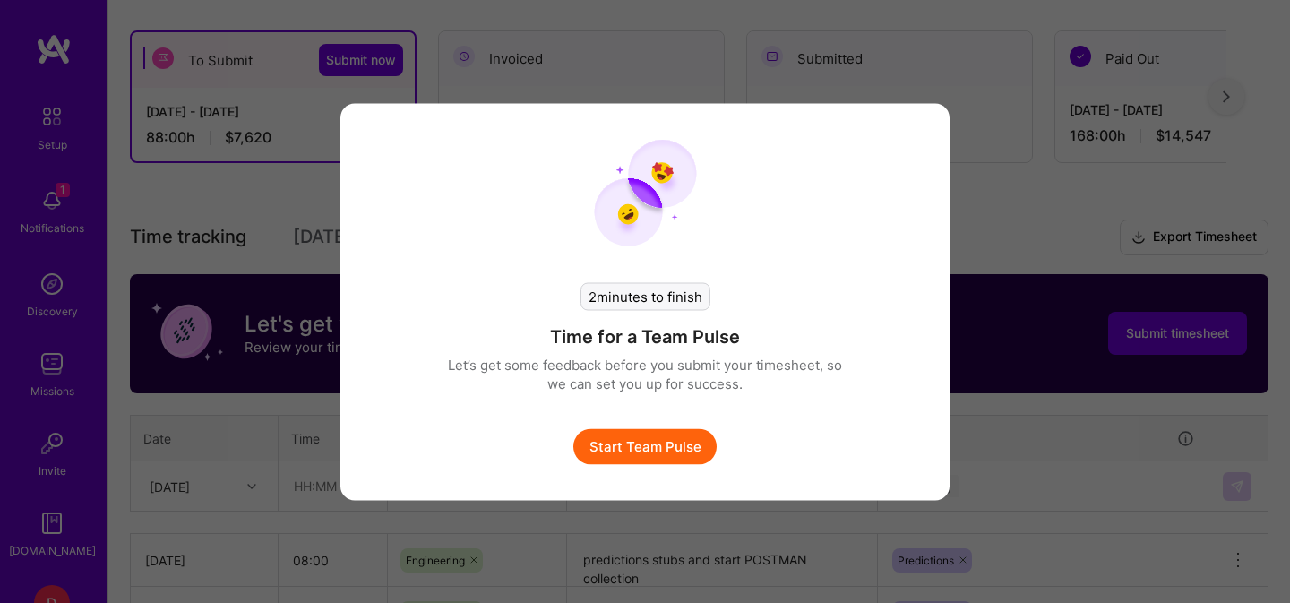
click at [621, 449] on button "Start Team Pulse" at bounding box center [644, 446] width 143 height 36
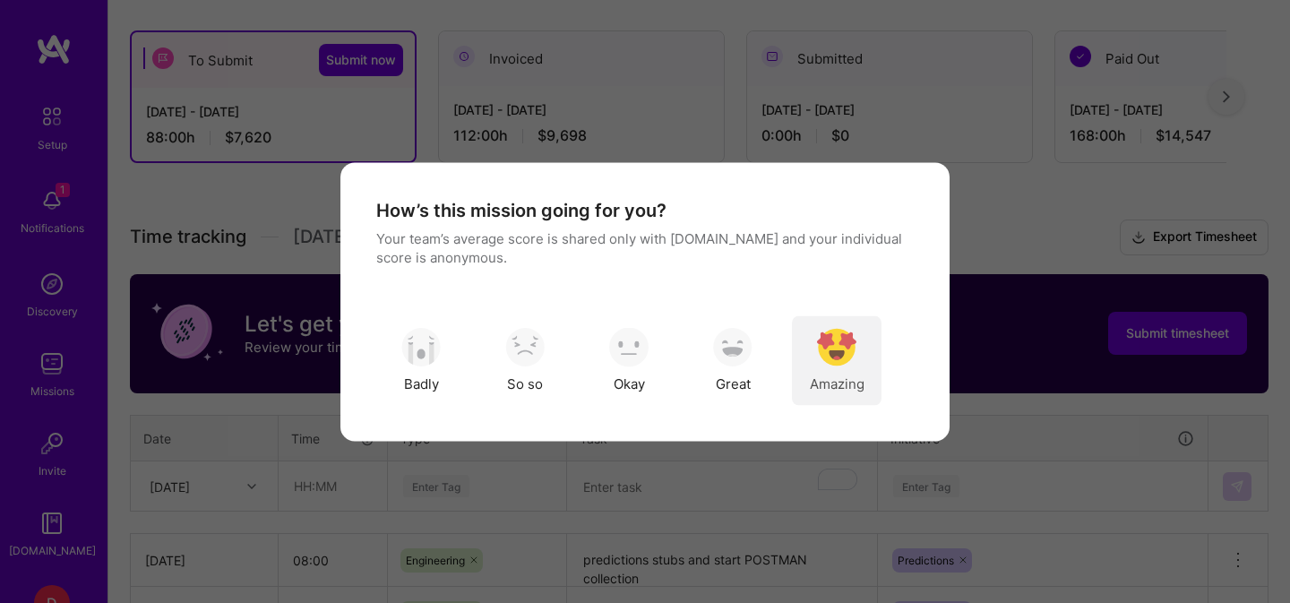
click at [851, 348] on img "modal" at bounding box center [836, 347] width 39 height 39
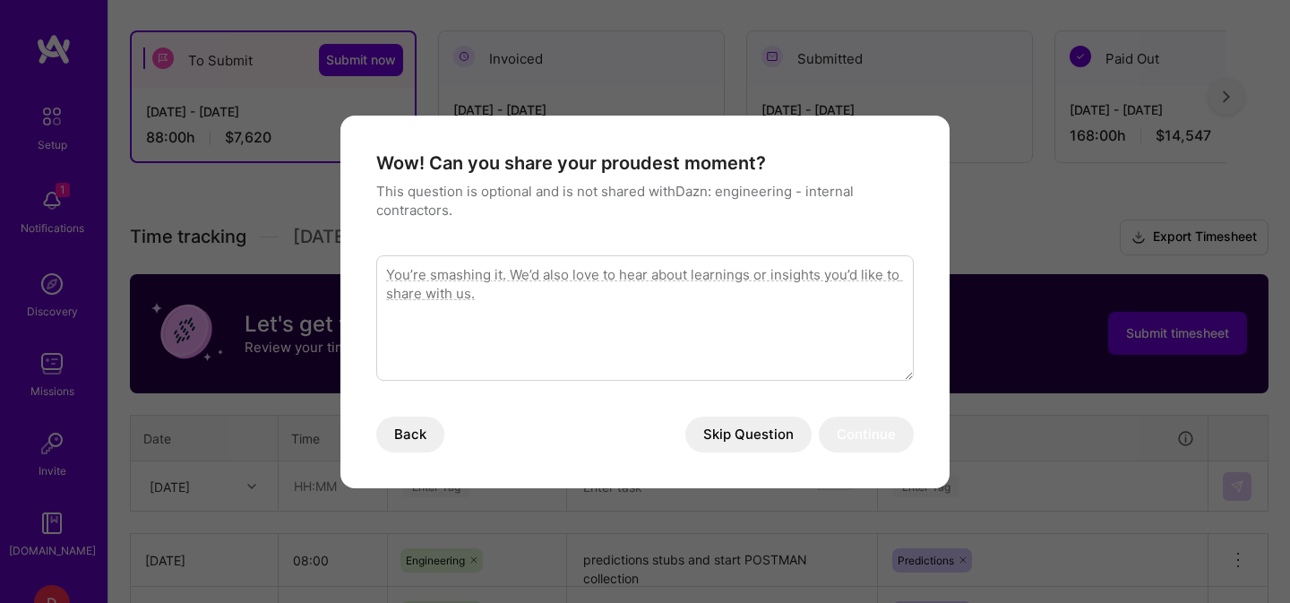
click at [699, 325] on textarea "modal" at bounding box center [644, 317] width 537 height 125
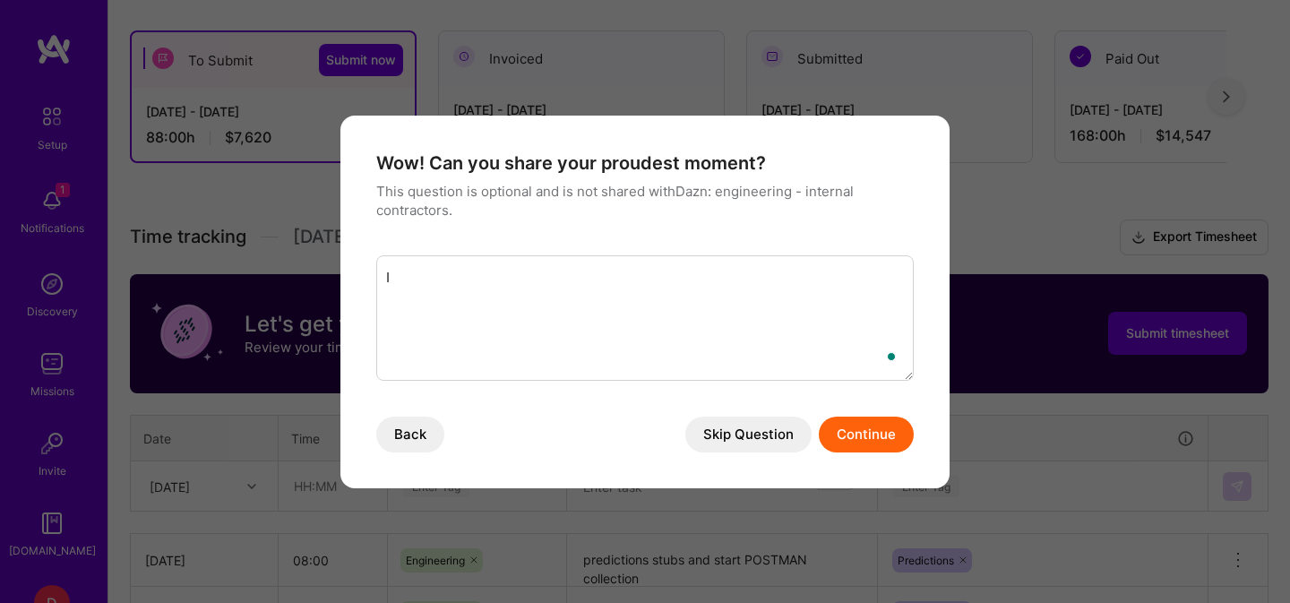
type textarea "ן"
type textarea "i"
type textarea "I single-handedly ( almost ) changed and implemented the whole content manageme…"
click at [874, 436] on button "Continue" at bounding box center [866, 435] width 95 height 36
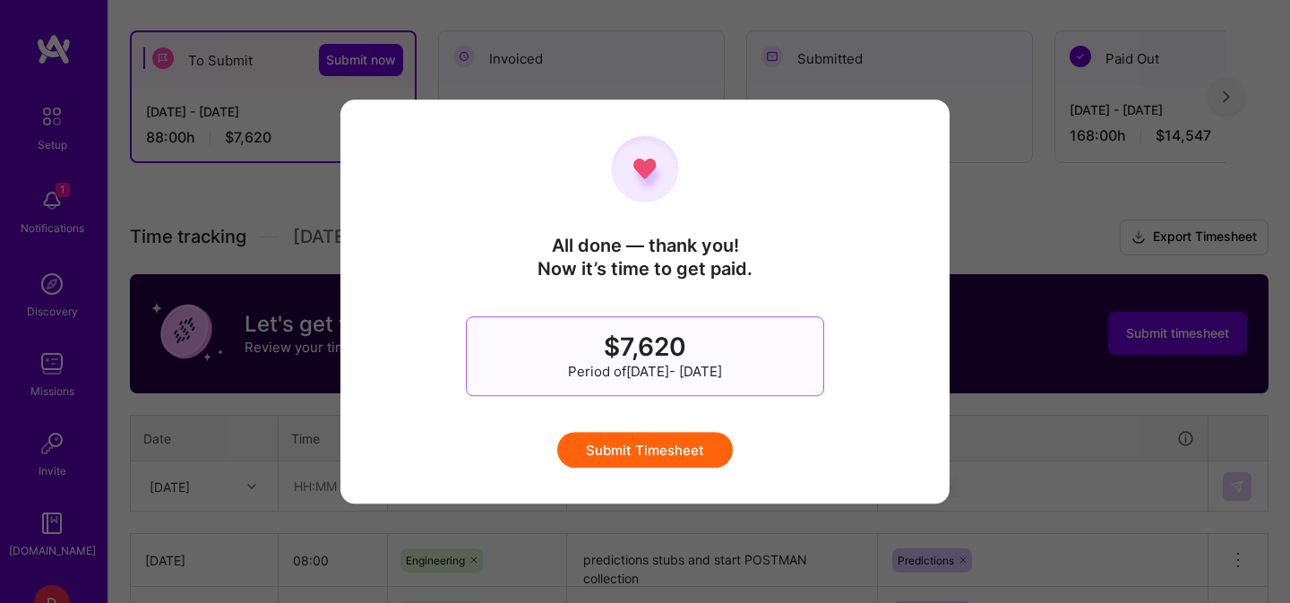
click at [665, 455] on button "Submit Timesheet" at bounding box center [645, 450] width 176 height 36
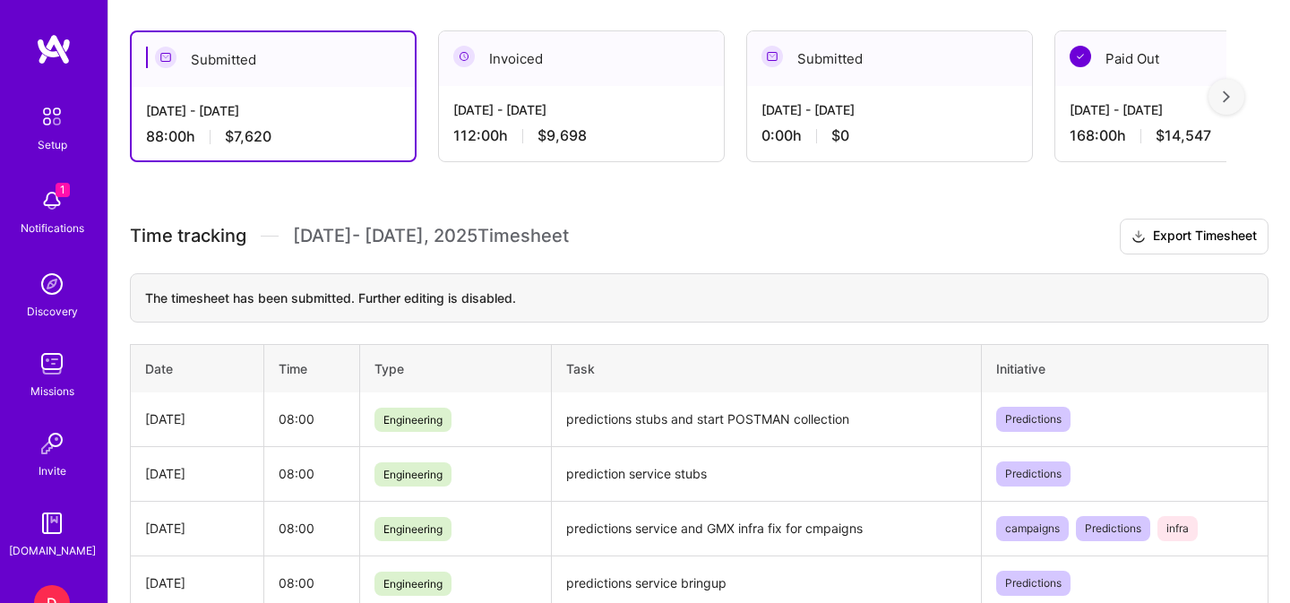
scroll to position [288, 0]
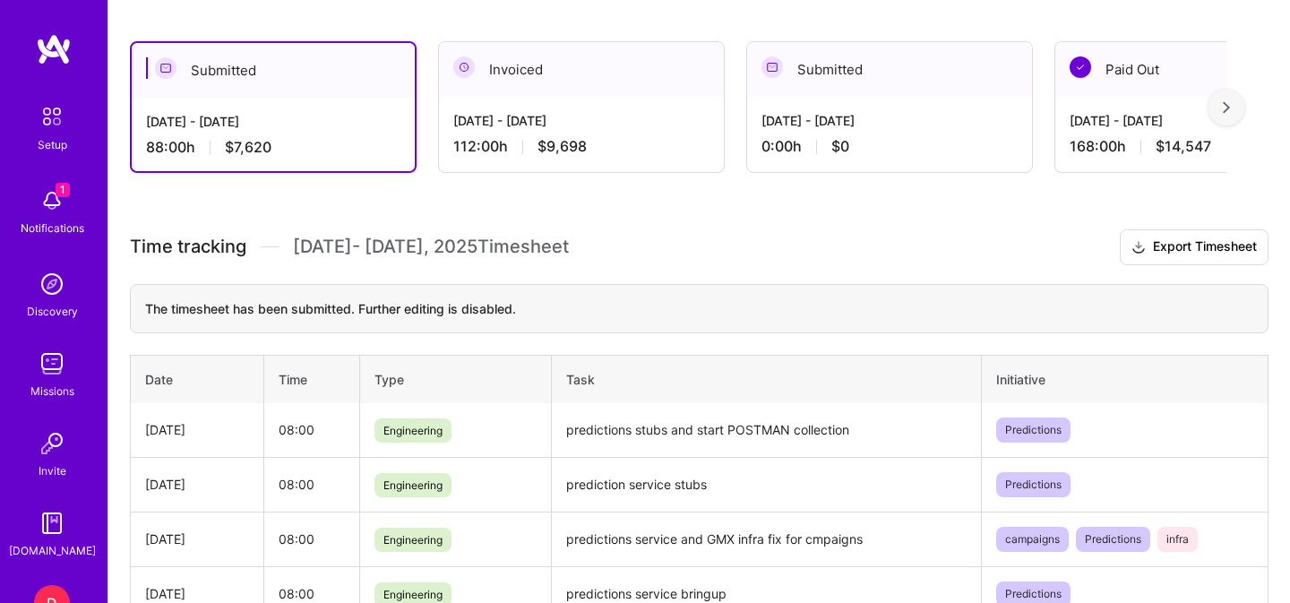
click at [569, 143] on span "$9,698" at bounding box center [561, 146] width 49 height 19
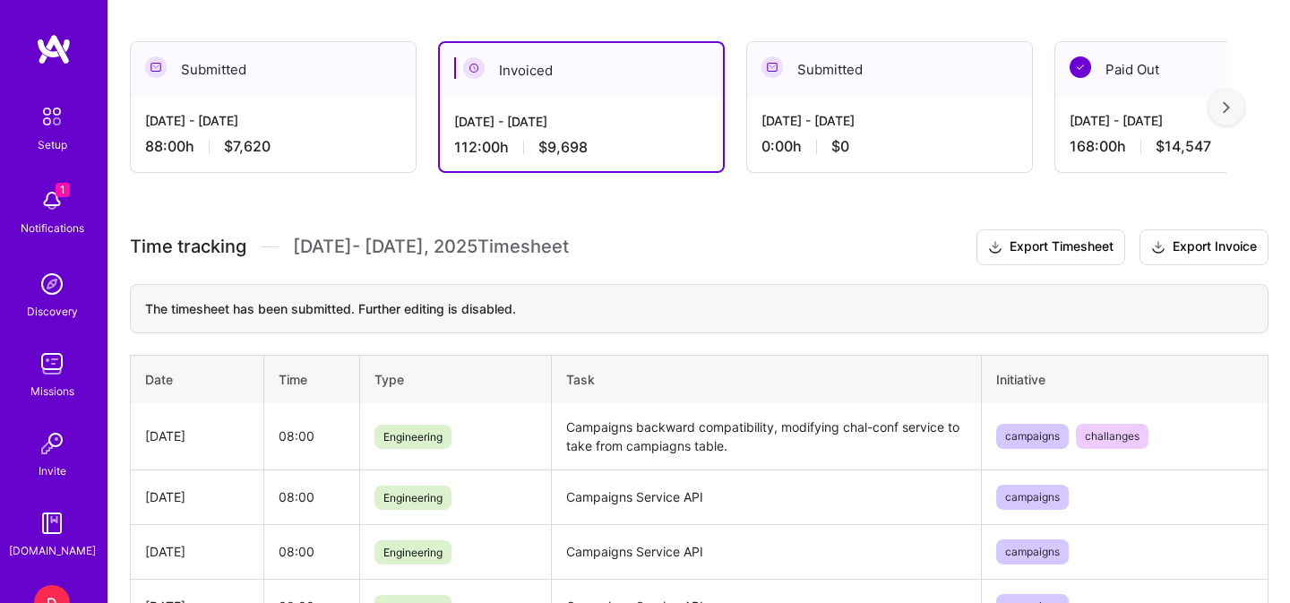
click at [855, 140] on div "0:00 h $0" at bounding box center [889, 146] width 256 height 19
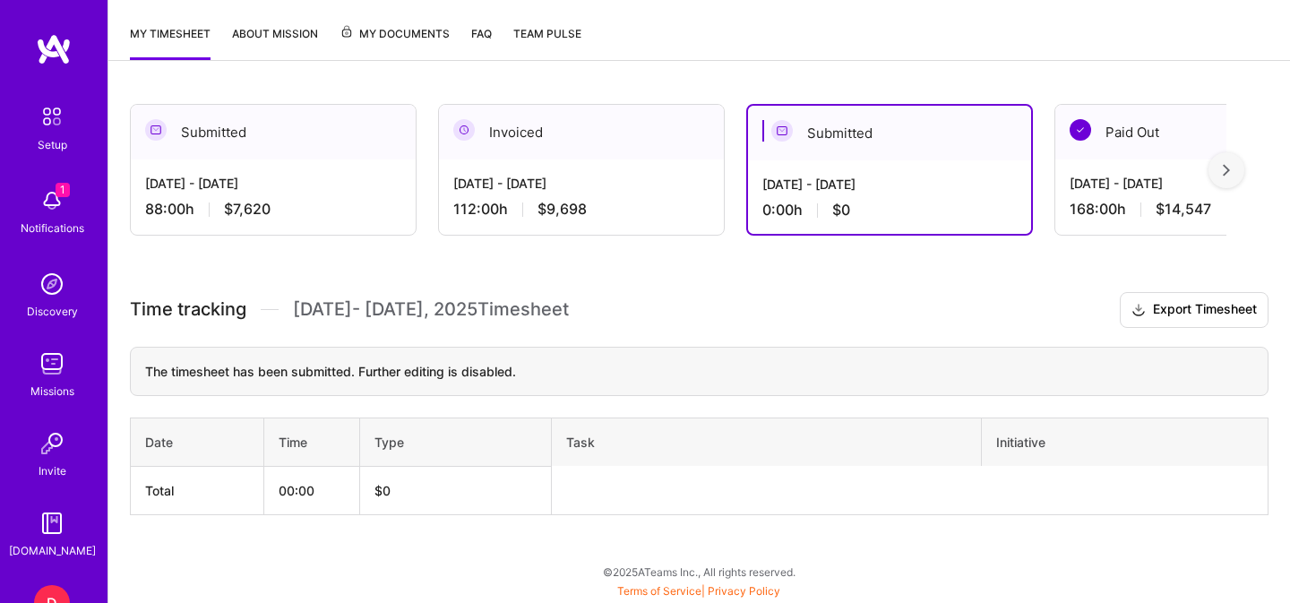
scroll to position [225, 0]
click at [1092, 173] on div "[DATE] - [DATE] 168:00 h $14,547" at bounding box center [1197, 196] width 285 height 73
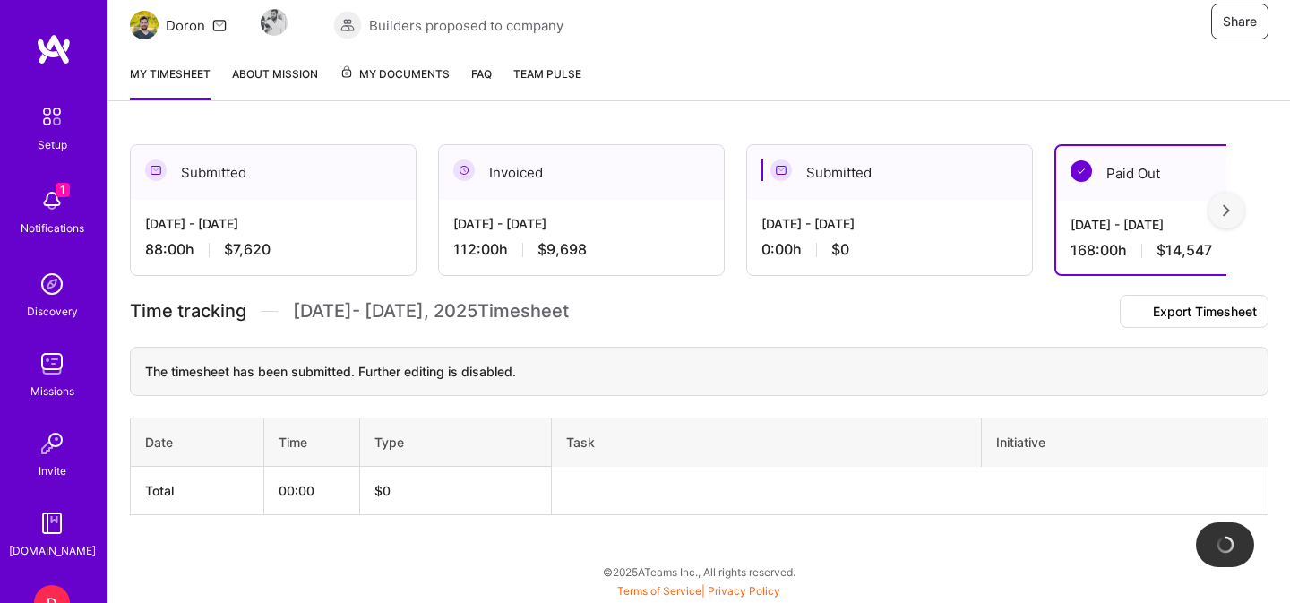
scroll to position [288, 0]
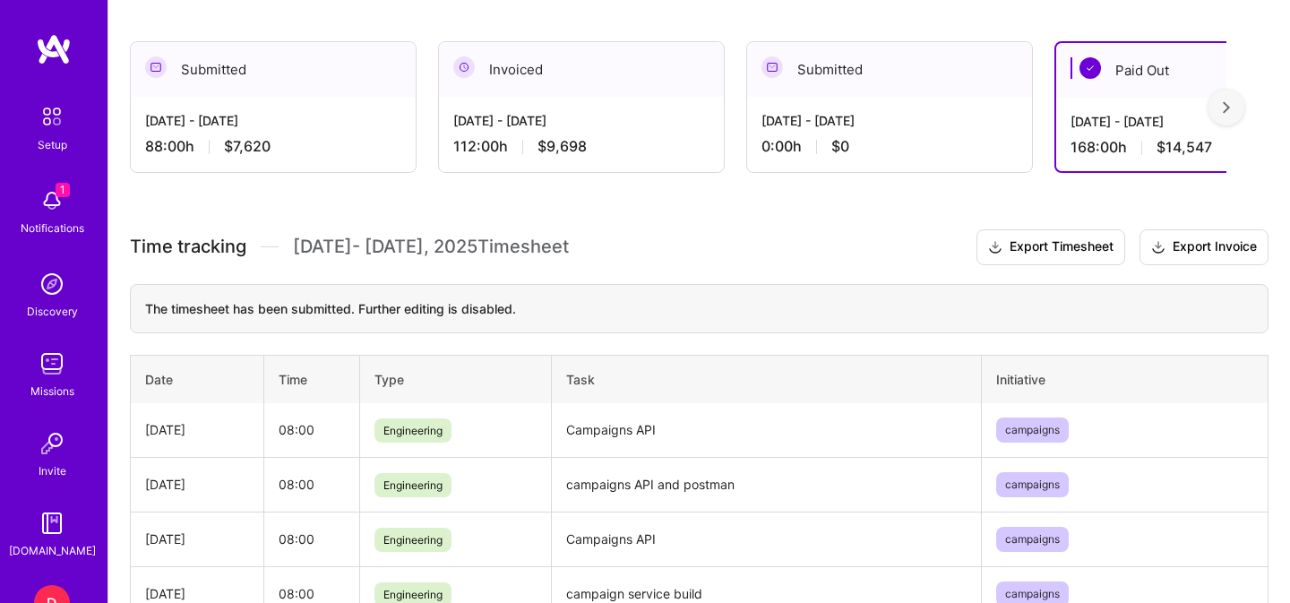
click at [187, 114] on div "[DATE] - [DATE]" at bounding box center [273, 120] width 256 height 19
